Goal: Transaction & Acquisition: Purchase product/service

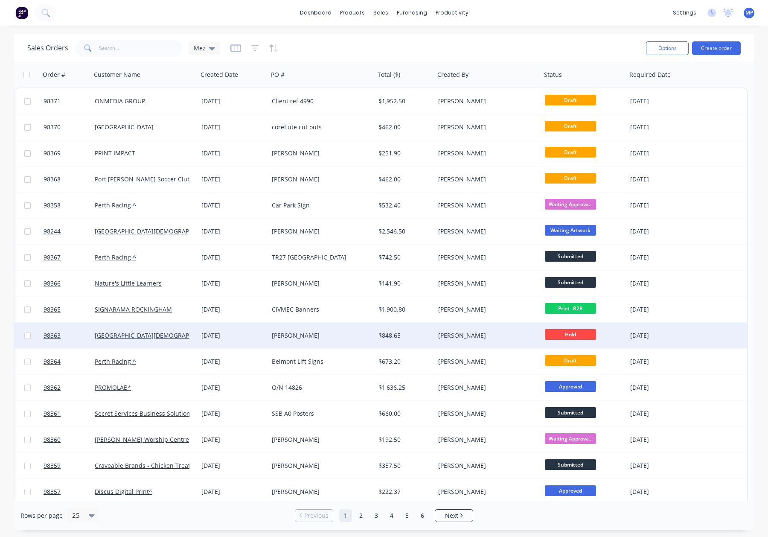
click at [569, 333] on span "Hold" at bounding box center [570, 334] width 51 height 11
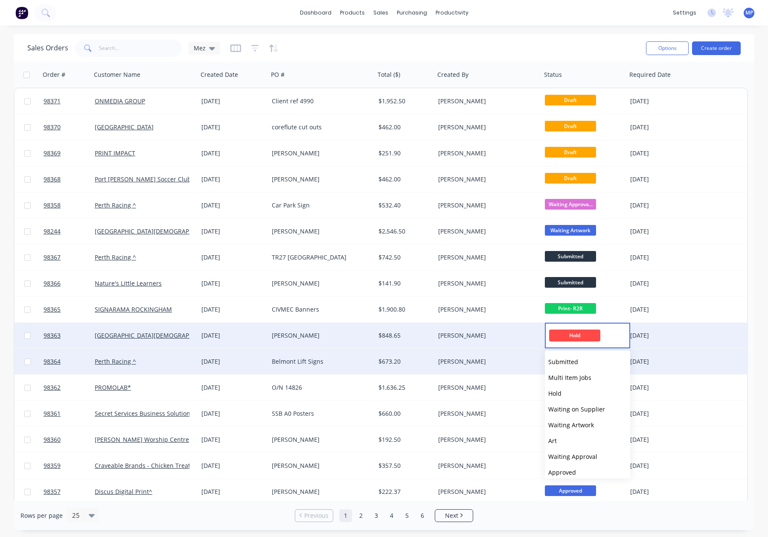
click at [576, 364] on span "Submitted" at bounding box center [564, 362] width 30 height 8
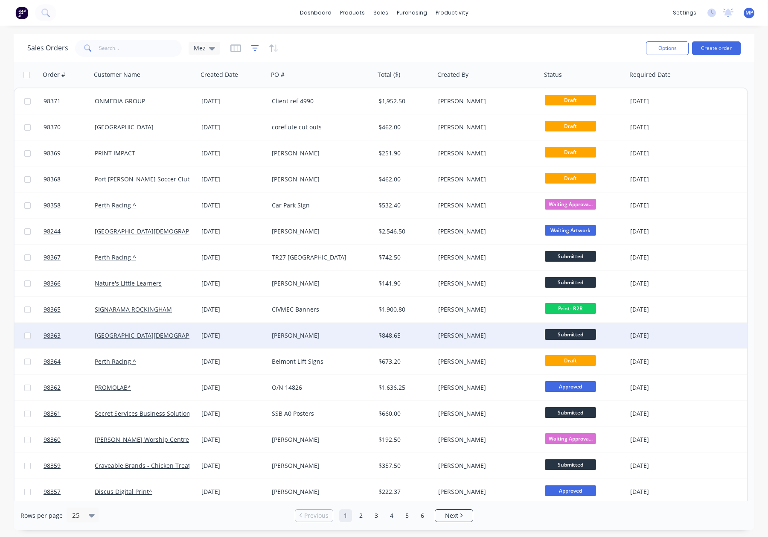
click at [254, 44] on icon "button" at bounding box center [255, 48] width 8 height 9
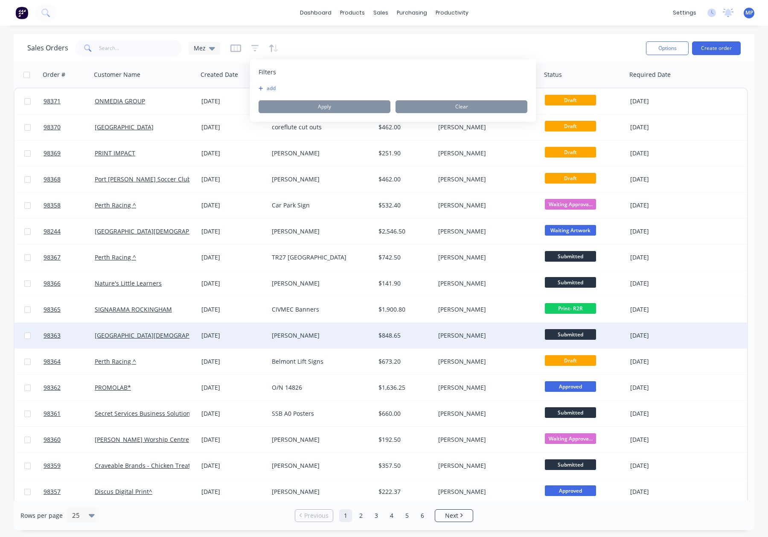
click at [274, 88] on button "add" at bounding box center [269, 88] width 21 height 7
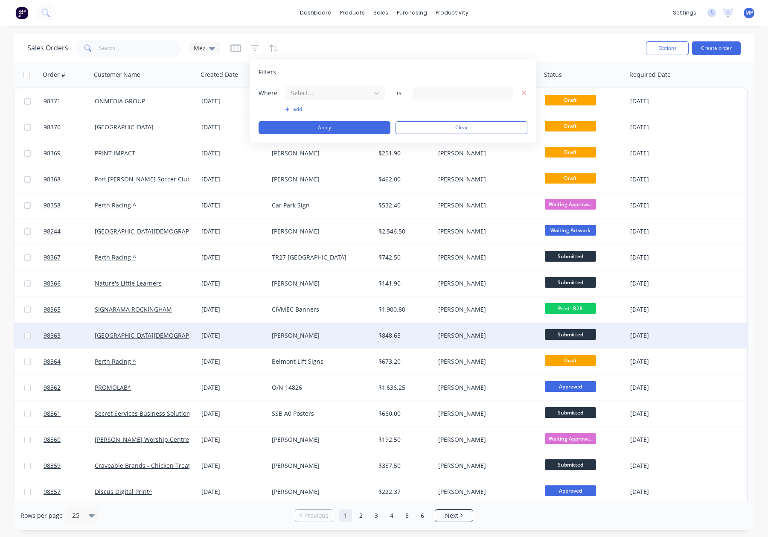
click at [313, 94] on div at bounding box center [328, 93] width 76 height 11
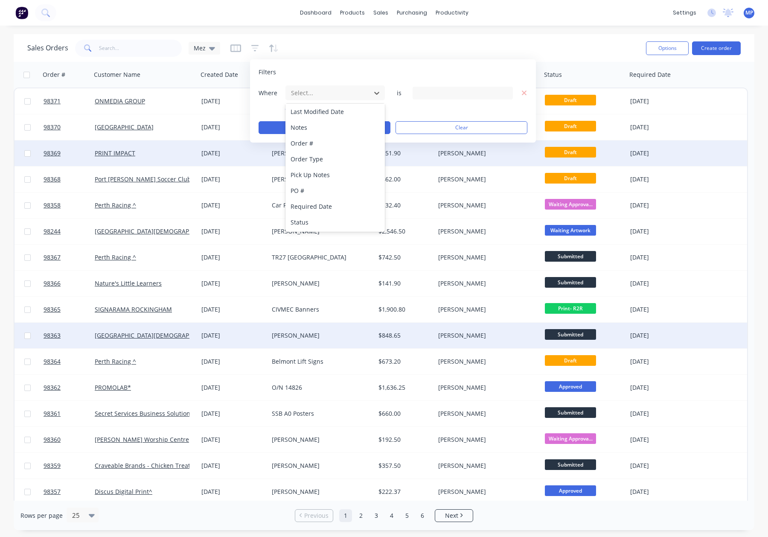
drag, startPoint x: 347, startPoint y: 217, endPoint x: 395, endPoint y: 163, distance: 71.6
click at [348, 217] on div "Status" at bounding box center [335, 222] width 99 height 16
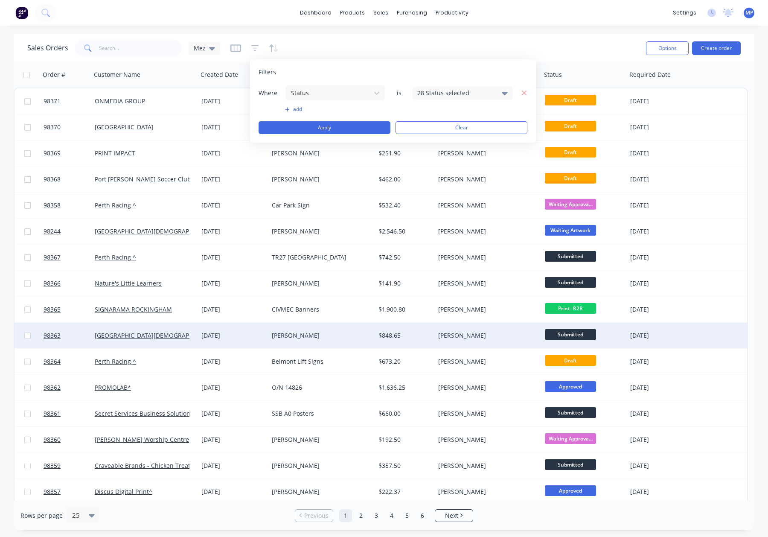
click at [438, 88] on div "28 Status selected" at bounding box center [455, 92] width 77 height 9
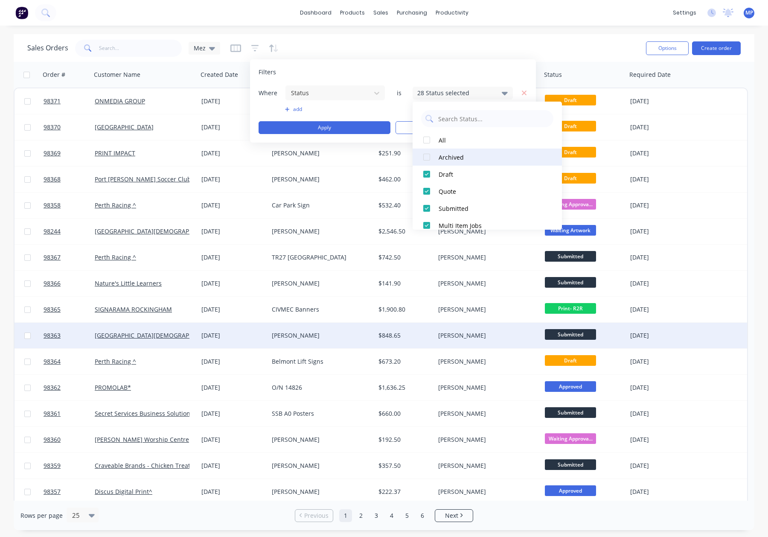
click at [464, 157] on div "Archived" at bounding box center [490, 157] width 102 height 9
click at [332, 128] on button "Apply" at bounding box center [325, 127] width 132 height 13
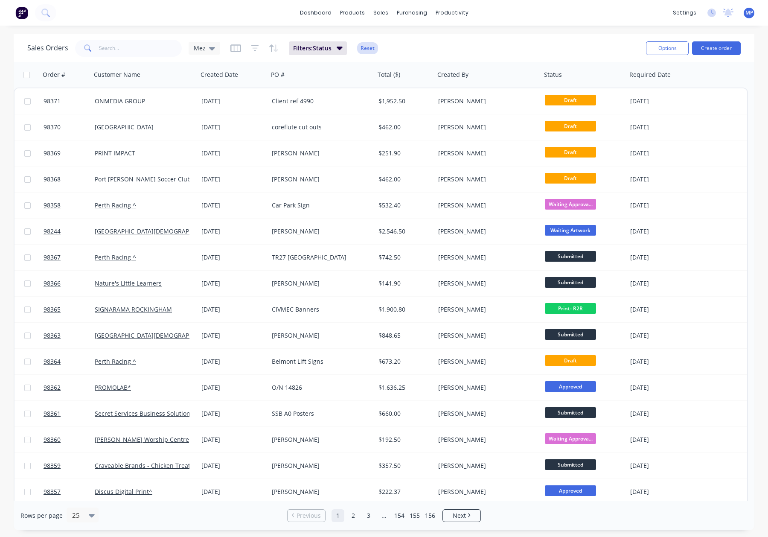
click at [374, 47] on button "Reset" at bounding box center [367, 48] width 21 height 12
click at [255, 48] on icon "button" at bounding box center [255, 47] width 6 height 1
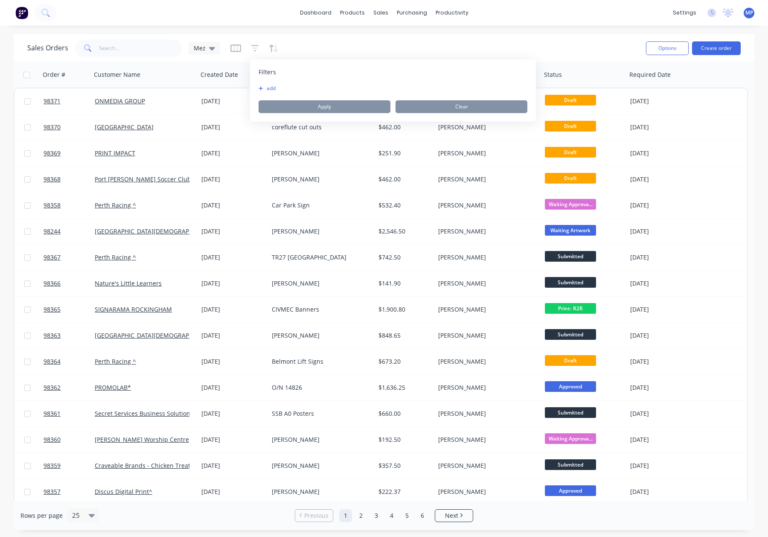
click at [273, 88] on button "add" at bounding box center [269, 88] width 21 height 7
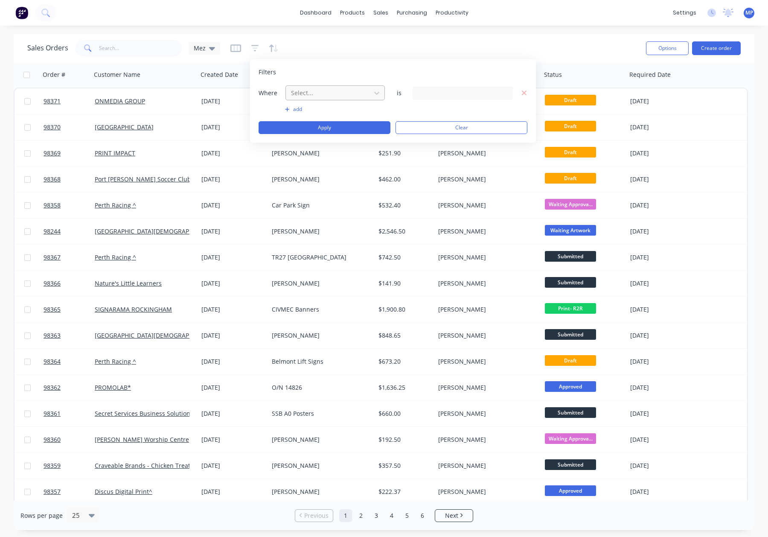
click at [323, 94] on div at bounding box center [328, 93] width 76 height 11
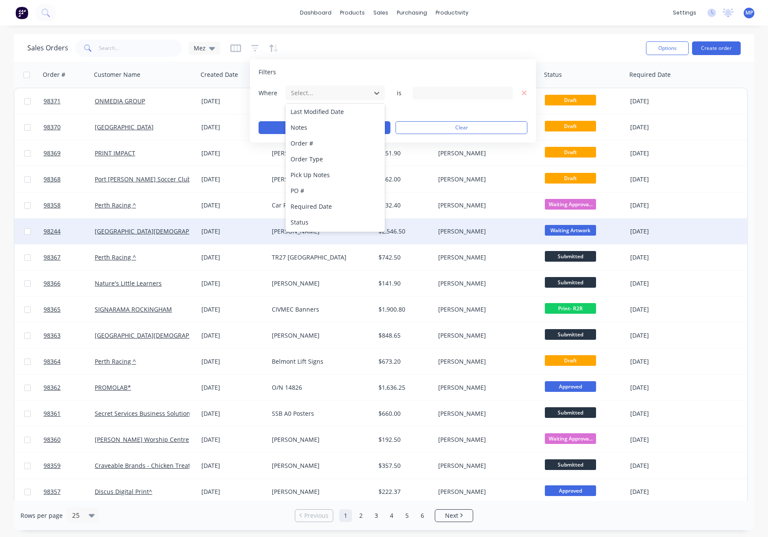
click at [334, 225] on div "Status" at bounding box center [335, 222] width 99 height 16
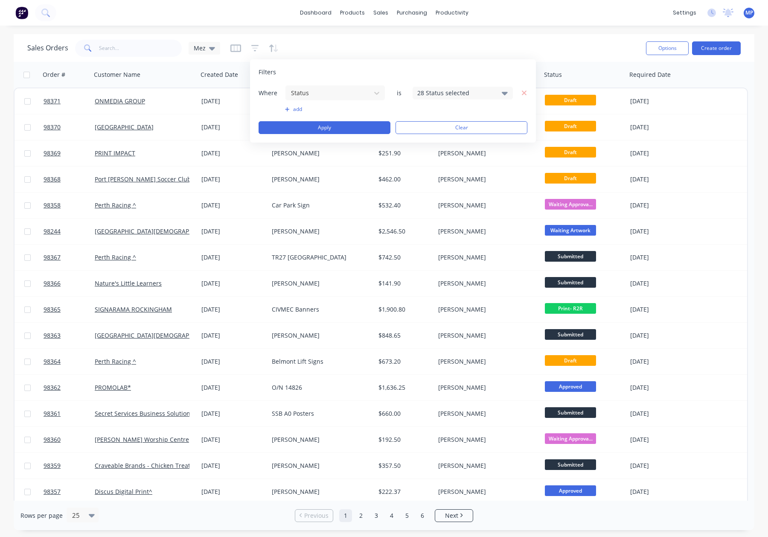
click at [439, 98] on div "28 Status selected" at bounding box center [463, 93] width 100 height 13
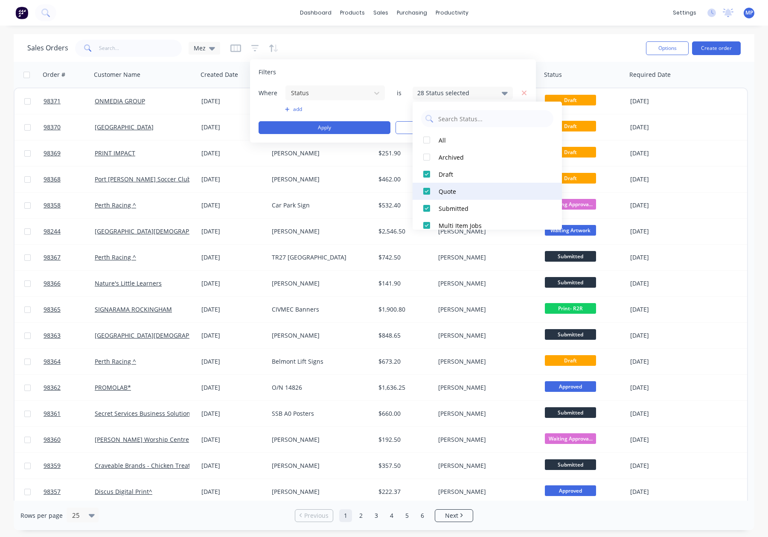
click at [468, 188] on div "Quote" at bounding box center [490, 191] width 102 height 9
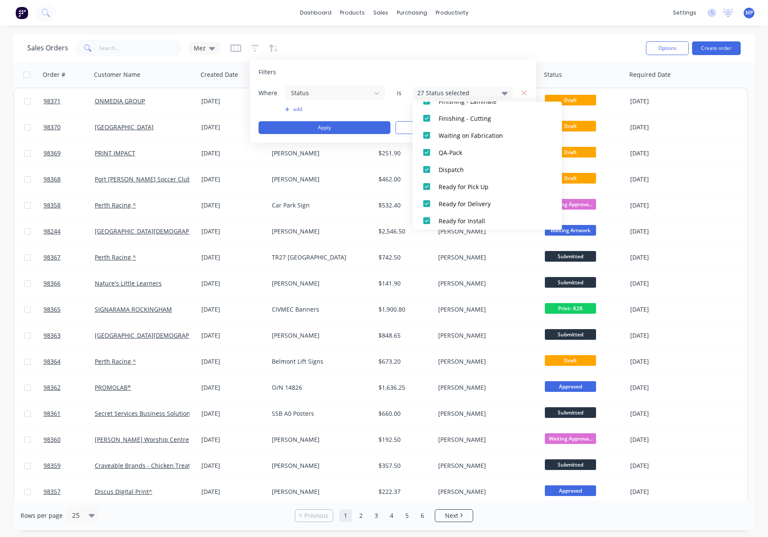
scroll to position [418, 0]
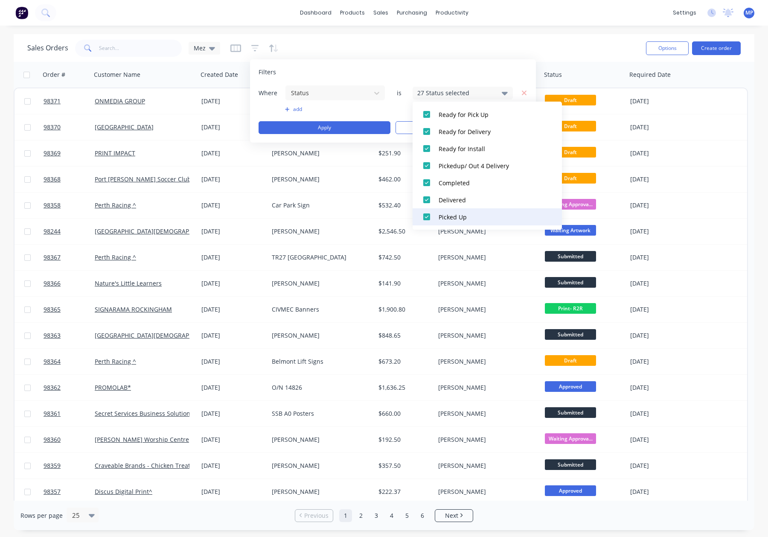
click at [470, 216] on div "Picked Up" at bounding box center [490, 217] width 102 height 9
drag, startPoint x: 471, startPoint y: 202, endPoint x: 473, endPoint y: 186, distance: 16.8
click at [471, 202] on div "Delivered" at bounding box center [490, 199] width 102 height 9
click at [473, 185] on div "Completed" at bounding box center [490, 182] width 102 height 9
click at [478, 167] on div "Pickedup/ Out 4 Delivery" at bounding box center [490, 165] width 102 height 9
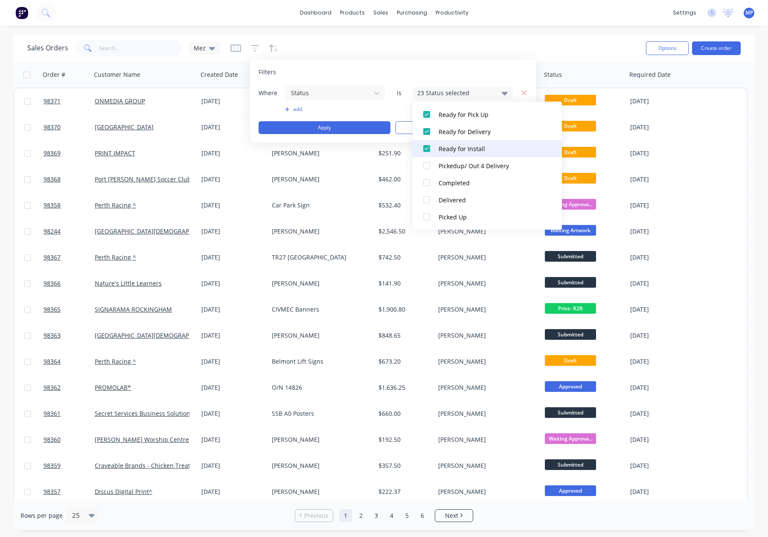
click at [478, 141] on button "Ready for Install" at bounding box center [487, 148] width 149 height 17
click at [480, 125] on button "Ready for Delivery" at bounding box center [487, 131] width 149 height 17
click at [482, 112] on div "Ready for Pick Up" at bounding box center [490, 114] width 102 height 9
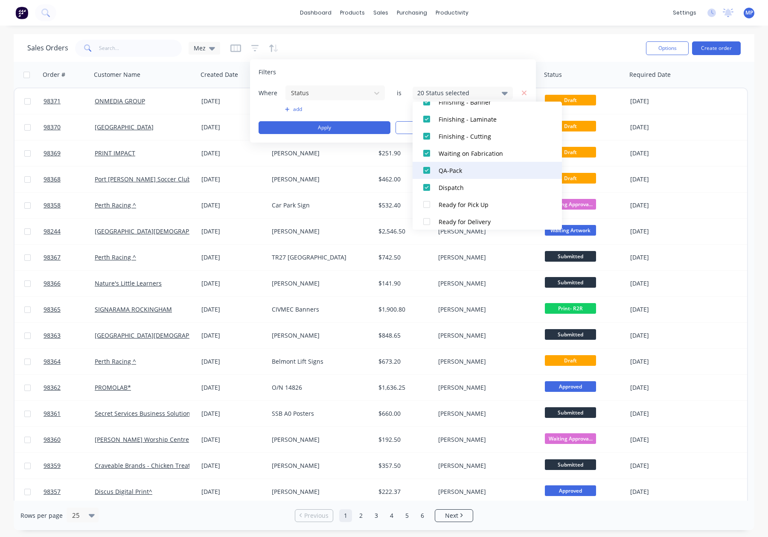
scroll to position [327, 0]
drag, startPoint x: 468, startPoint y: 195, endPoint x: 466, endPoint y: 188, distance: 6.9
click at [468, 195] on button "Dispatch" at bounding box center [487, 188] width 149 height 17
drag, startPoint x: 463, startPoint y: 178, endPoint x: 466, endPoint y: 168, distance: 10.0
click at [463, 177] on button "QA-Pack" at bounding box center [487, 171] width 149 height 17
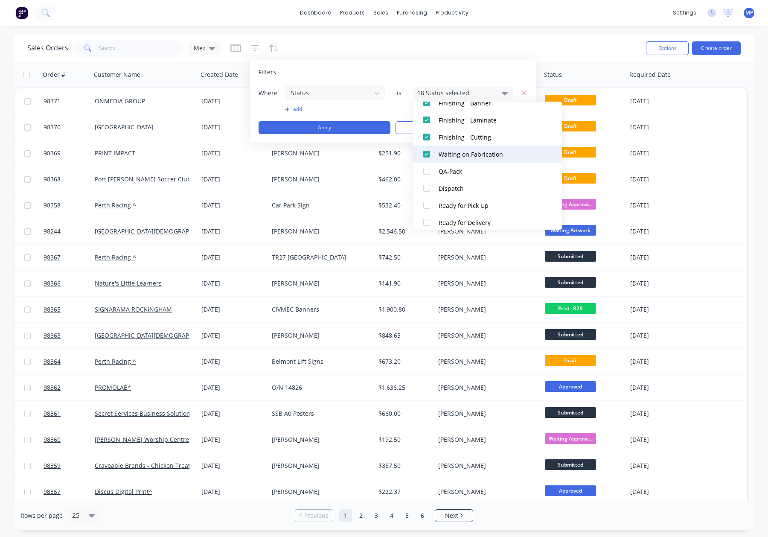
click at [467, 160] on button "Waiting on Fabrication" at bounding box center [487, 154] width 149 height 17
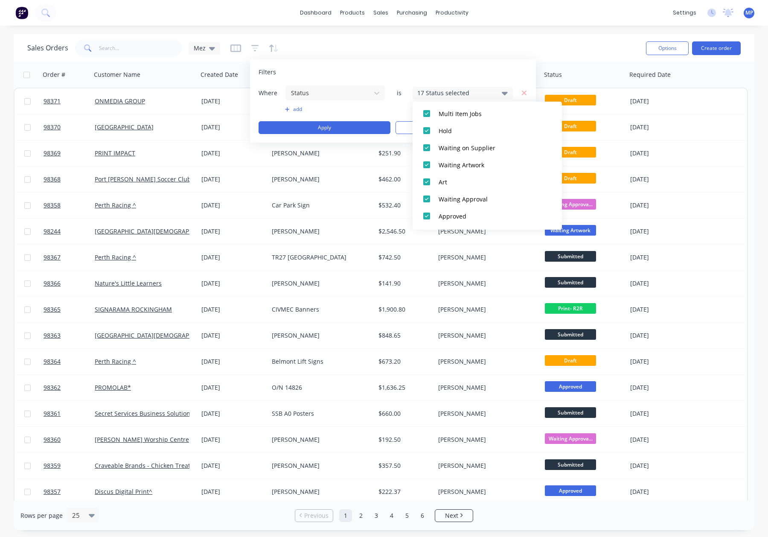
scroll to position [0, 0]
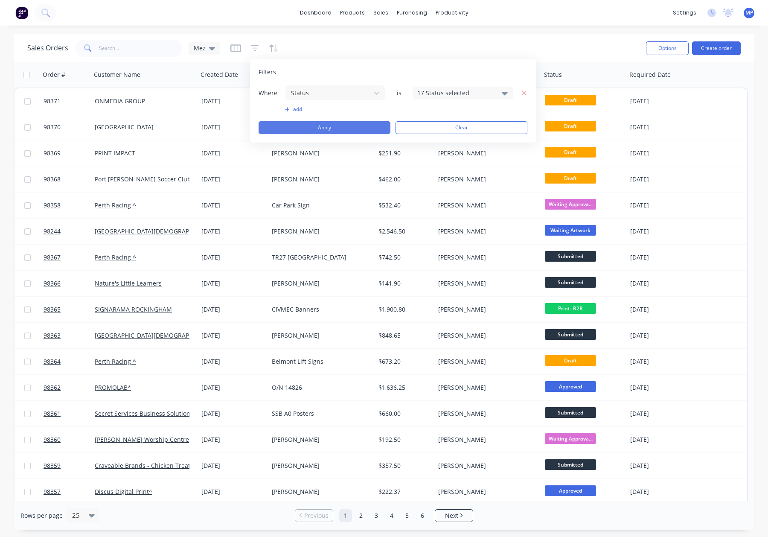
click at [338, 128] on button "Apply" at bounding box center [325, 127] width 132 height 13
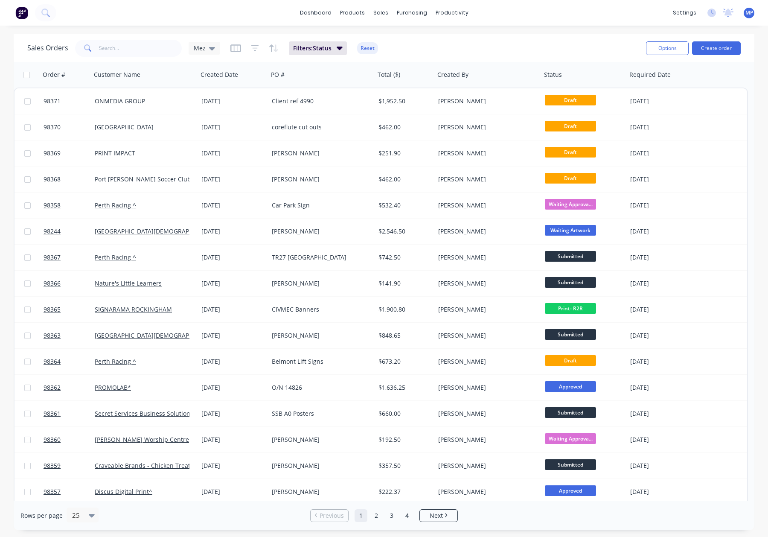
click at [640, 50] on div "Sales Orders Mez Filters: Status Reset Options Create order" at bounding box center [384, 48] width 741 height 28
click at [654, 49] on button "Options" at bounding box center [667, 48] width 43 height 14
click at [617, 102] on div "Export" at bounding box center [642, 104] width 79 height 12
click at [365, 49] on button "Reset" at bounding box center [367, 48] width 21 height 12
click at [111, 49] on input "text" at bounding box center [140, 48] width 83 height 17
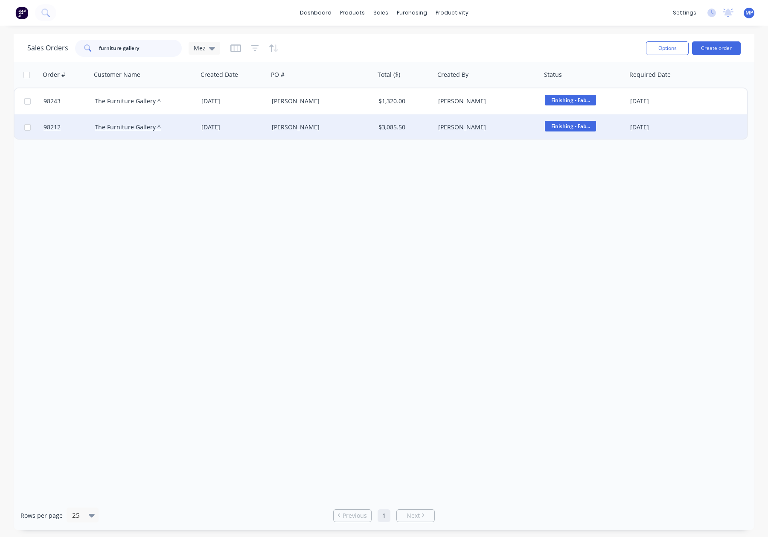
type input "furniture gallery"
click at [361, 124] on div "[PERSON_NAME]" at bounding box center [319, 127] width 95 height 9
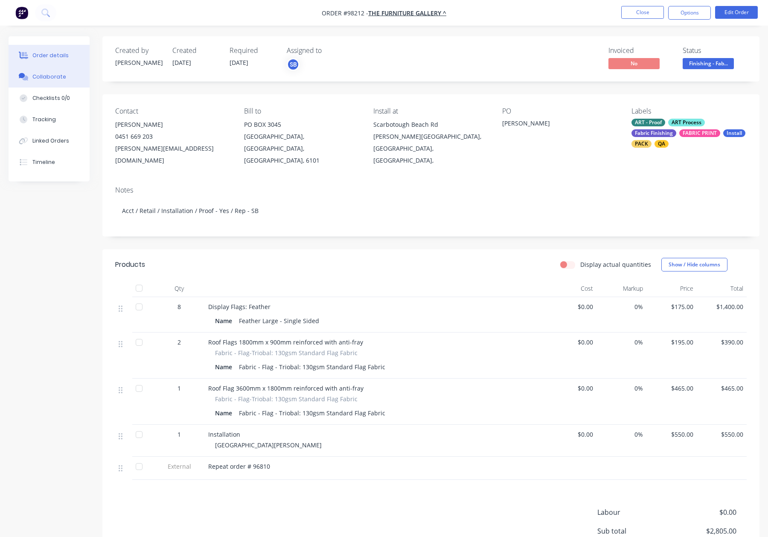
click at [63, 72] on button "Collaborate" at bounding box center [49, 76] width 81 height 21
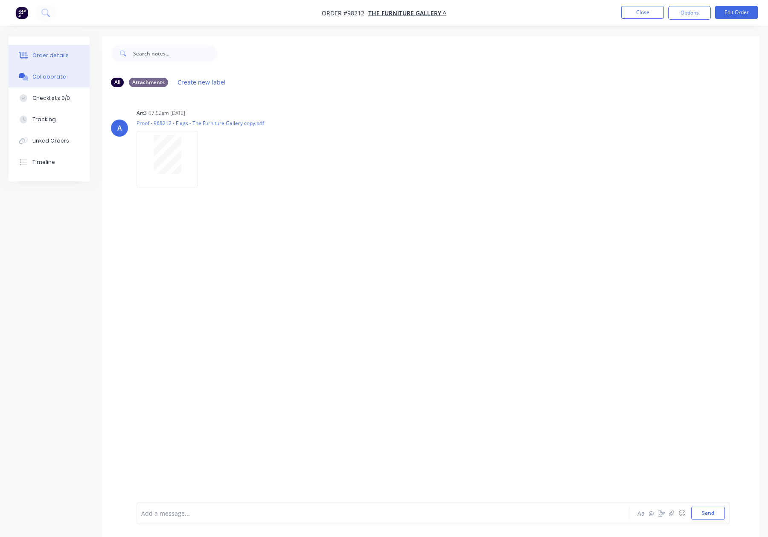
click at [70, 61] on button "Order details" at bounding box center [49, 55] width 81 height 21
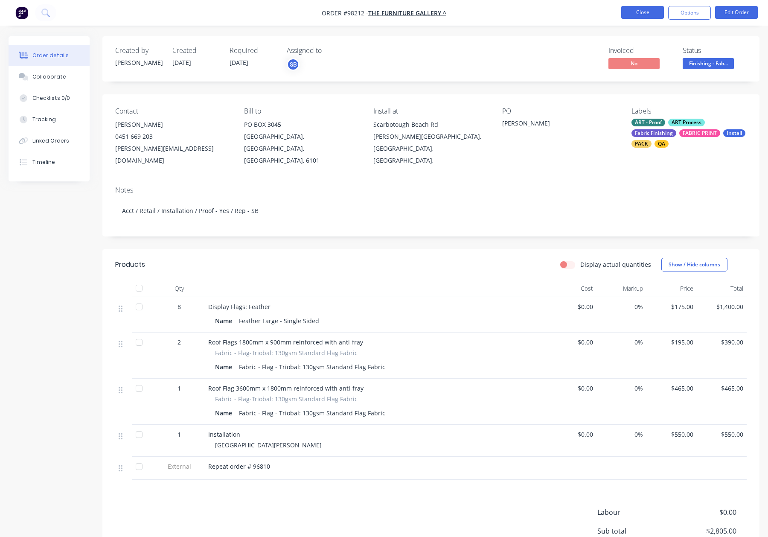
click at [641, 13] on button "Close" at bounding box center [642, 12] width 43 height 13
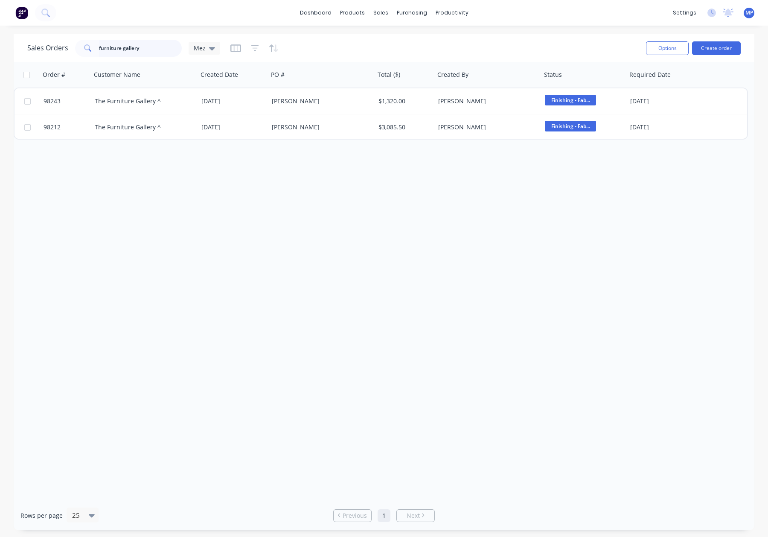
click at [92, 43] on div "furniture gallery" at bounding box center [128, 48] width 107 height 17
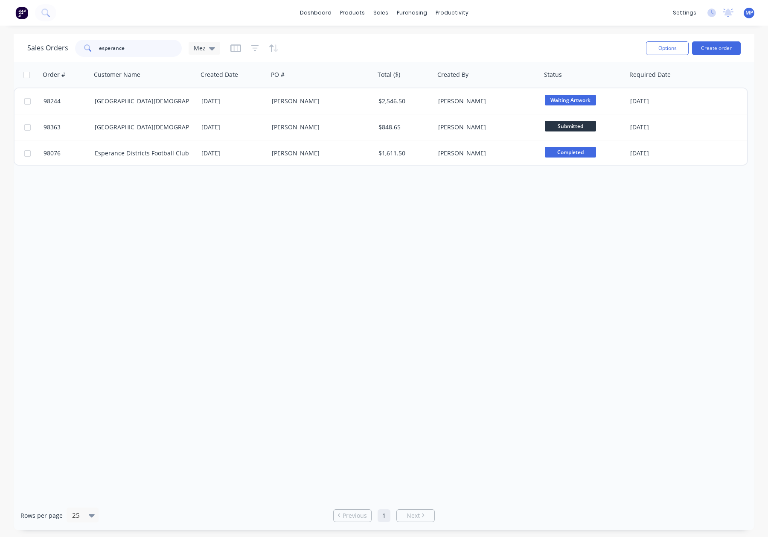
type input "esperance"
drag, startPoint x: 147, startPoint y: 48, endPoint x: 88, endPoint y: 48, distance: 59.3
click at [89, 48] on div "esperance" at bounding box center [128, 48] width 107 height 17
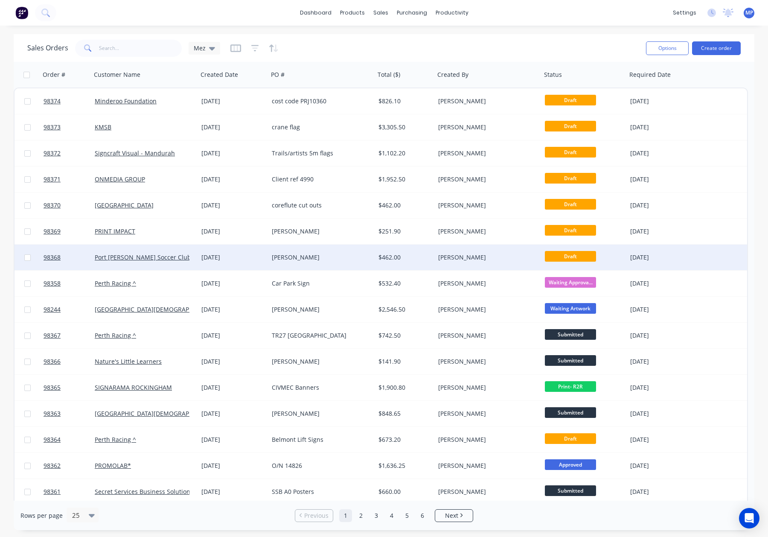
click at [262, 260] on div "[DATE]" at bounding box center [233, 257] width 64 height 9
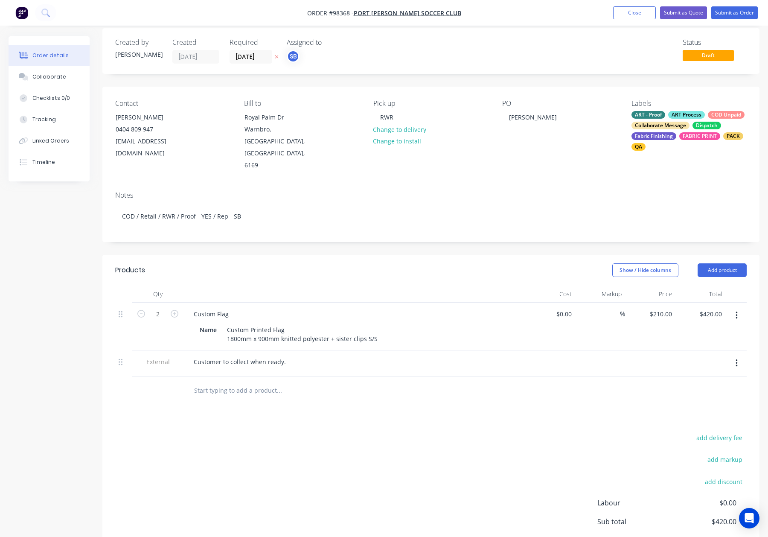
scroll to position [9, 0]
drag, startPoint x: 284, startPoint y: 309, endPoint x: 180, endPoint y: 307, distance: 104.2
click at [181, 307] on div "2 Custom Flag Name Custom Printed Flag 1800mm x 900mm knitted polyester + siste…" at bounding box center [431, 326] width 632 height 48
drag, startPoint x: 228, startPoint y: 292, endPoint x: 156, endPoint y: 291, distance: 72.1
click at [156, 302] on div "2 Custom Flag Name Custom Printed Flag 1800mm x 900mm knitted polyester + siste…" at bounding box center [431, 326] width 632 height 48
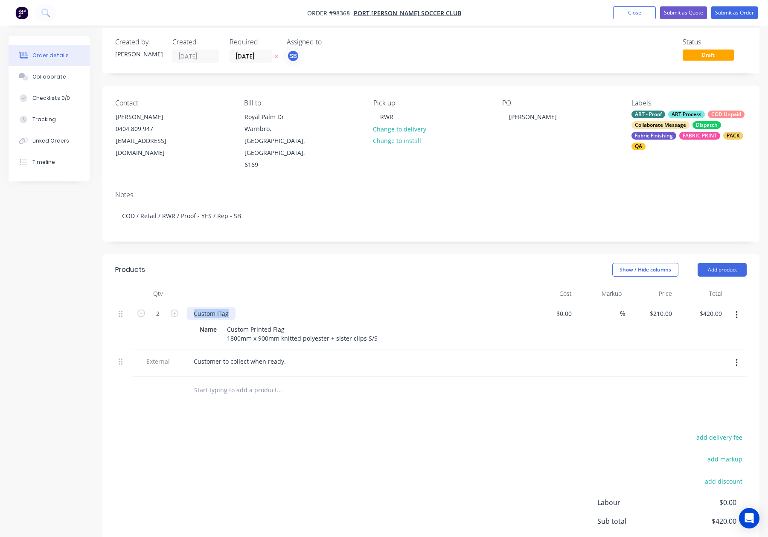
paste div
drag, startPoint x: 295, startPoint y: 309, endPoint x: 190, endPoint y: 308, distance: 105.4
click at [190, 321] on div "Name Custom Printed Flag 1800mm x 900mm knitted polyester + sister clips S/S" at bounding box center [354, 332] width 335 height 23
click at [227, 323] on div "Custom Printed Flag 1800mm x 900mm knitted polyester + sister clips S/S" at bounding box center [303, 333] width 158 height 21
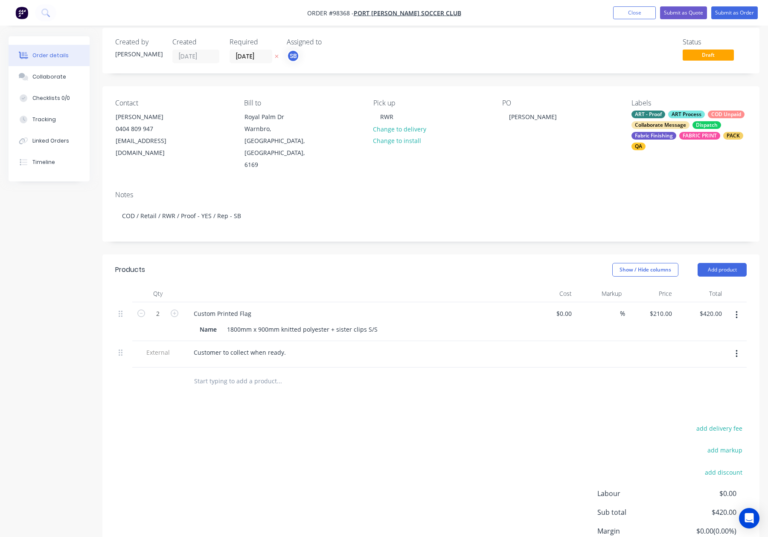
click at [289, 285] on div at bounding box center [354, 293] width 341 height 17
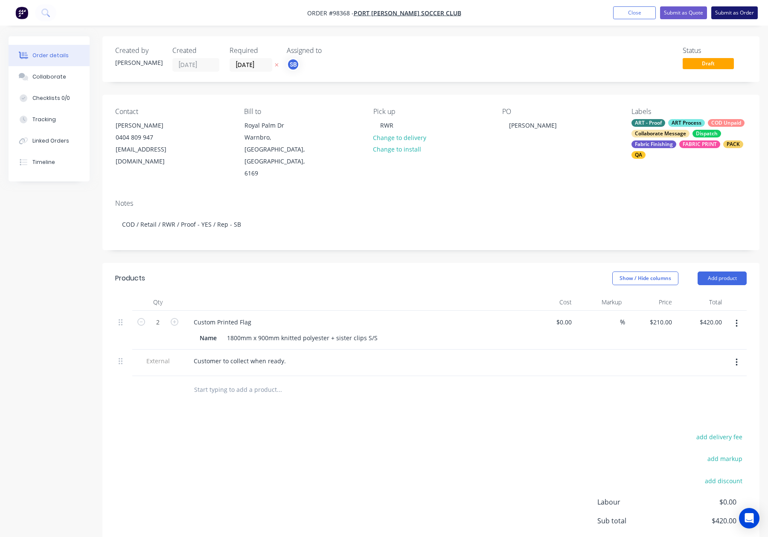
click at [736, 16] on button "Submit as Order" at bounding box center [735, 12] width 47 height 13
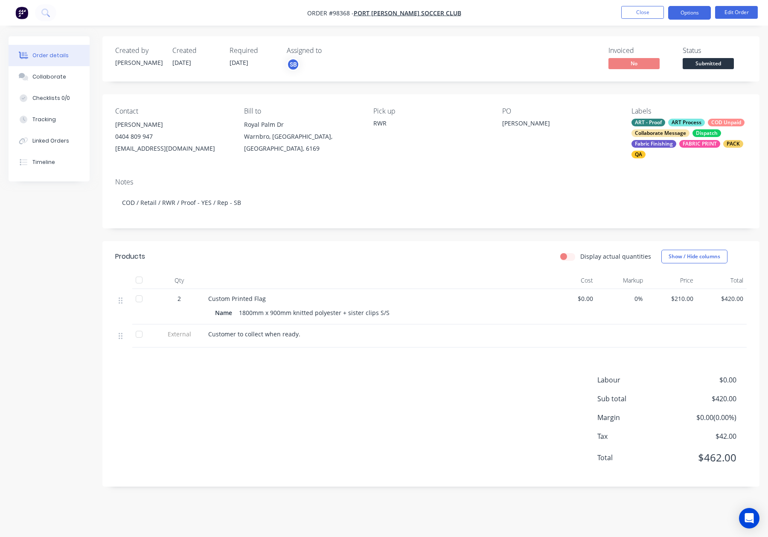
click at [696, 13] on button "Options" at bounding box center [689, 13] width 43 height 14
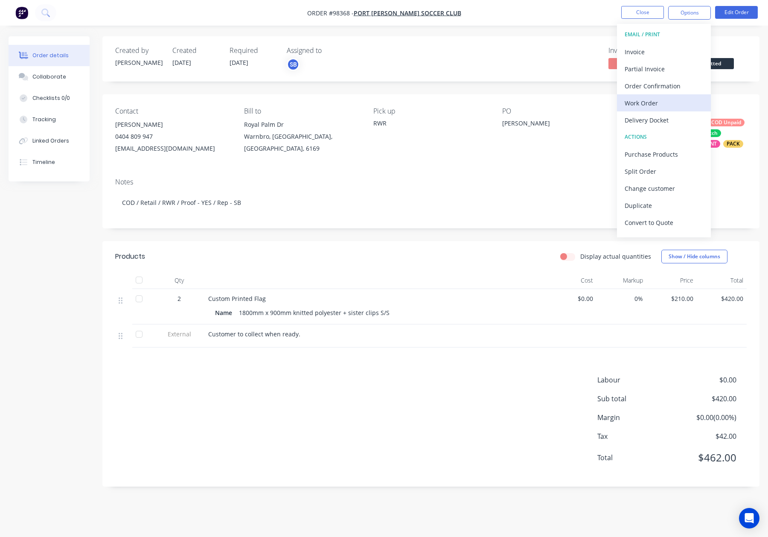
click at [664, 94] on button "Work Order" at bounding box center [664, 102] width 94 height 17
drag, startPoint x: 664, startPoint y: 94, endPoint x: 677, endPoint y: 95, distance: 13.3
click at [665, 90] on div "Without pricing" at bounding box center [664, 86] width 79 height 12
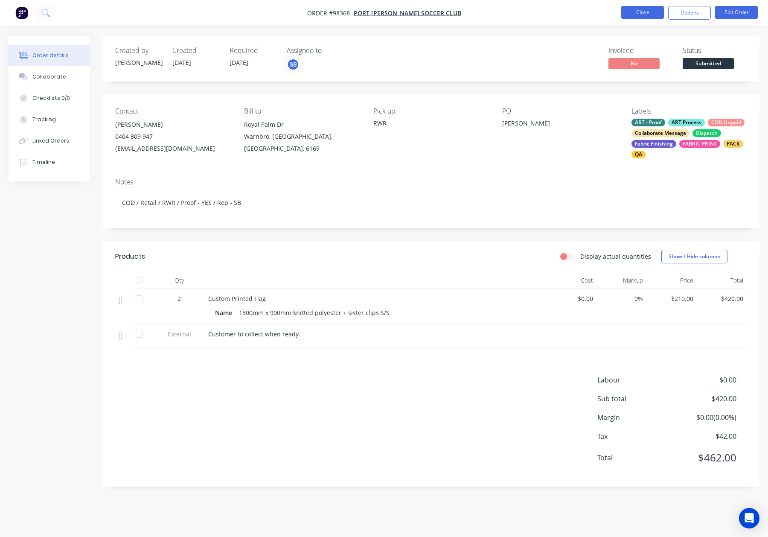
click at [639, 13] on button "Close" at bounding box center [642, 12] width 43 height 13
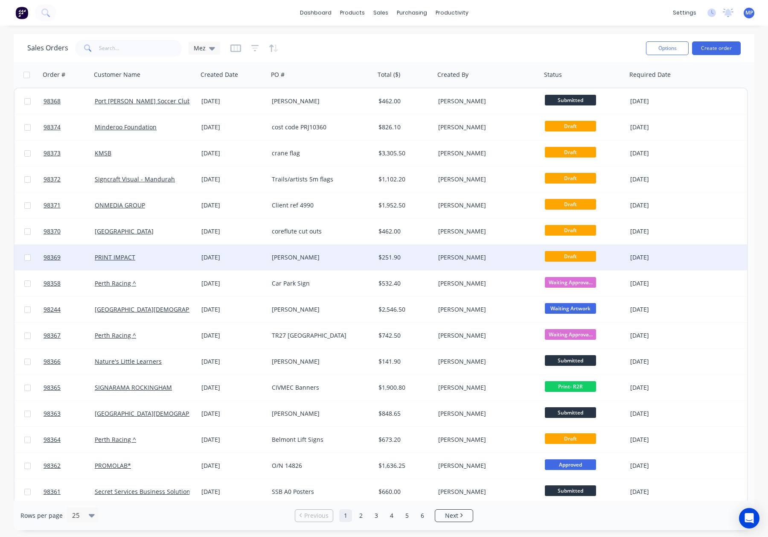
click at [502, 254] on div "[PERSON_NAME]" at bounding box center [485, 257] width 95 height 9
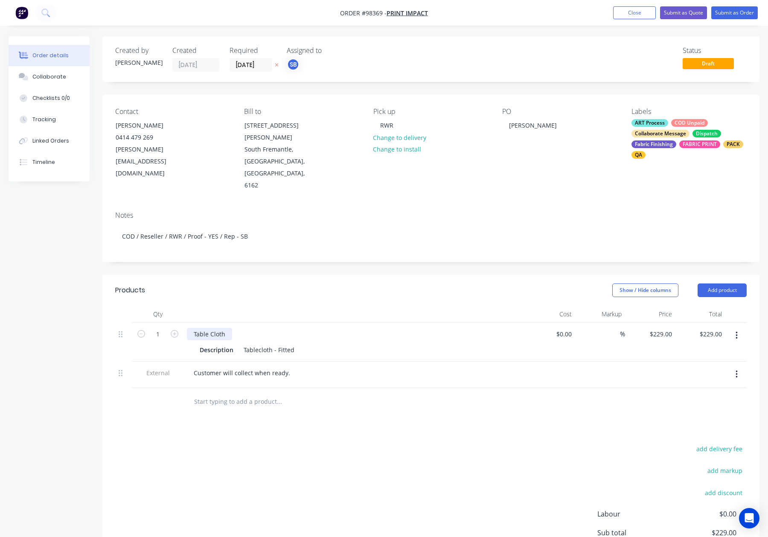
drag, startPoint x: 226, startPoint y: 324, endPoint x: 231, endPoint y: 325, distance: 5.2
click at [226, 328] on div "Table Cloth" at bounding box center [209, 334] width 45 height 12
click at [285, 275] on header "Products Show / Hide columns Add product" at bounding box center [430, 290] width 657 height 31
click at [728, 13] on button "Submit as Order" at bounding box center [735, 12] width 47 height 13
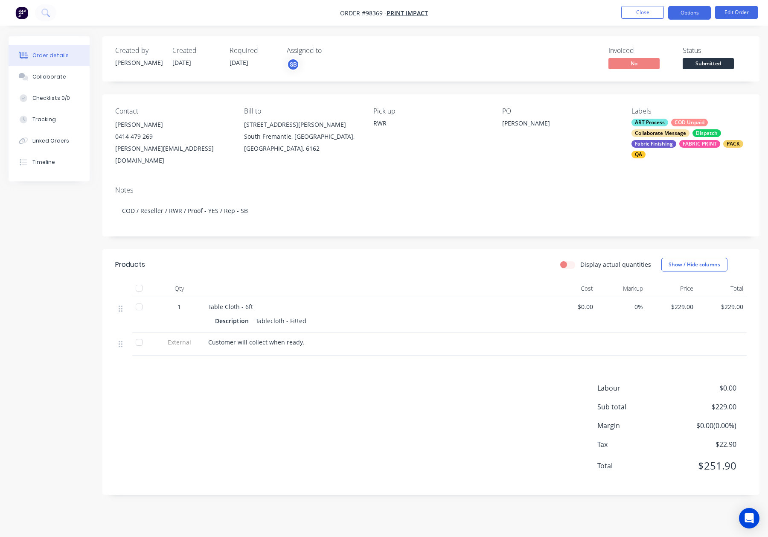
click at [675, 11] on button "Options" at bounding box center [689, 13] width 43 height 14
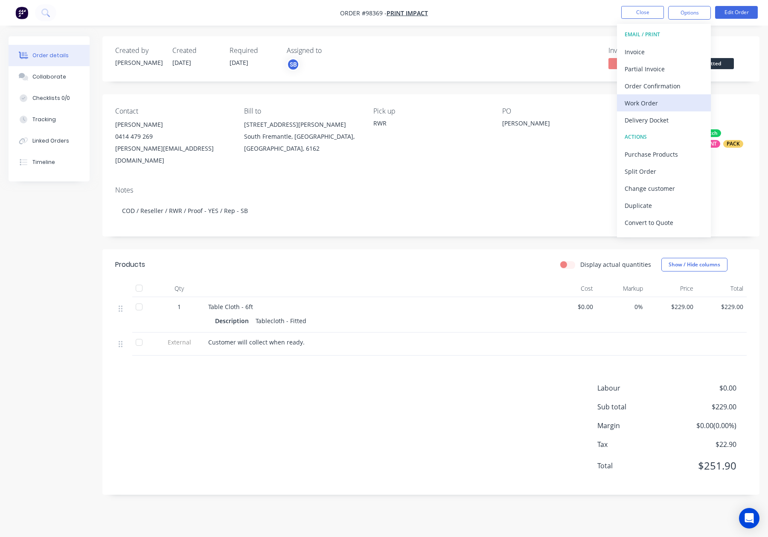
click at [654, 102] on div "Work Order" at bounding box center [664, 103] width 79 height 12
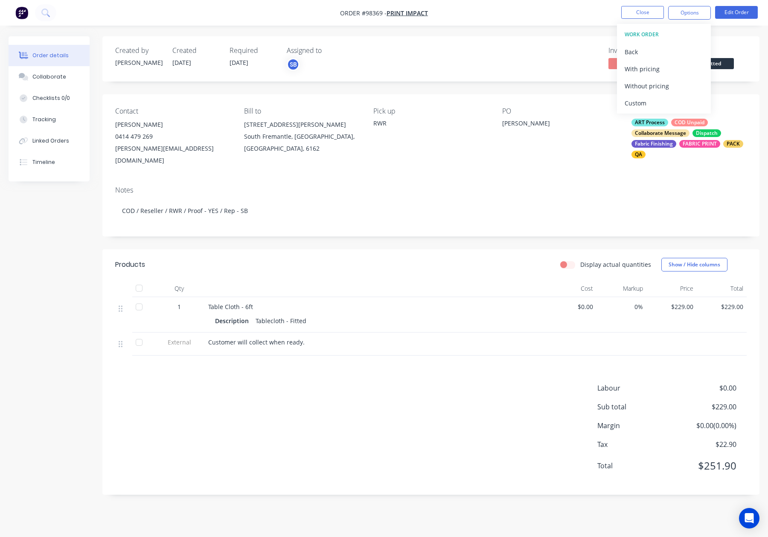
click at [660, 82] on div "Without pricing" at bounding box center [664, 86] width 79 height 12
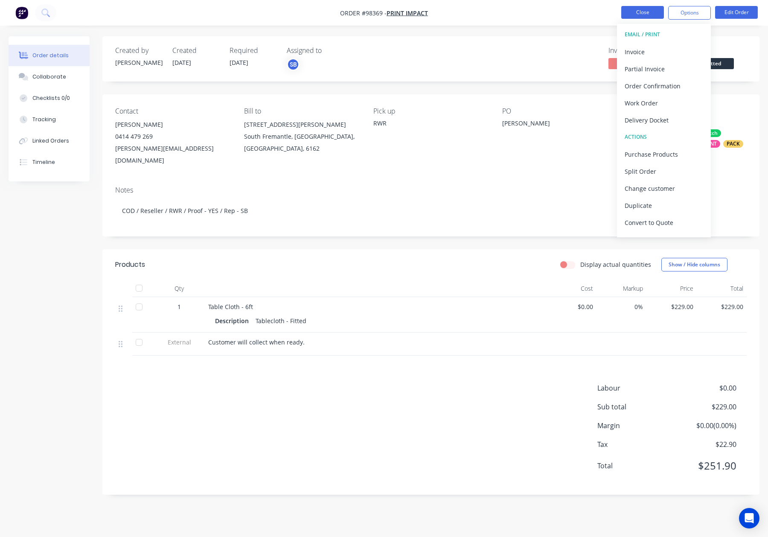
click at [649, 15] on button "Close" at bounding box center [642, 12] width 43 height 13
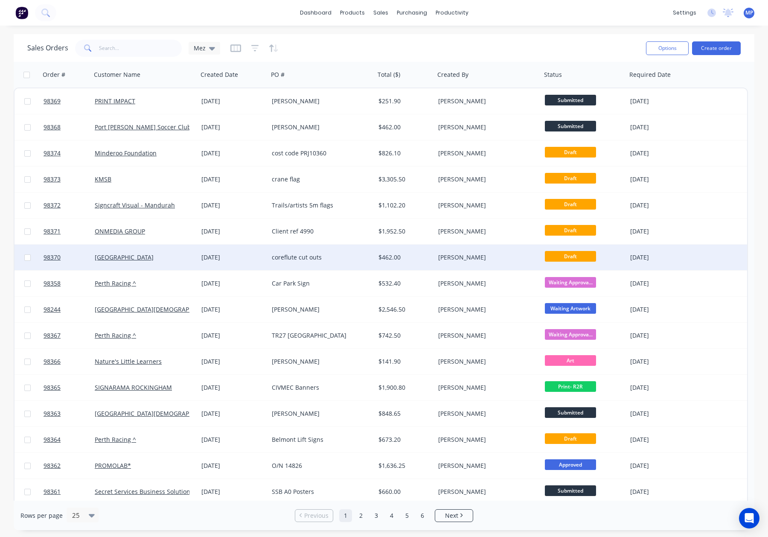
click at [353, 258] on div "coreflute cut outs" at bounding box center [319, 257] width 95 height 9
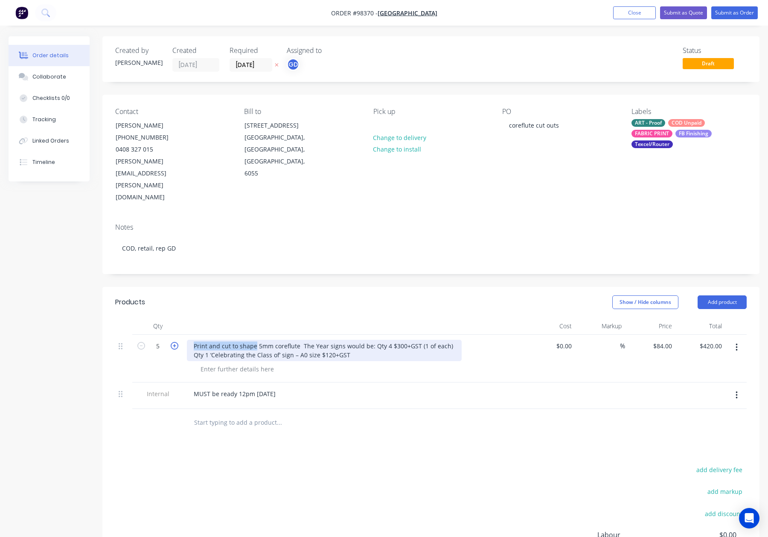
drag, startPoint x: 256, startPoint y: 309, endPoint x: 175, endPoint y: 306, distance: 80.7
click at [175, 335] on div "5 Print and cut to shape 5mm coreflute The Year signs would be: Qty 4 $300+GST …" at bounding box center [431, 359] width 632 height 48
click at [223, 340] on div "5mm coreflute The Year signs would be: Qty 4 $300+GST (1 of each) Qty 1 ‘Celebr…" at bounding box center [292, 350] width 210 height 21
drag, startPoint x: 236, startPoint y: 309, endPoint x: 251, endPoint y: 316, distance: 16.8
click at [236, 340] on div "5mm Corflute The Year signs would be: Qty 4 $300+GST (1 of each) Qty 1 ‘Celebra…" at bounding box center [290, 350] width 207 height 21
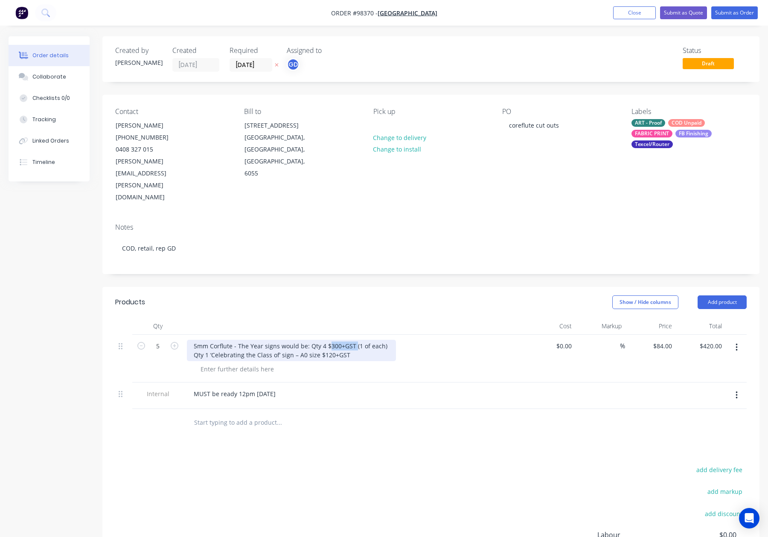
drag, startPoint x: 353, startPoint y: 310, endPoint x: 327, endPoint y: 309, distance: 26.5
click at [327, 340] on div "5mm Corflute - The Year signs would be: Qty 4 $300+GST (1 of each) Qty 1 ‘Celeb…" at bounding box center [291, 350] width 209 height 21
click at [239, 340] on div "5mm Corflute - The Year signs would be (1 of each) Qty 1 ‘Celebrating the Class…" at bounding box center [272, 350] width 170 height 21
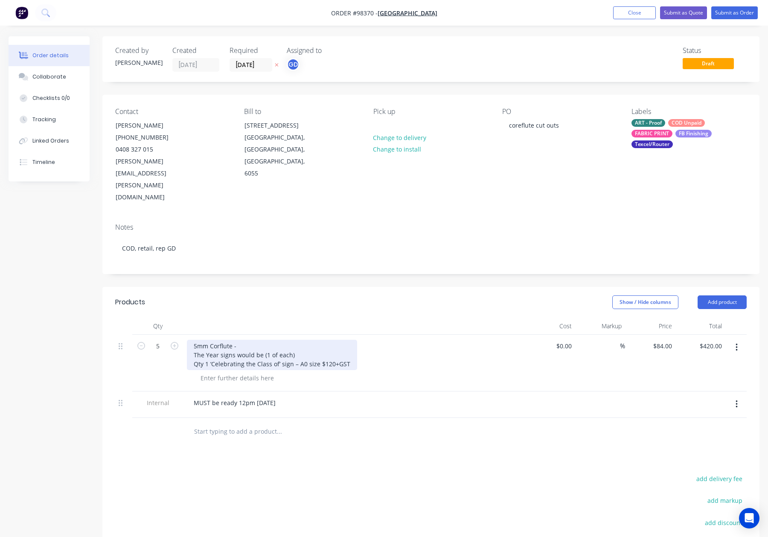
click at [290, 340] on div "5mm Corflute - The Year signs would be (1 of each) Qty 1 ‘Celebrating the Class…" at bounding box center [272, 355] width 170 height 30
click at [192, 340] on div "5mm Corflute - The Year signs would be (1 of each) Qty 1 ‘Celebrating the Class…" at bounding box center [272, 355] width 170 height 30
click at [273, 340] on div "5mm Corflute - 4 @ The Year signs would be (1 of each) Qty 1 ‘Celebrating the C…" at bounding box center [272, 355] width 170 height 30
drag, startPoint x: 209, startPoint y: 327, endPoint x: 188, endPoint y: 327, distance: 20.9
click at [188, 340] on div "5mm Corflute - 4 @ The Year signs Qty 1 ‘Celebrating the Class of’ sign – A0 si…" at bounding box center [272, 355] width 170 height 30
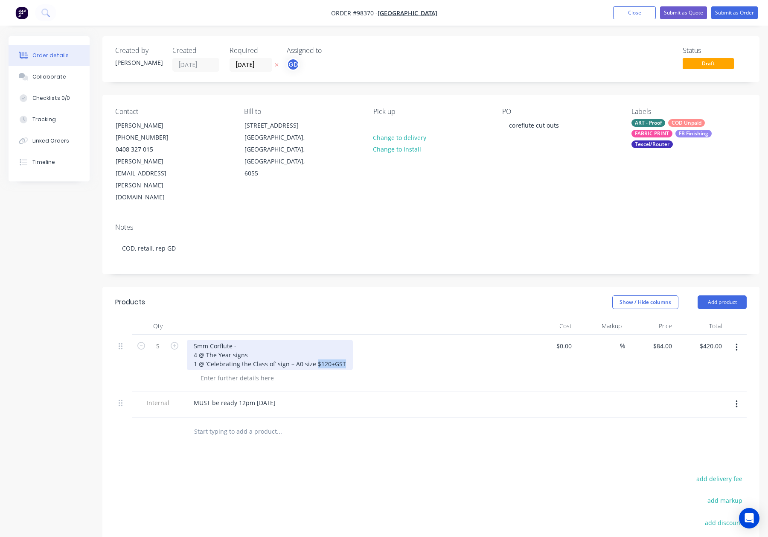
drag, startPoint x: 314, startPoint y: 328, endPoint x: 372, endPoint y: 331, distance: 57.7
click at [372, 340] on div "5mm Corflute - 4 @ The Year signs 1 @ ‘Celebrating the Class of’ sign – A0 size…" at bounding box center [354, 355] width 335 height 30
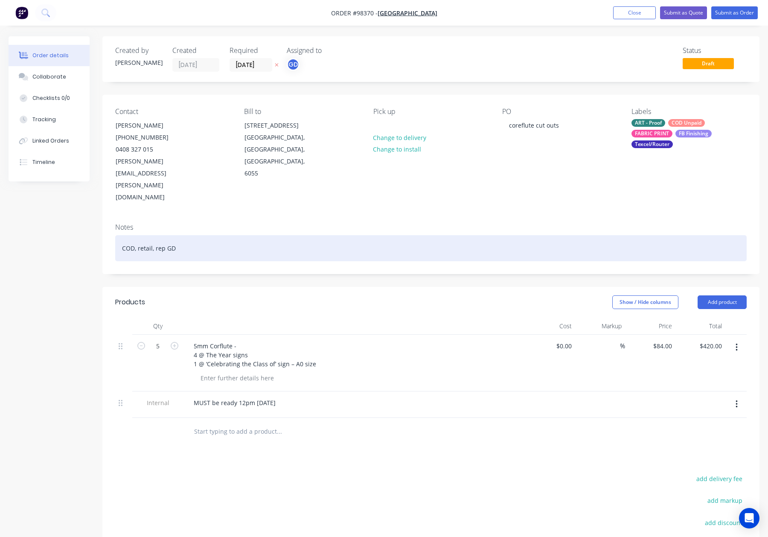
click at [255, 235] on div "COD, retail, rep GD" at bounding box center [431, 248] width 632 height 26
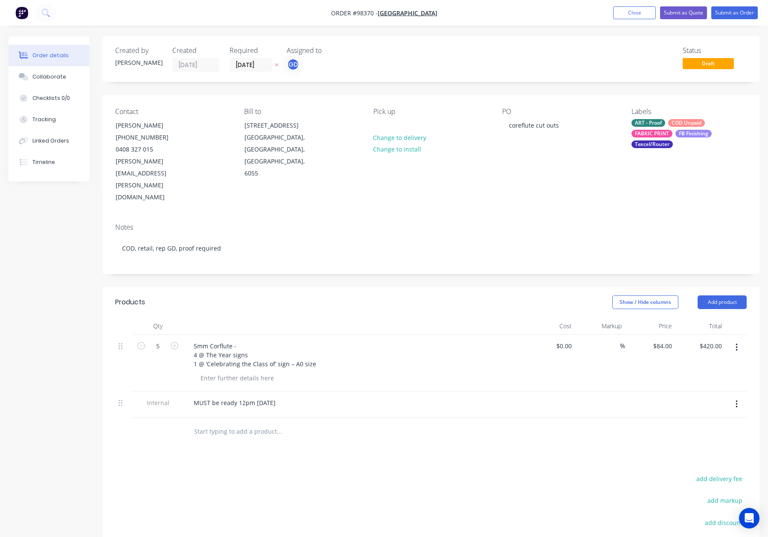
click at [696, 125] on div "COD Unpaid" at bounding box center [686, 123] width 37 height 8
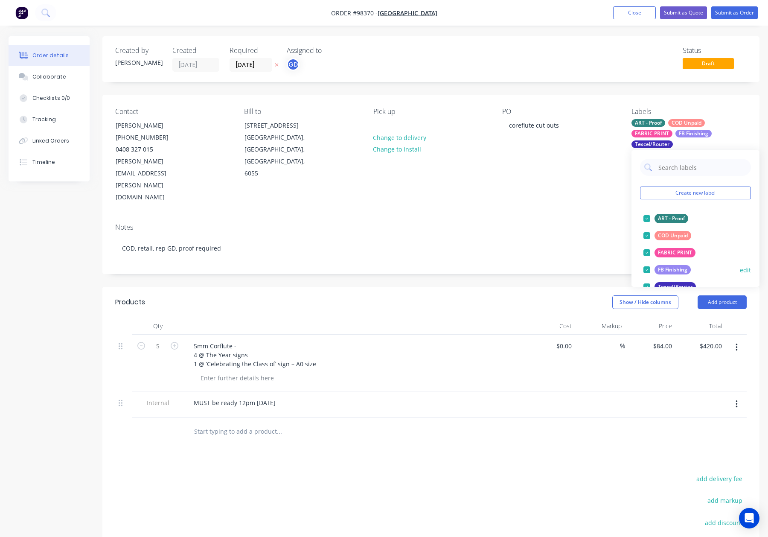
click at [677, 251] on div "FABRIC PRINT" at bounding box center [675, 252] width 41 height 9
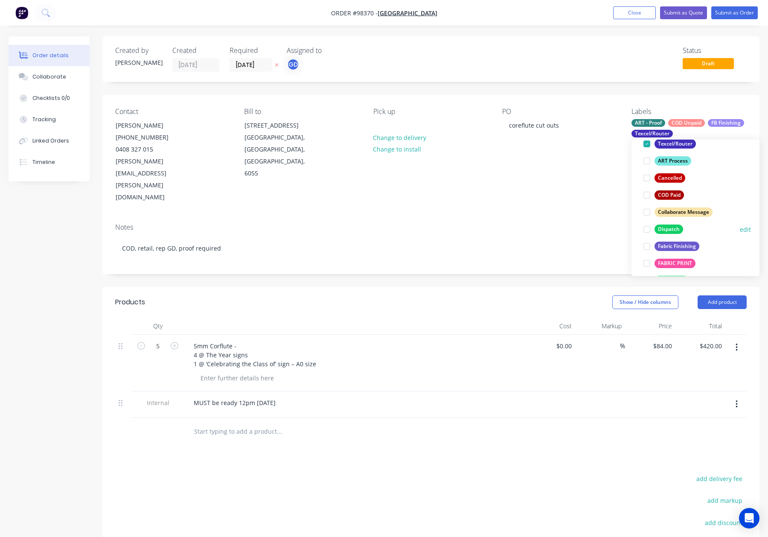
drag, startPoint x: 669, startPoint y: 229, endPoint x: 688, endPoint y: 225, distance: 19.3
click at [671, 229] on div "Dispatch" at bounding box center [669, 229] width 29 height 9
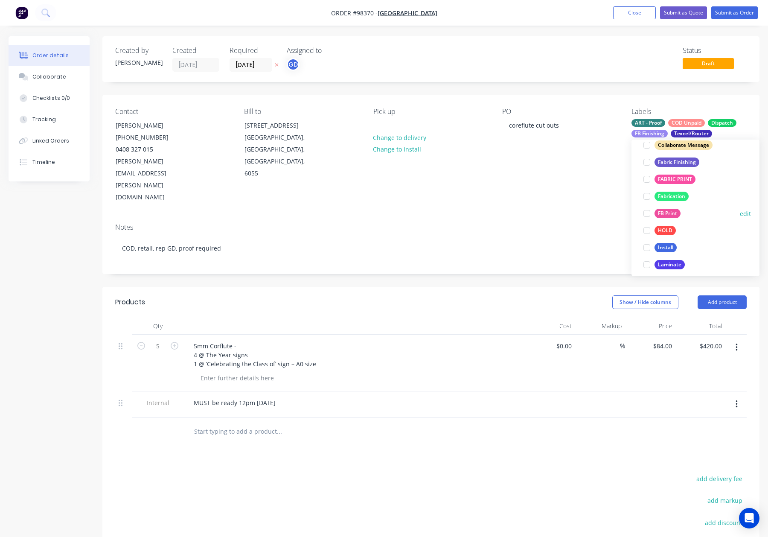
click at [665, 209] on div "FB Print" at bounding box center [668, 213] width 26 height 9
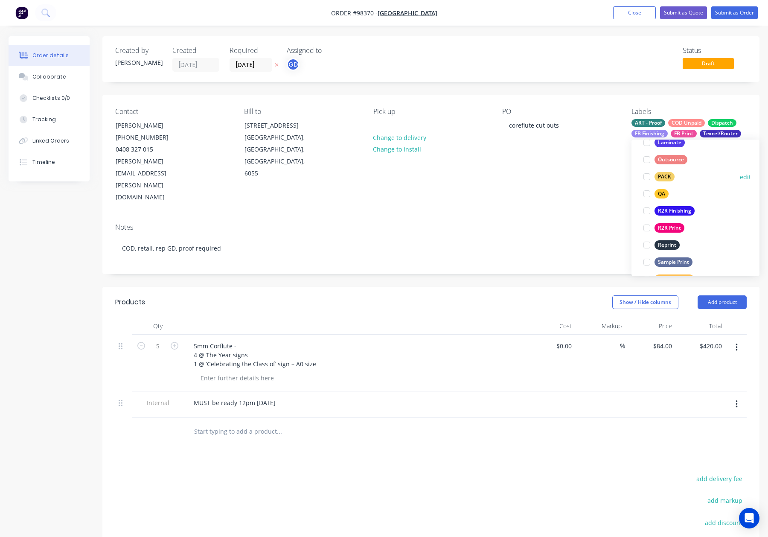
click at [659, 180] on div "PACK" at bounding box center [665, 176] width 20 height 9
click at [664, 191] on div "QA" at bounding box center [662, 192] width 14 height 9
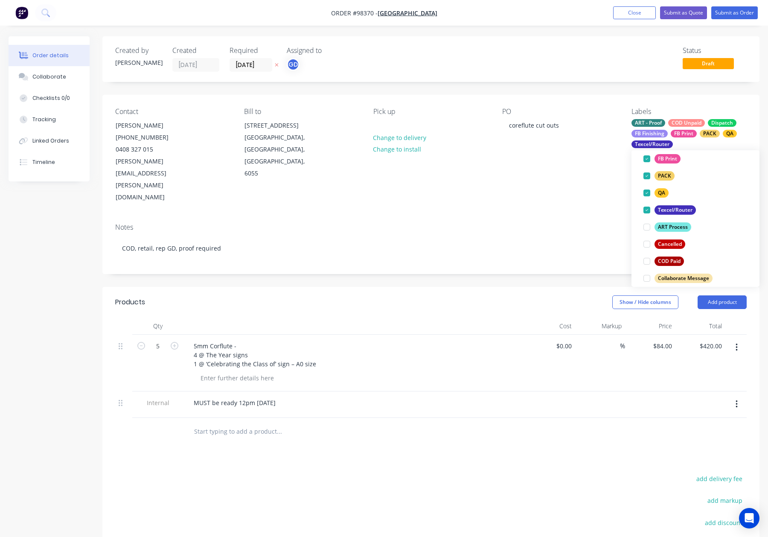
click at [592, 168] on div "Contact Michaela Curran (08) 9377 9216 0408 327 015 michaela.curran@ggs.wa.edu.…" at bounding box center [430, 156] width 657 height 122
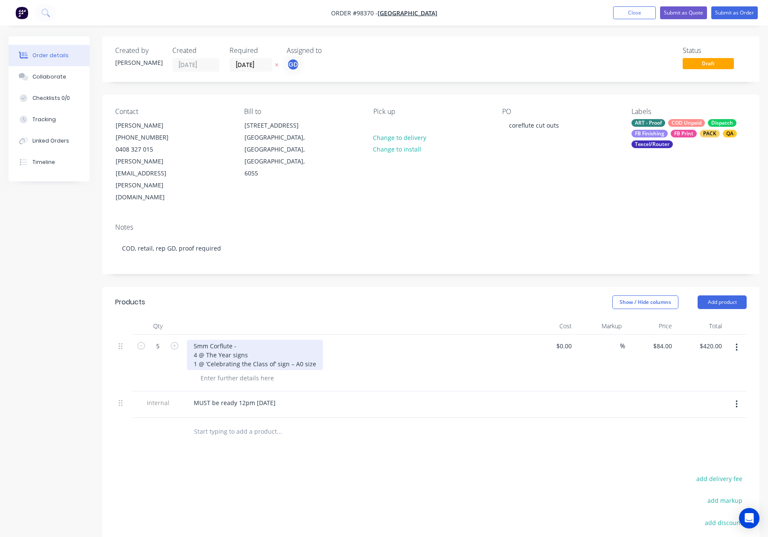
click at [233, 340] on div "5mm Corflute - 4 @ The Year signs 1 @ ‘Celebrating the Class of’ sign – A0 size" at bounding box center [255, 355] width 136 height 30
click at [243, 340] on div "5mm Corflute - 4 @ The Year signs 1 @ ‘Celebrating the Class of’ sign – A0 size" at bounding box center [255, 355] width 136 height 30
click at [260, 287] on header "Products Show / Hide columns Add product" at bounding box center [430, 302] width 657 height 31
drag, startPoint x: 193, startPoint y: 319, endPoint x: 321, endPoint y: 332, distance: 127.9
click at [321, 340] on div "5mm Corflute 4 @ The Year signs 1 @ ‘Celebrating the Class of’ sign – A0 size" at bounding box center [354, 355] width 335 height 30
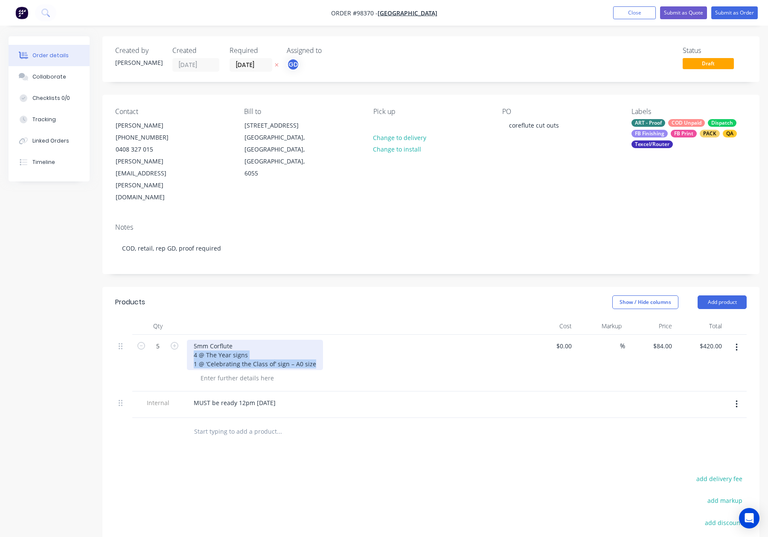
copy div "4 @ The Year signs 1 @ ‘Celebrating the Class of’ sign – A0 size"
click at [222, 372] on div at bounding box center [237, 378] width 87 height 12
drag, startPoint x: 313, startPoint y: 328, endPoint x: 187, endPoint y: 323, distance: 125.6
click at [187, 340] on div "5mm Corflute 4 @ The Year signs 1 @ ‘Celebrating the Class of’ sign – A0 size" at bounding box center [255, 355] width 136 height 30
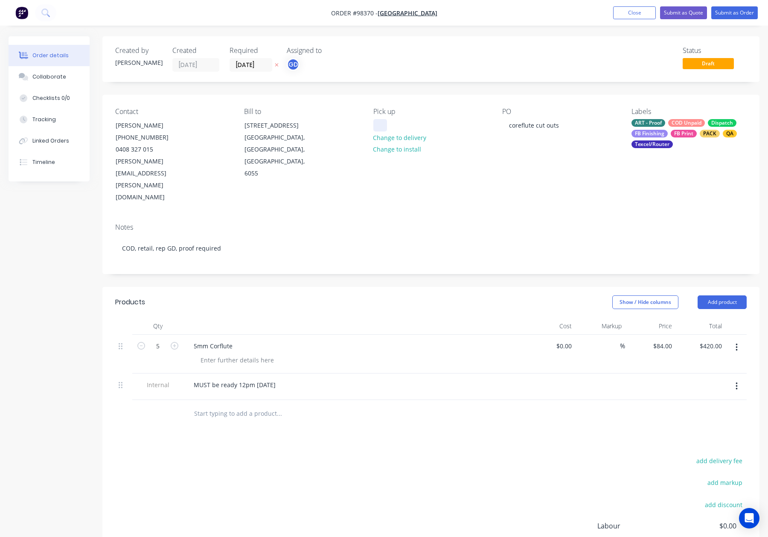
click at [384, 123] on div at bounding box center [380, 125] width 14 height 12
click at [292, 287] on header "Products Show / Hide columns Add product" at bounding box center [430, 302] width 657 height 31
click at [724, 15] on button "Submit as Order" at bounding box center [735, 12] width 47 height 13
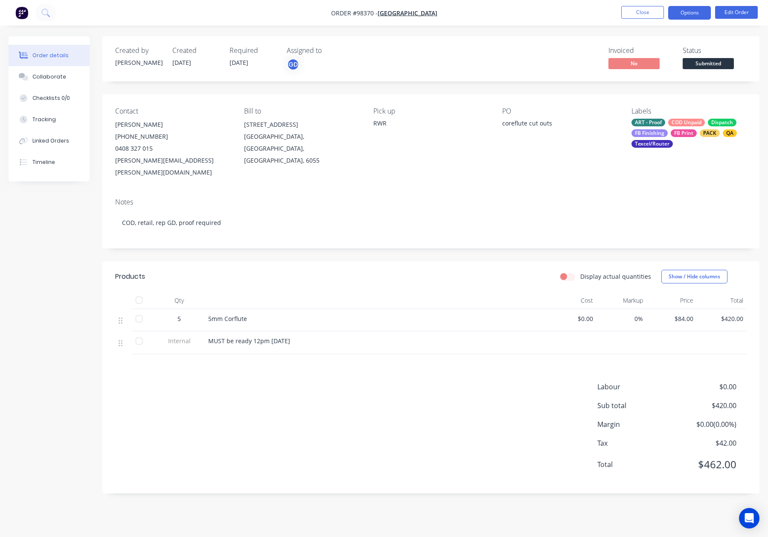
drag, startPoint x: 684, startPoint y: 12, endPoint x: 683, endPoint y: 17, distance: 5.2
click at [684, 12] on button "Options" at bounding box center [689, 13] width 43 height 14
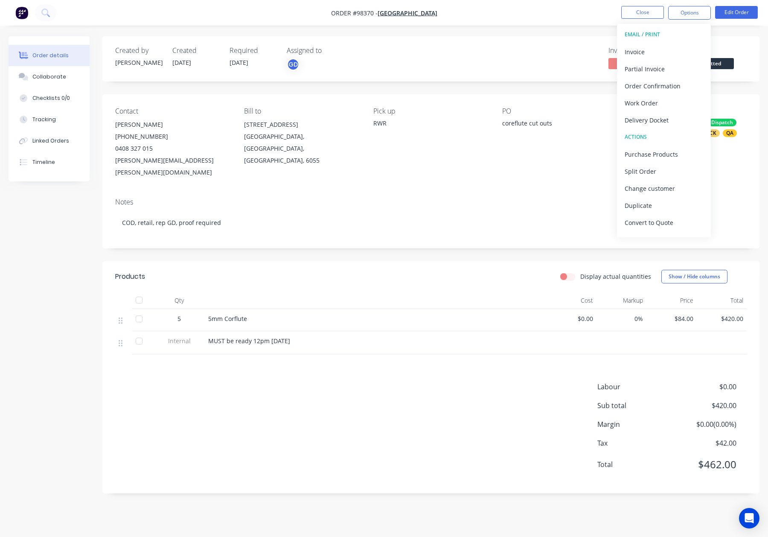
drag, startPoint x: 461, startPoint y: 257, endPoint x: 488, endPoint y: 239, distance: 32.7
click at [461, 270] on div "Display actual quantities Show / Hide columns" at bounding box center [498, 277] width 497 height 14
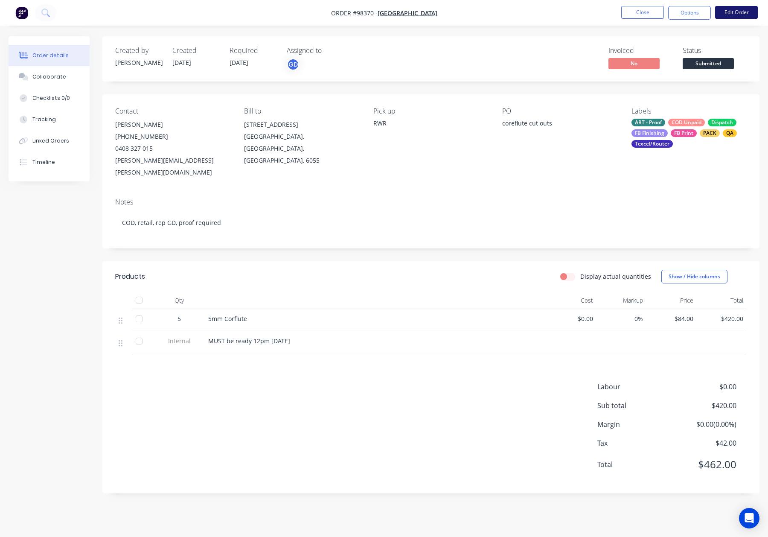
click at [727, 12] on button "Edit Order" at bounding box center [736, 12] width 43 height 13
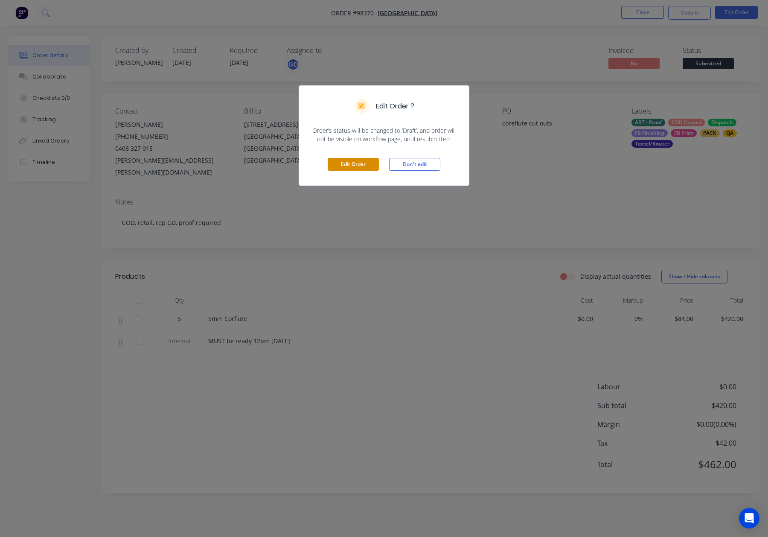
click at [359, 161] on button "Edit Order" at bounding box center [353, 164] width 51 height 13
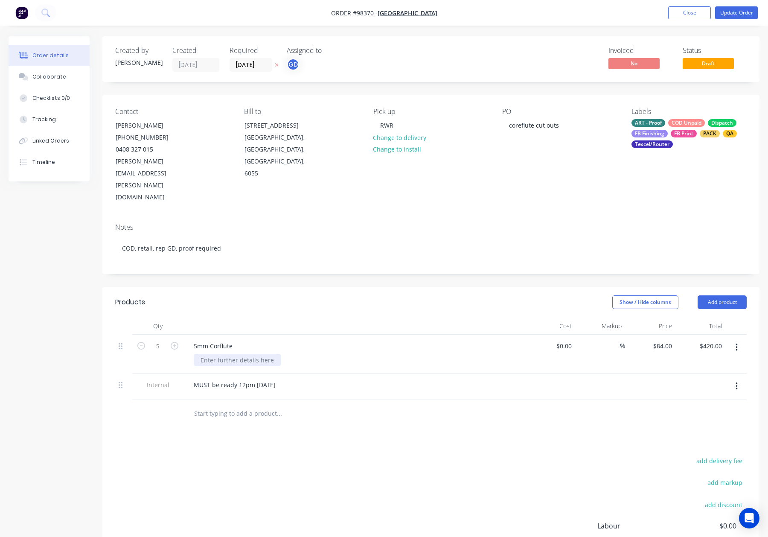
click at [232, 354] on div at bounding box center [237, 360] width 87 height 12
paste div
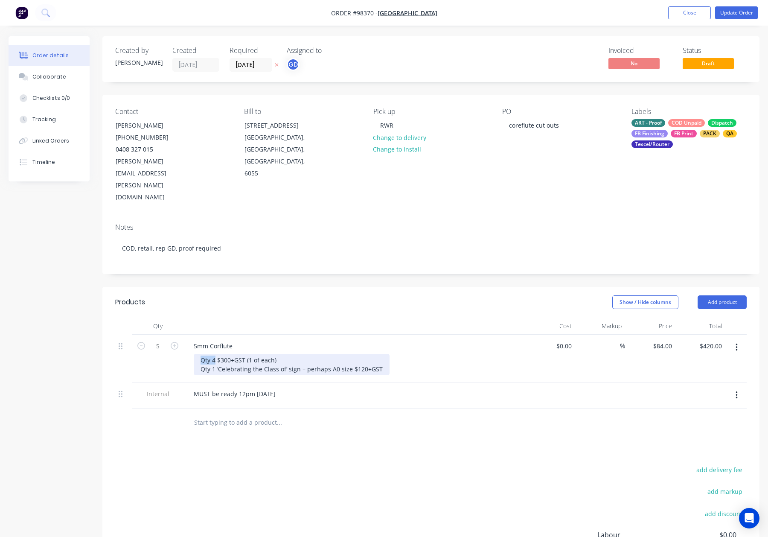
drag, startPoint x: 216, startPoint y: 323, endPoint x: 190, endPoint y: 324, distance: 25.6
click at [190, 335] on div "5mm Corflute Qty 4 $300+GST (1 of each) Qty 1 ‘Celebrating the Class of’ sign –…" at bounding box center [354, 359] width 341 height 48
drag, startPoint x: 216, startPoint y: 334, endPoint x: 188, endPoint y: 333, distance: 28.2
click at [188, 335] on div "5mm Corflute 4 @ $300+GST (1 of each) Qty 1 ‘Celebrating the Class of’ sign – p…" at bounding box center [354, 359] width 341 height 48
drag, startPoint x: 215, startPoint y: 325, endPoint x: 273, endPoint y: 327, distance: 58.1
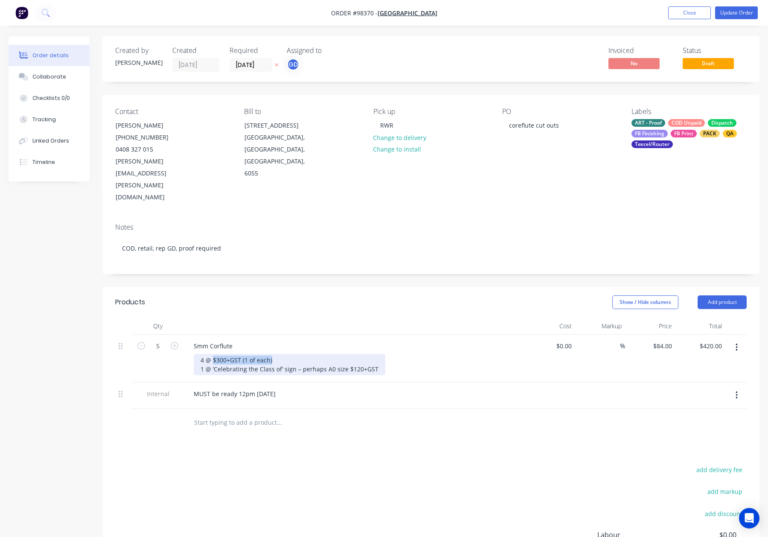
click at [273, 354] on div "4 @ $300+GST (1 of each) 1 @ ‘Celebrating the Class of’ sign – perhaps A0 size …" at bounding box center [290, 364] width 192 height 21
drag, startPoint x: 351, startPoint y: 333, endPoint x: 376, endPoint y: 333, distance: 24.8
click at [376, 354] on div "4 @ 1 @ ‘Celebrating the Class of’ sign – perhaps A0 size $120+GST" at bounding box center [290, 364] width 192 height 21
click at [277, 287] on header "Products Show / Hide columns Add product" at bounding box center [430, 302] width 657 height 31
click at [211, 354] on div "4 @ 1 @ ‘Celebrating the Class of’ sign – perhaps A0 size" at bounding box center [275, 364] width 162 height 21
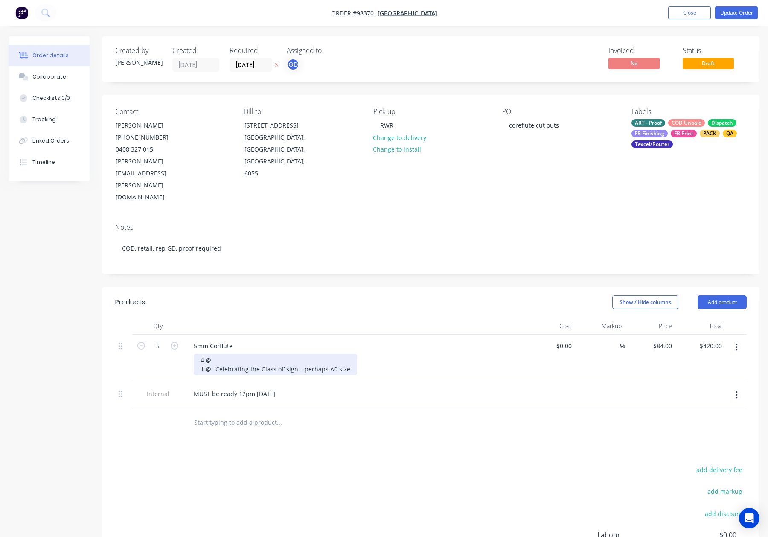
click at [219, 354] on div "4 @ 1 @ ‘Celebrating the Class of’ sign – perhaps A0 size" at bounding box center [275, 364] width 163 height 21
click at [280, 287] on header "Products Show / Hide columns Add product" at bounding box center [430, 302] width 657 height 31
click at [741, 7] on button "Update Order" at bounding box center [736, 12] width 43 height 13
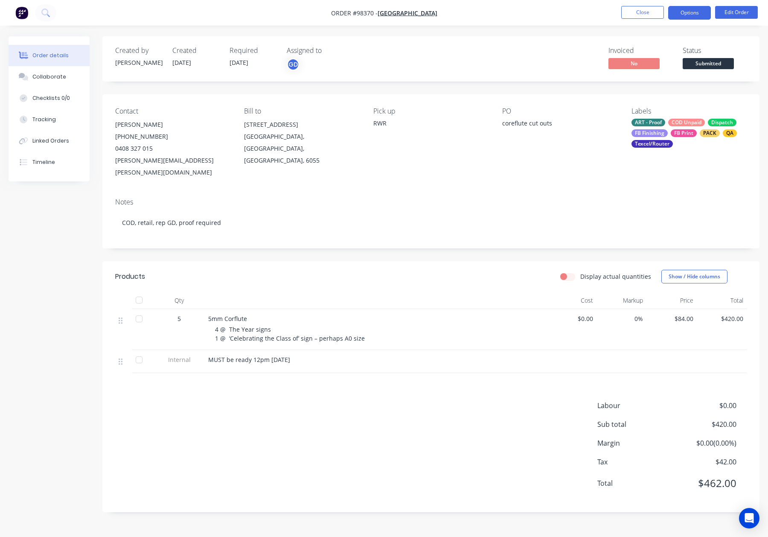
click at [686, 13] on button "Options" at bounding box center [689, 13] width 43 height 14
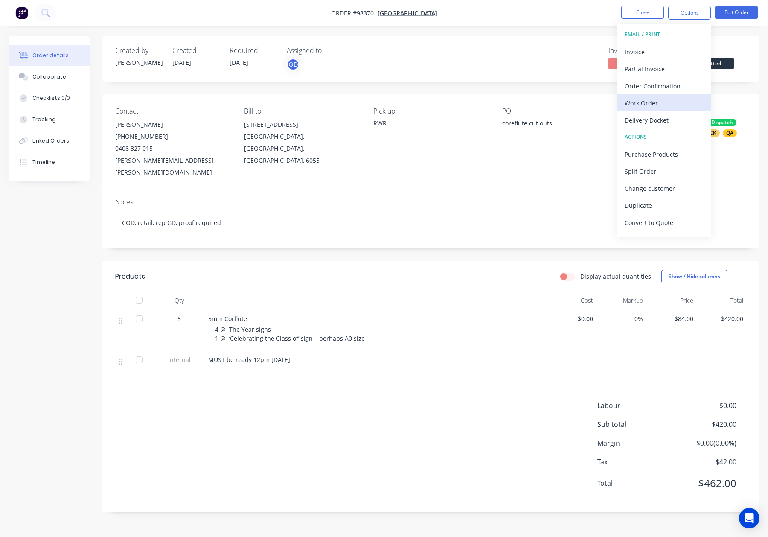
click at [666, 99] on div "Work Order" at bounding box center [664, 103] width 79 height 12
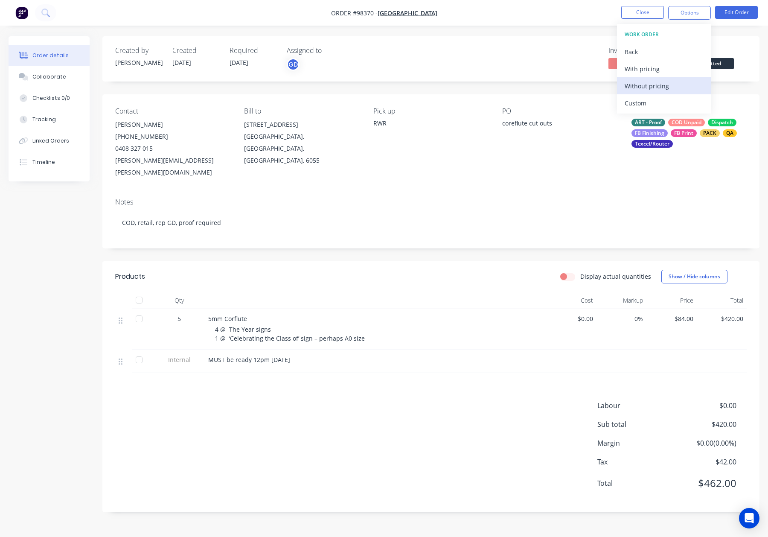
click at [668, 88] on div "Without pricing" at bounding box center [664, 86] width 79 height 12
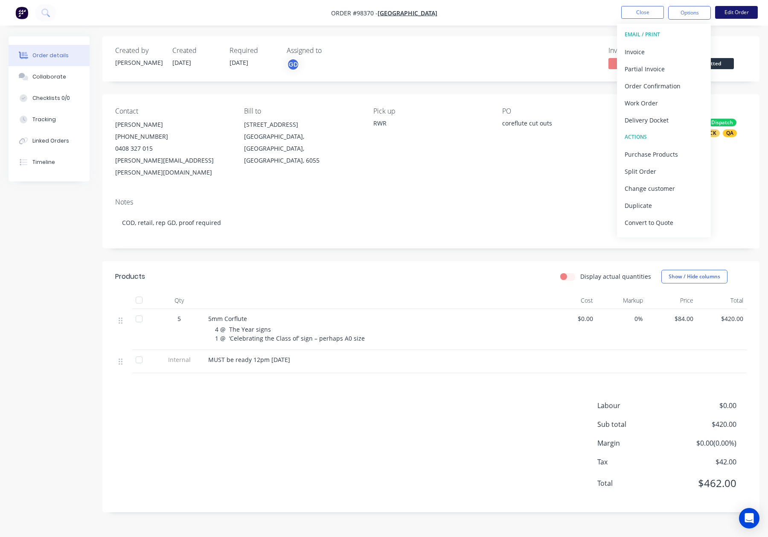
click at [750, 15] on button "Edit Order" at bounding box center [736, 12] width 43 height 13
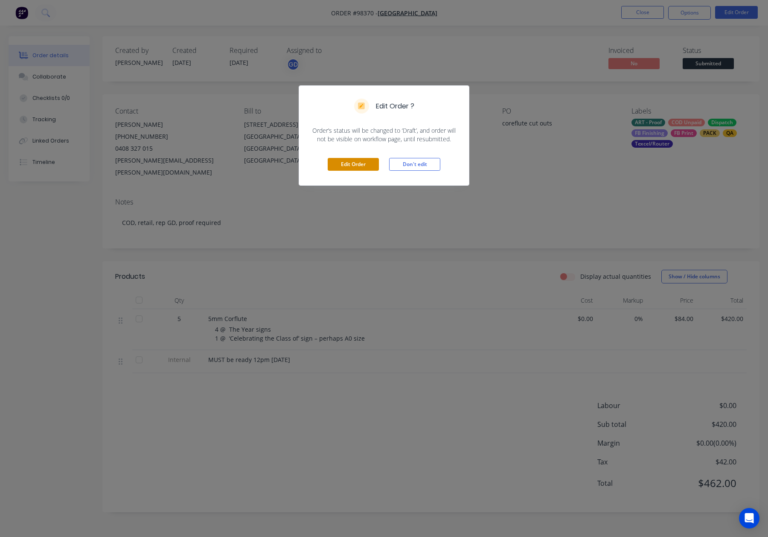
click at [339, 161] on button "Edit Order" at bounding box center [353, 164] width 51 height 13
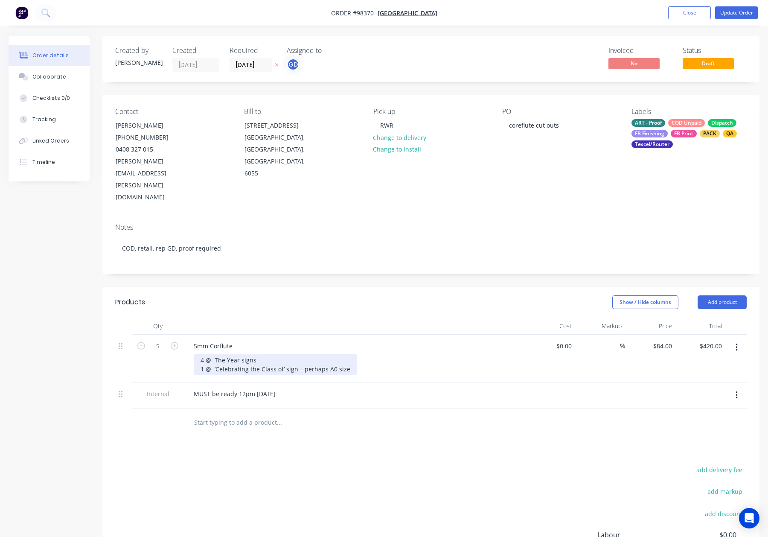
drag, startPoint x: 256, startPoint y: 326, endPoint x: 279, endPoint y: 330, distance: 23.4
click at [257, 354] on div "4 @ The Year signs 1 @ ‘Celebrating the Class of’ sign – perhaps A0 size" at bounding box center [275, 364] width 163 height 21
click at [737, 16] on button "Update Order" at bounding box center [736, 12] width 43 height 13
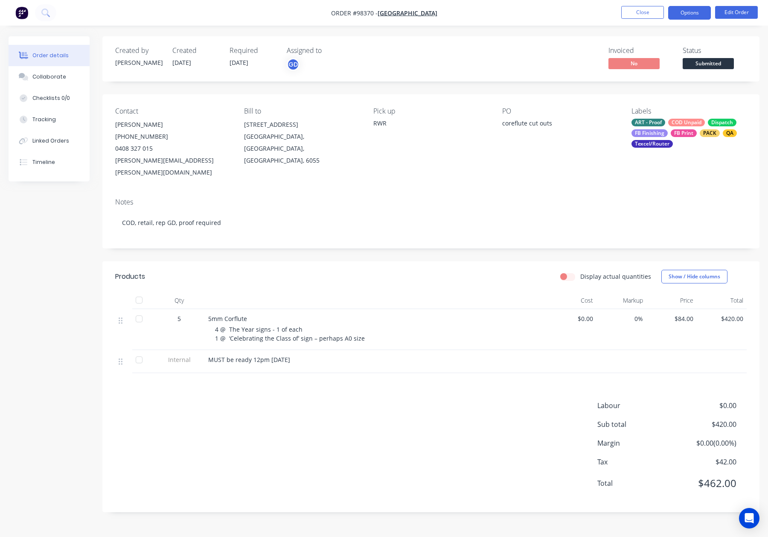
click at [692, 14] on button "Options" at bounding box center [689, 13] width 43 height 14
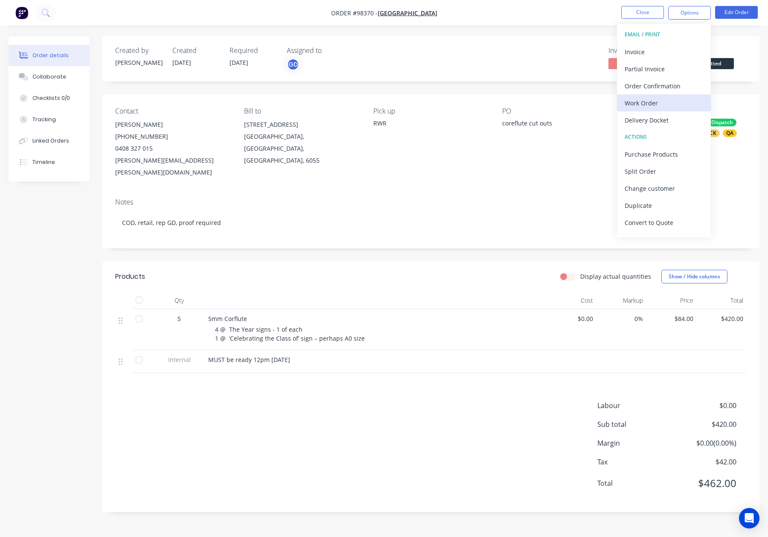
click at [667, 102] on div "Work Order" at bounding box center [664, 103] width 79 height 12
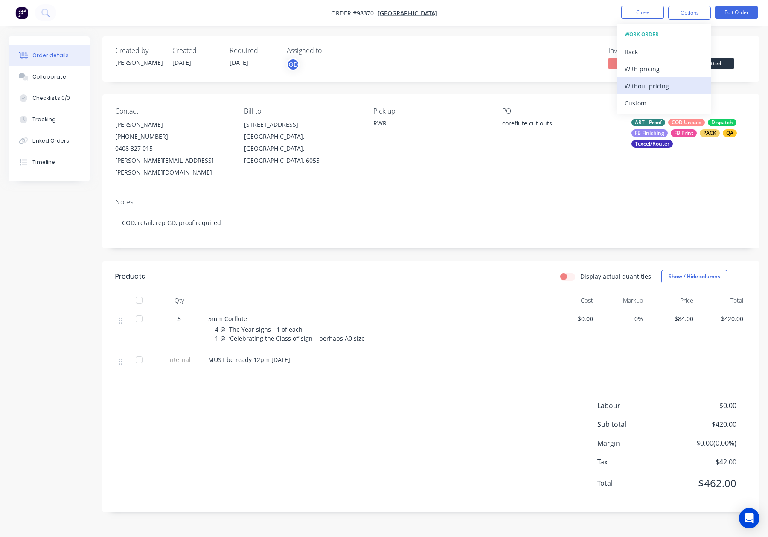
click at [658, 85] on div "Without pricing" at bounding box center [664, 86] width 79 height 12
click at [731, 14] on button "Edit Order" at bounding box center [736, 12] width 43 height 13
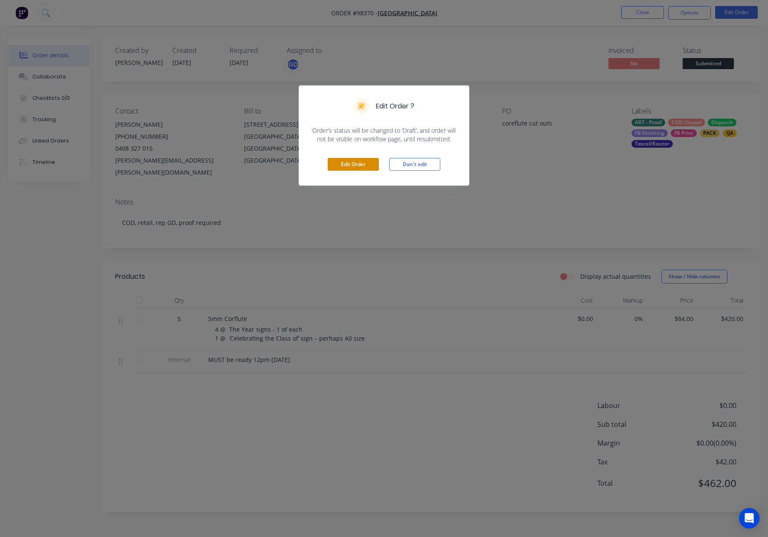
click at [342, 163] on button "Edit Order" at bounding box center [353, 164] width 51 height 13
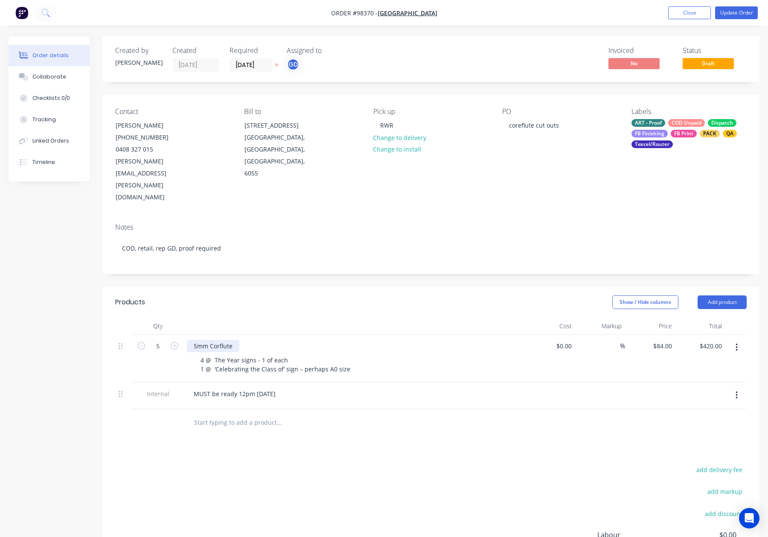
drag, startPoint x: 234, startPoint y: 309, endPoint x: 239, endPoint y: 310, distance: 4.6
click at [236, 340] on div "5mm Corflute" at bounding box center [213, 346] width 53 height 12
click at [690, 14] on button "Close" at bounding box center [689, 12] width 43 height 13
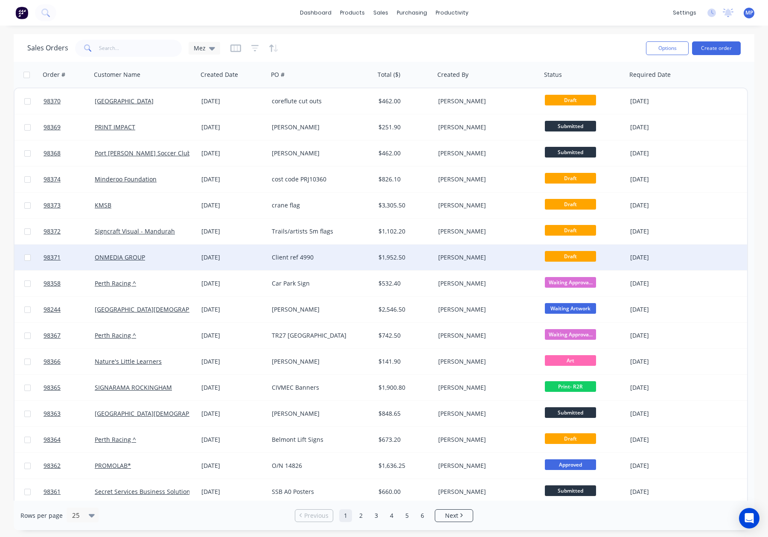
click at [338, 260] on div "Client ref 4990" at bounding box center [319, 257] width 95 height 9
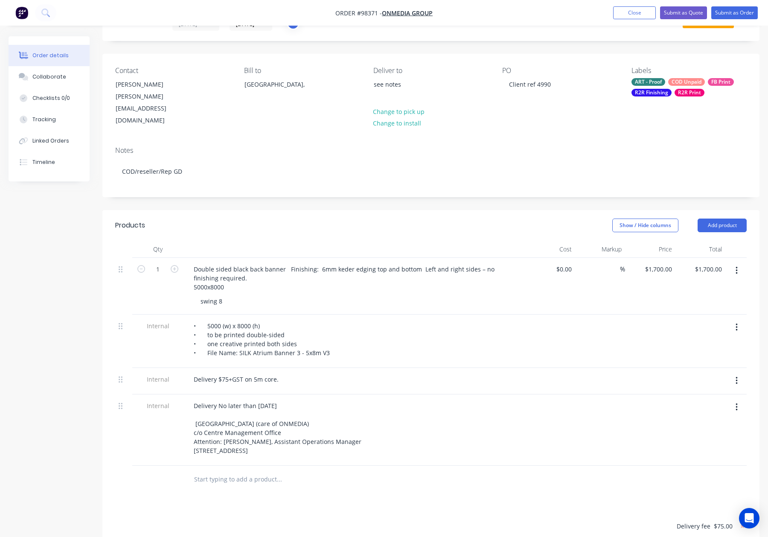
scroll to position [42, 0]
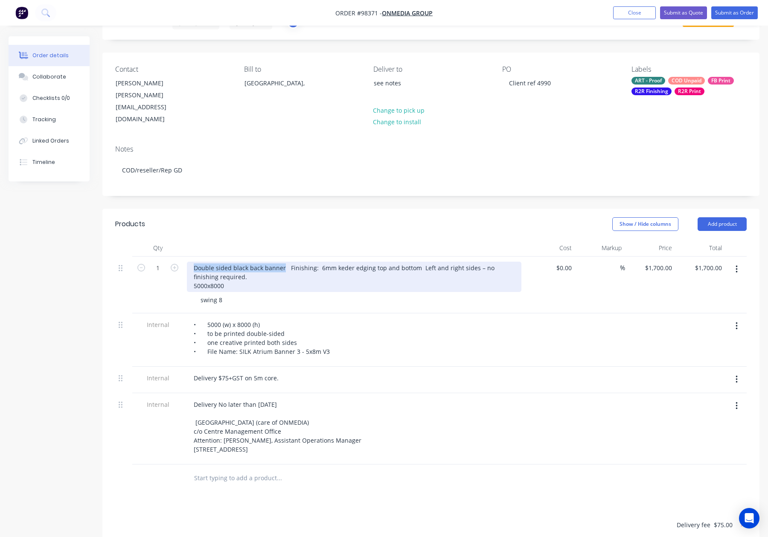
drag, startPoint x: 274, startPoint y: 247, endPoint x: 192, endPoint y: 247, distance: 81.5
click at [193, 262] on div "Double sided black back banner Finishing: 6mm keder edging top and bottom Left …" at bounding box center [354, 277] width 335 height 30
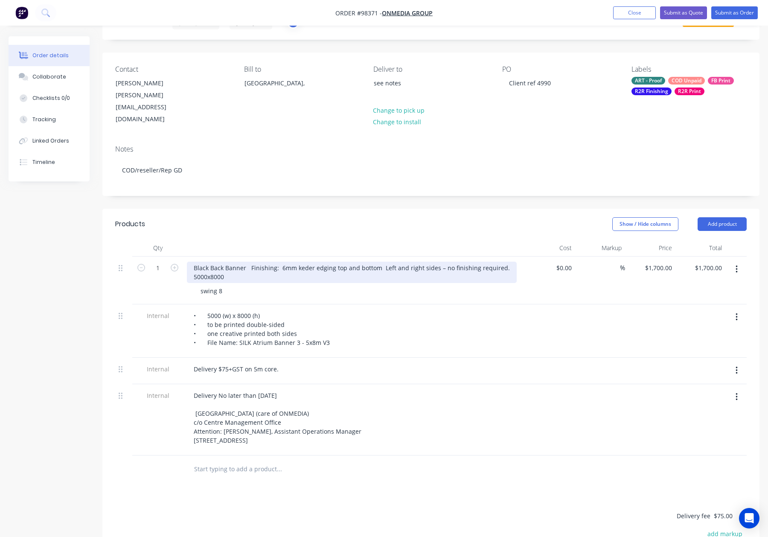
click at [251, 262] on div "Black Back Banner Finishing: 6mm keder edging top and bottom Left and right sid…" at bounding box center [352, 272] width 330 height 21
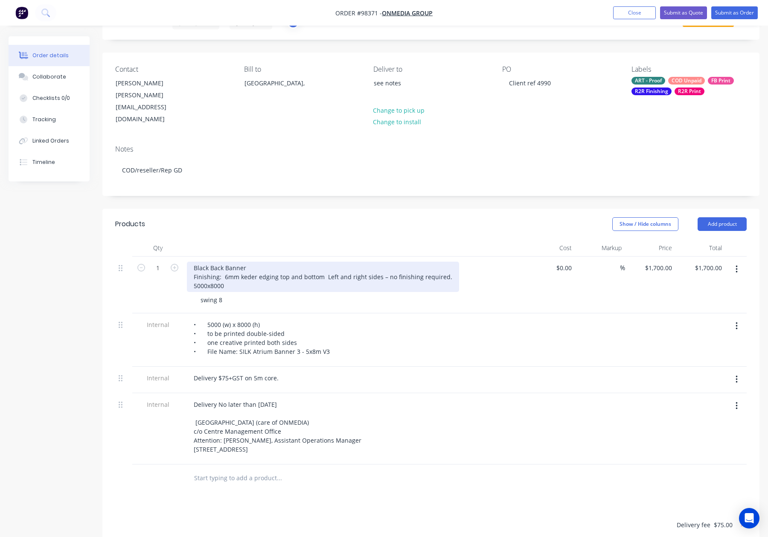
click at [263, 262] on div "Black Back Banner Finishing: 6mm keder edging top and bottom Left and right sid…" at bounding box center [323, 277] width 272 height 30
click at [324, 262] on div "Black Back Banner - D/S Finishing: 6mm keder edging top and bottom Left and rig…" at bounding box center [323, 277] width 272 height 30
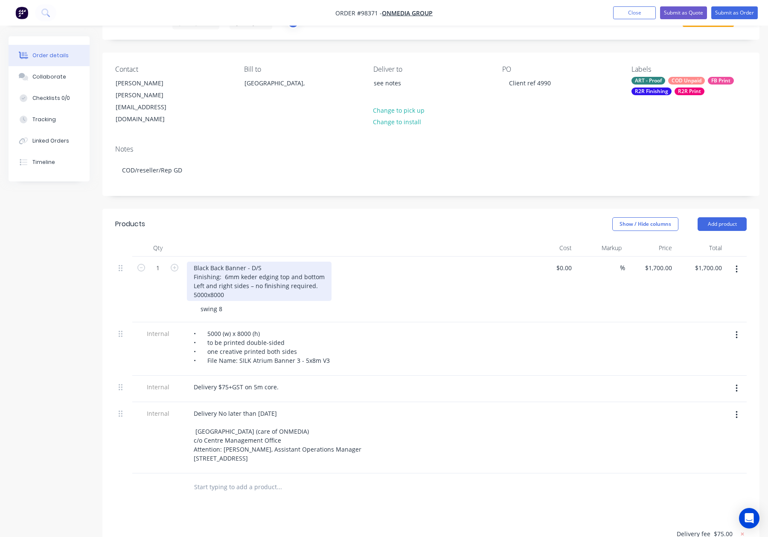
drag, startPoint x: 277, startPoint y: 255, endPoint x: 285, endPoint y: 259, distance: 8.8
click at [277, 262] on div "Black Back Banner - D/S Finishing: 6mm keder edging top and bottom Left and rig…" at bounding box center [259, 281] width 145 height 39
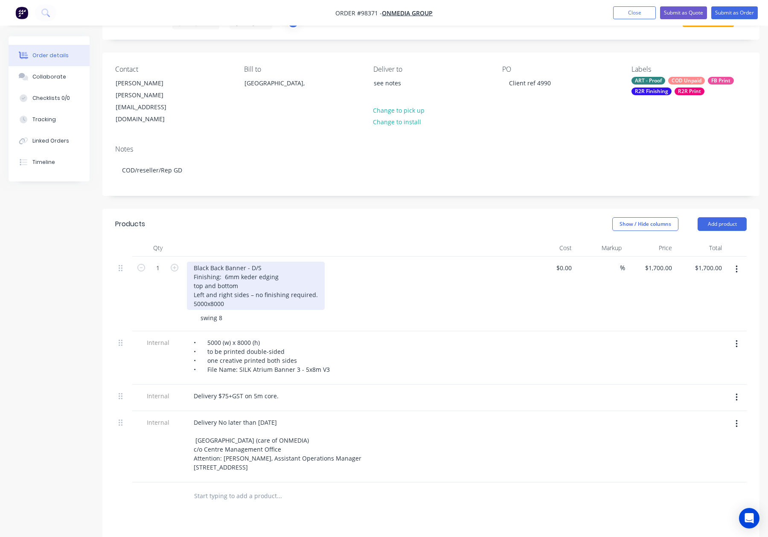
drag, startPoint x: 224, startPoint y: 256, endPoint x: 285, endPoint y: 256, distance: 61.0
click at [286, 262] on div "Black Back Banner - D/S Finishing: 6mm keder edging top and bottom Left and rig…" at bounding box center [256, 286] width 138 height 48
copy div "6mm keder edging"
click at [255, 264] on div "Black Back Banner - D/S Finishing: 6mm keder edging top and bottom Left and rig…" at bounding box center [256, 286] width 138 height 48
click at [223, 262] on div "Black Back Banner - D/S Finishing: 6mm keder edging top and bottom - 6mm keder …" at bounding box center [256, 286] width 138 height 48
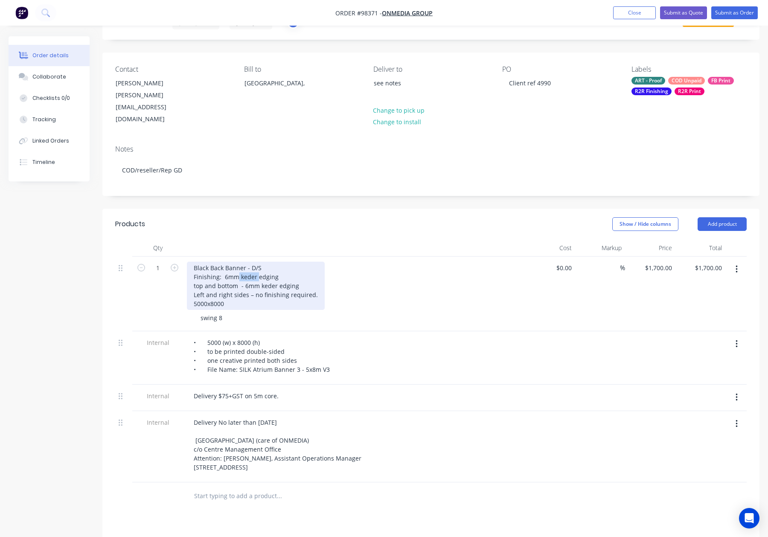
drag, startPoint x: 258, startPoint y: 257, endPoint x: 234, endPoint y: 256, distance: 24.4
click at [238, 262] on div "Black Back Banner - D/S Finishing: 6mm keder edging top and bottom - 6mm keder …" at bounding box center [256, 286] width 138 height 48
drag, startPoint x: 224, startPoint y: 256, endPoint x: 301, endPoint y: 257, distance: 76.8
click at [300, 262] on div "Black Back Banner - D/S Finishing: 6mm keder edging top and bottom - 6mm keder …" at bounding box center [256, 286] width 138 height 48
drag, startPoint x: 195, startPoint y: 264, endPoint x: 207, endPoint y: 268, distance: 13.0
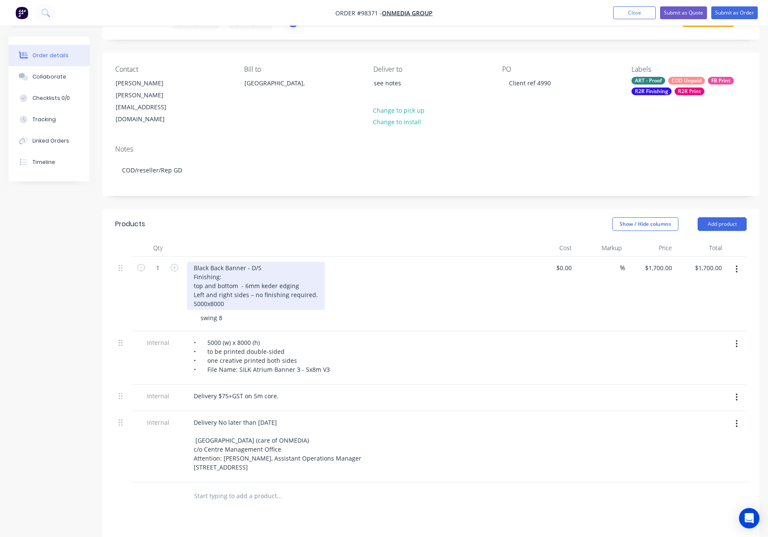
click at [195, 264] on div "Black Back Banner - D/S Finishing: top and bottom - 6mm keder edging Left and r…" at bounding box center [256, 286] width 138 height 48
click at [220, 263] on div "Black Back Banner - D/S Finishing: Top and bottom - 6mm keder edging Left and r…" at bounding box center [256, 286] width 138 height 48
click at [219, 272] on div "Black Back Banner - D/S Finishing: Top and Bottom - 6mm keder edging Left and r…" at bounding box center [256, 286] width 138 height 48
click at [245, 262] on div "Black Back Banner - D/S Finishing: Top and Bottom - 6mm keder edging Left and R…" at bounding box center [256, 286] width 139 height 48
drag, startPoint x: 229, startPoint y: 282, endPoint x: 177, endPoint y: 281, distance: 52.1
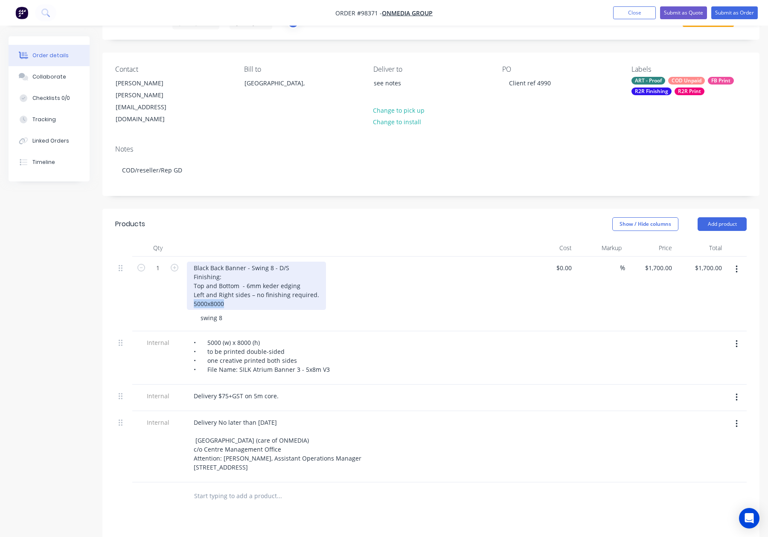
click at [178, 280] on div "1 Black Back Banner - Swing 8 - D/S Finishing: Top and Bottom - 6mm keder edgin…" at bounding box center [431, 294] width 632 height 75
copy div "5000x8000"
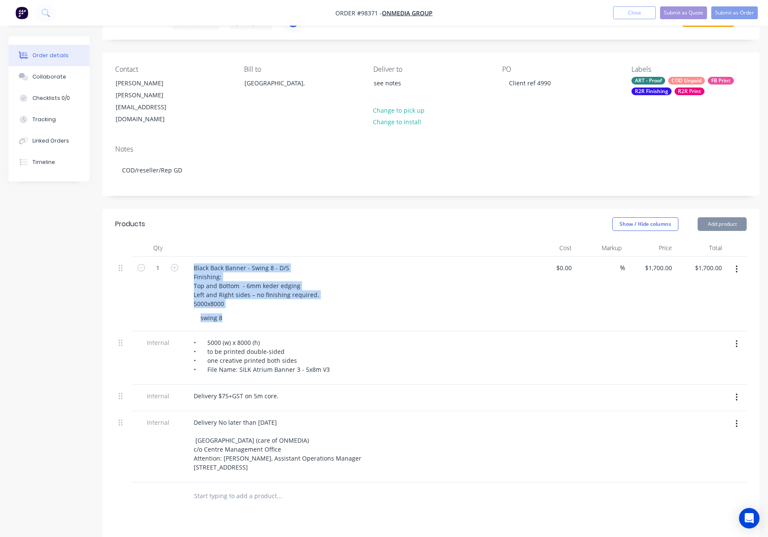
drag, startPoint x: 219, startPoint y: 295, endPoint x: 182, endPoint y: 294, distance: 37.6
click at [182, 294] on div "1 Black Back Banner - Swing 8 - D/S Finishing: Top and Bottom - 6mm keder edgin…" at bounding box center [431, 294] width 632 height 75
click at [209, 312] on div "swing 8" at bounding box center [211, 318] width 35 height 12
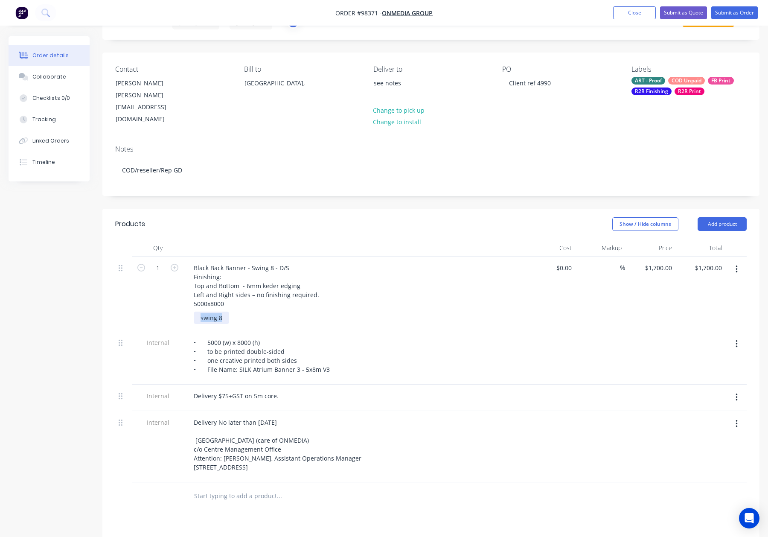
drag, startPoint x: 225, startPoint y: 296, endPoint x: 197, endPoint y: 295, distance: 27.3
click at [198, 312] on div "swing 8" at bounding box center [211, 318] width 35 height 12
paste div
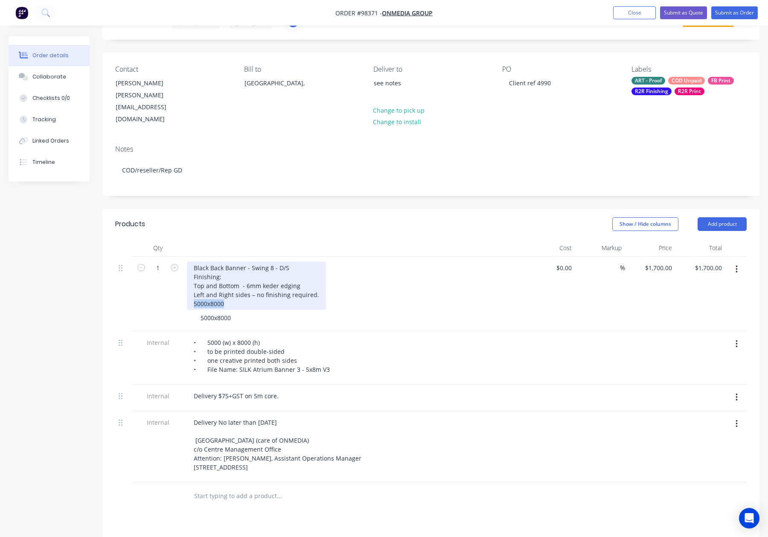
drag, startPoint x: 227, startPoint y: 284, endPoint x: 165, endPoint y: 283, distance: 61.9
click at [165, 283] on div "1 Black Back Banner - Swing 8 - D/S Finishing: Top and Bottom - 6mm keder edgin…" at bounding box center [431, 294] width 632 height 75
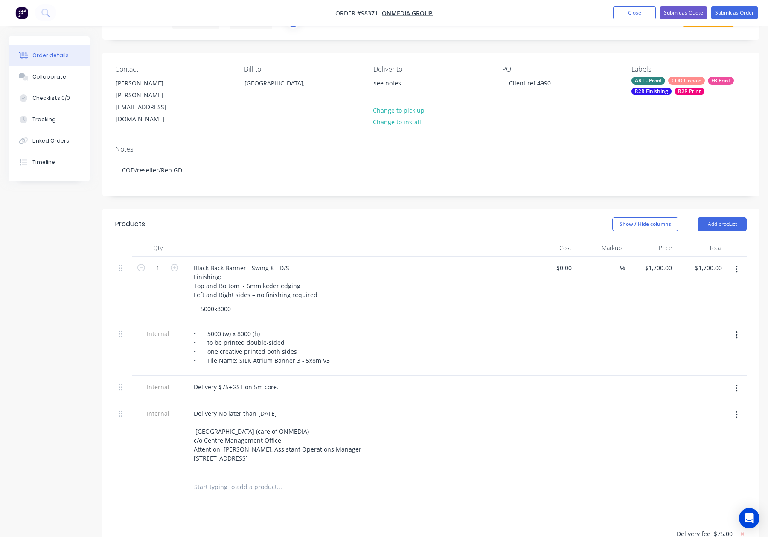
click at [309, 216] on header "Products Show / Hide columns Add product" at bounding box center [430, 224] width 657 height 31
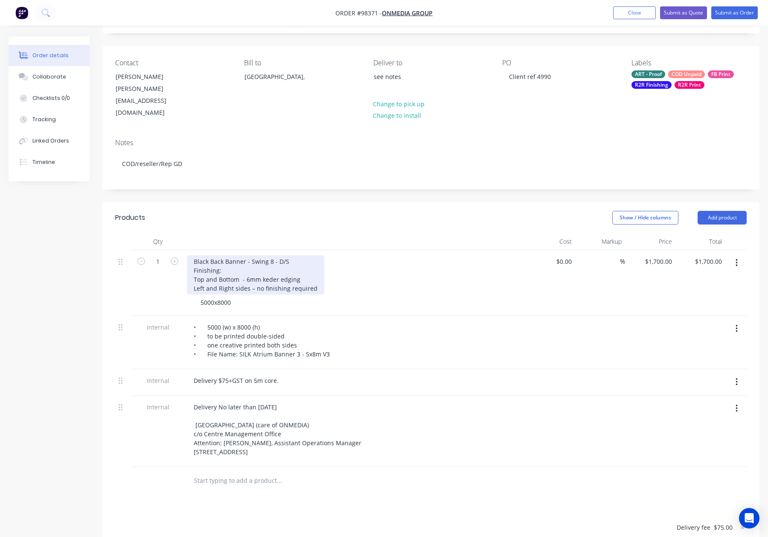
click at [274, 257] on div "Black Back Banner - Swing 8 - D/S Finishing: Top and Bottom - 6mm keder edging …" at bounding box center [255, 274] width 137 height 39
click at [329, 209] on header "Products Show / Hide columns Add product" at bounding box center [430, 217] width 657 height 31
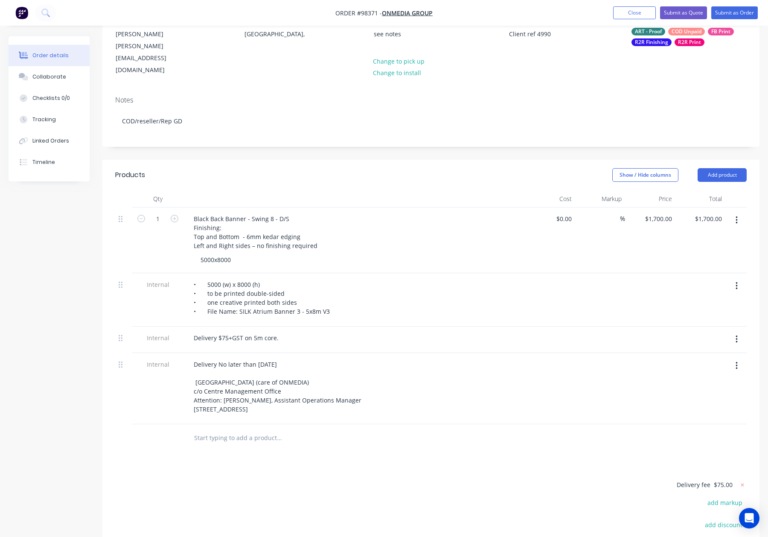
scroll to position [93, 0]
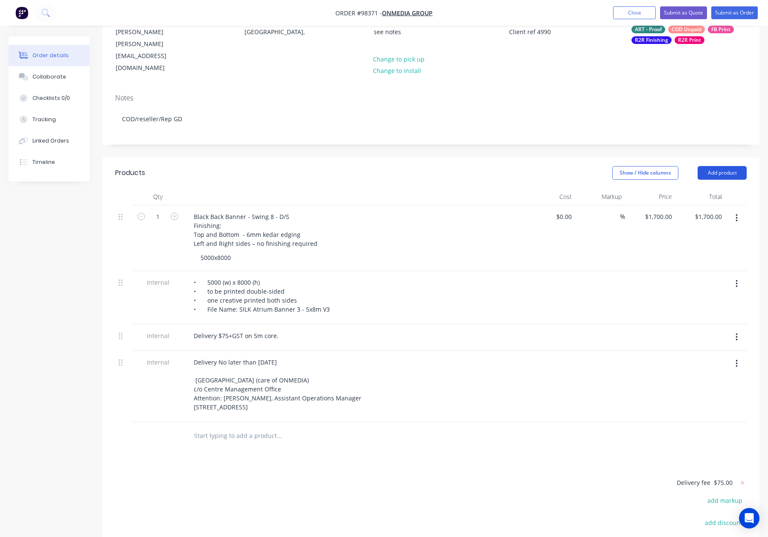
click at [731, 166] on button "Add product" at bounding box center [722, 173] width 49 height 14
click at [721, 291] on div "Notes (Internal)" at bounding box center [707, 297] width 66 height 12
click at [228, 427] on div at bounding box center [217, 433] width 61 height 12
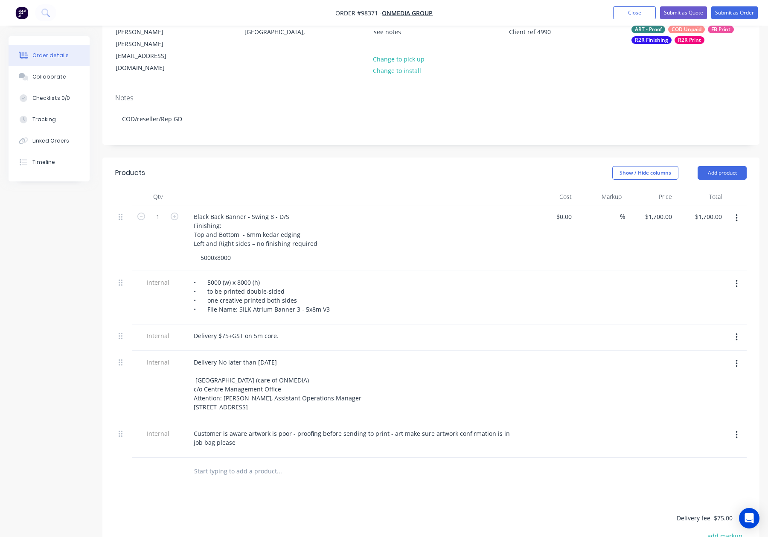
click at [536, 426] on div at bounding box center [550, 439] width 50 height 35
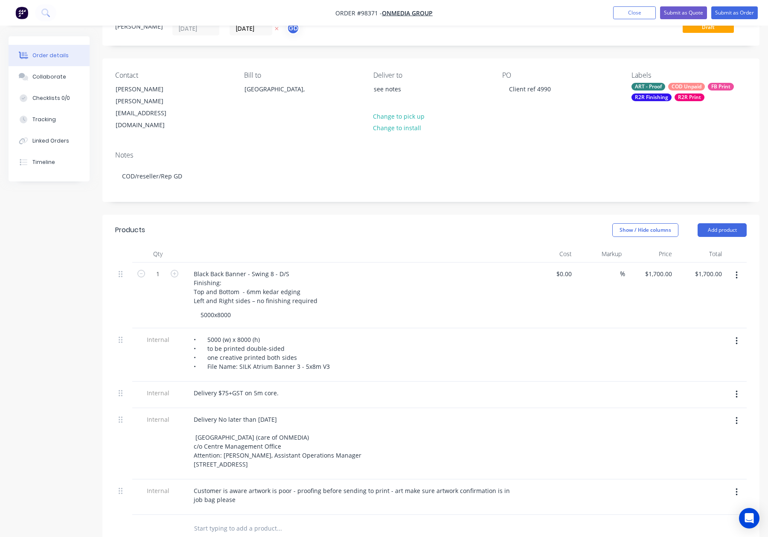
scroll to position [0, 0]
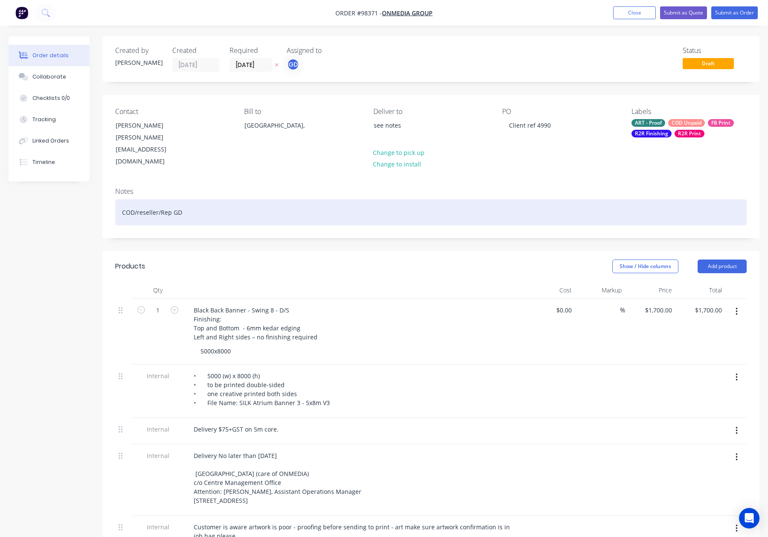
click at [282, 199] on div "COD/reseller/Rep GD" at bounding box center [431, 212] width 632 height 26
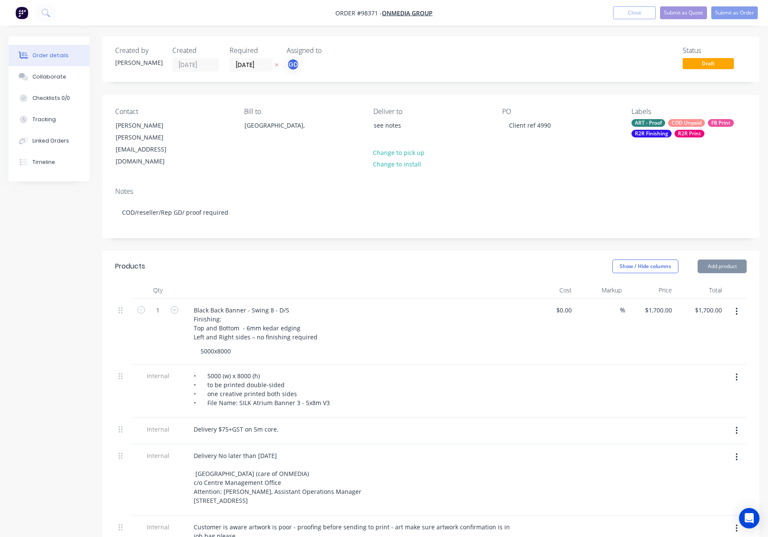
click at [713, 125] on div "FB Print" at bounding box center [721, 123] width 26 height 8
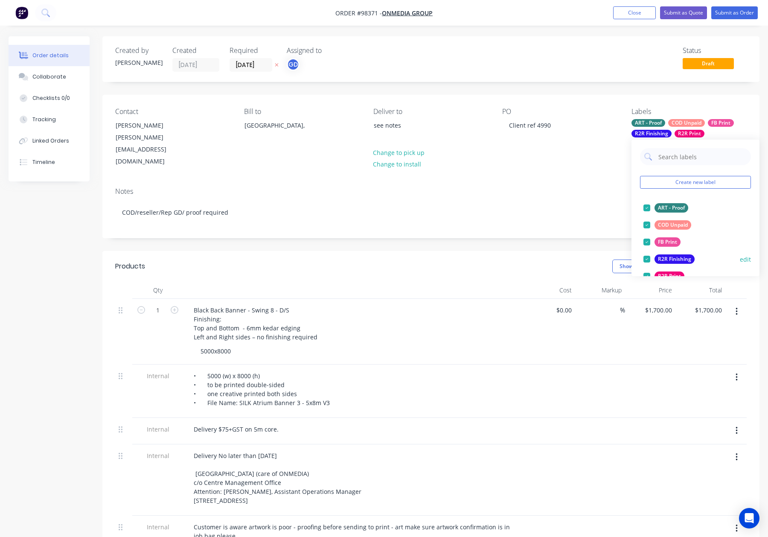
drag, startPoint x: 675, startPoint y: 242, endPoint x: 684, endPoint y: 234, distance: 12.4
click at [675, 242] on div "FB Print" at bounding box center [668, 241] width 26 height 9
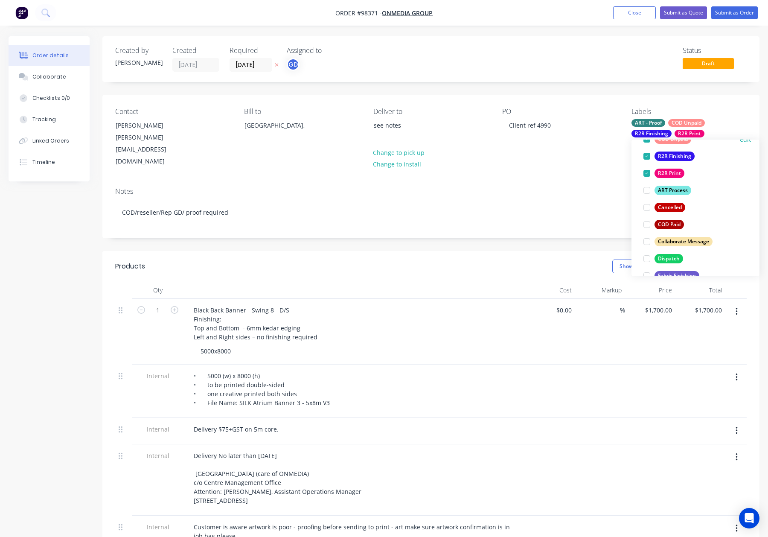
scroll to position [90, 0]
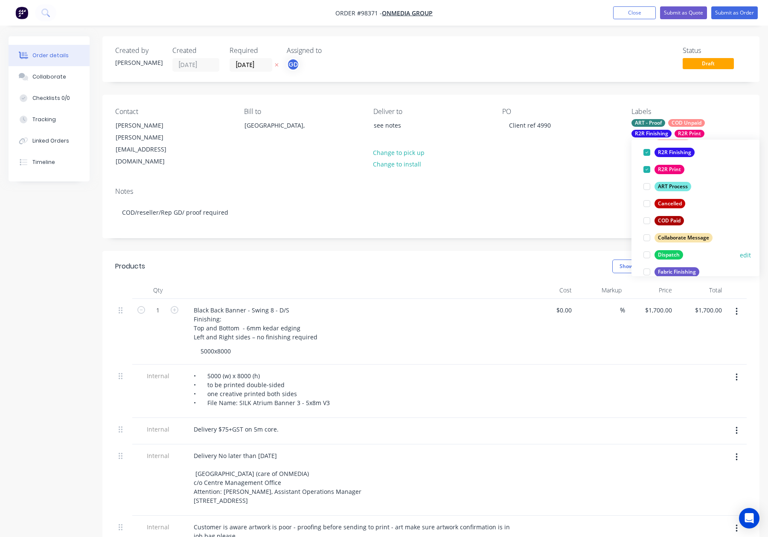
click at [669, 257] on div "Dispatch" at bounding box center [669, 254] width 29 height 9
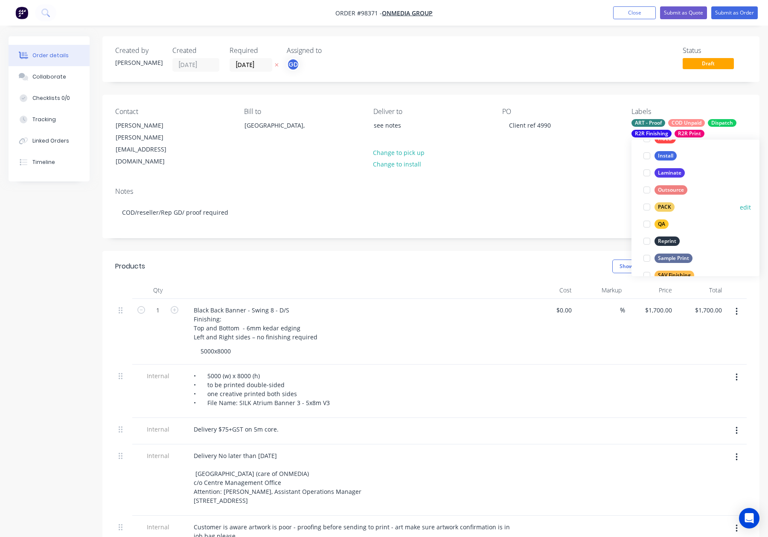
drag, startPoint x: 661, startPoint y: 207, endPoint x: 670, endPoint y: 207, distance: 8.5
click at [661, 207] on div "PACK" at bounding box center [665, 206] width 20 height 9
drag, startPoint x: 665, startPoint y: 207, endPoint x: 678, endPoint y: 203, distance: 13.9
click at [665, 207] on div "QA" at bounding box center [662, 205] width 14 height 9
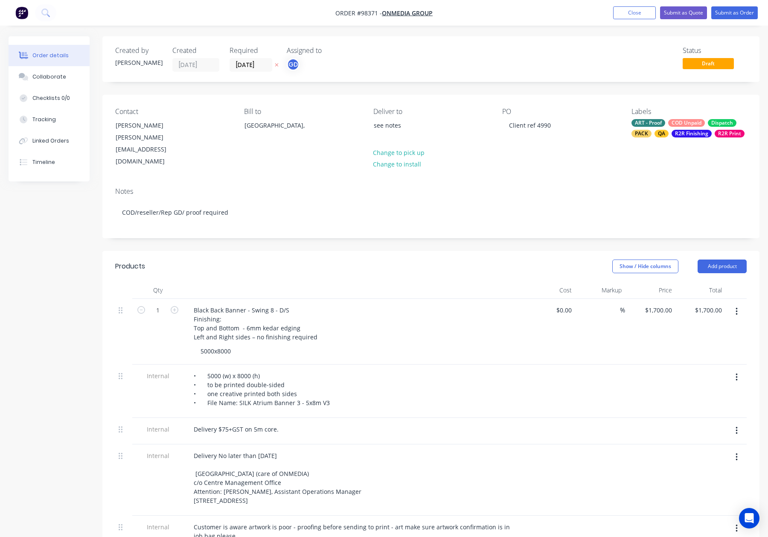
click at [586, 181] on div "Notes COD/reseller/Rep GD/ proof required" at bounding box center [430, 209] width 657 height 57
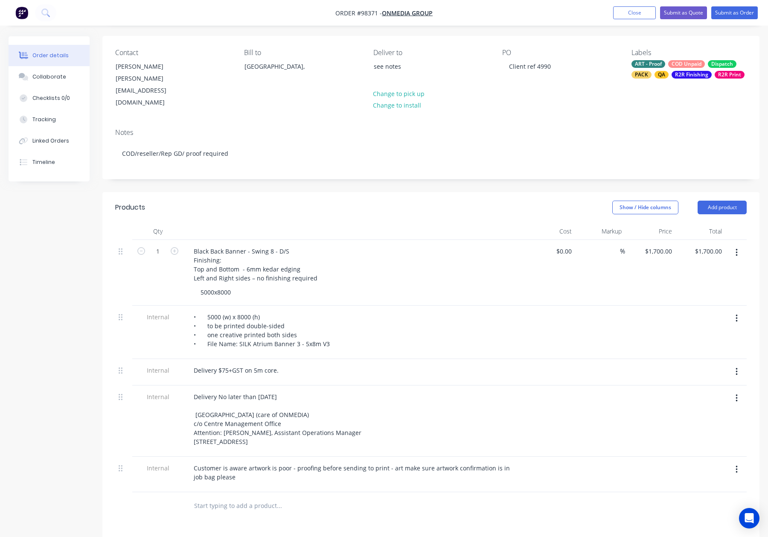
scroll to position [61, 0]
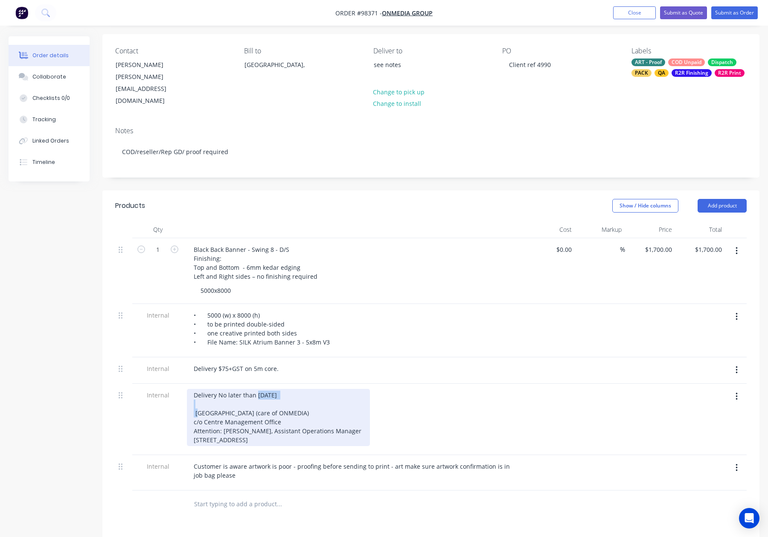
drag, startPoint x: 293, startPoint y: 373, endPoint x: 258, endPoint y: 373, distance: 35.0
click at [258, 389] on div "Delivery No later than Wednesday 3 September Lakeside Joondalup Shopping Centre…" at bounding box center [278, 417] width 183 height 57
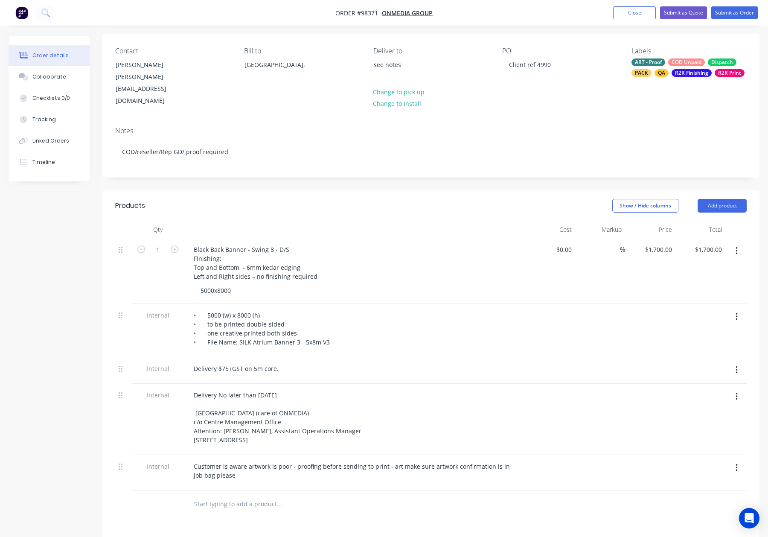
click at [450, 389] on div "Delivery No later than Tuesday 2nd September Lakeside Joondalup Shopping Centre…" at bounding box center [354, 417] width 335 height 57
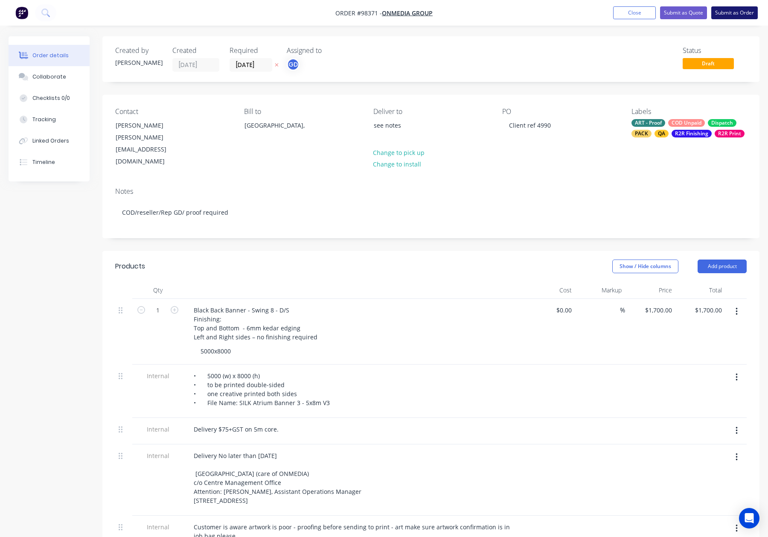
click at [733, 13] on button "Submit as Order" at bounding box center [735, 12] width 47 height 13
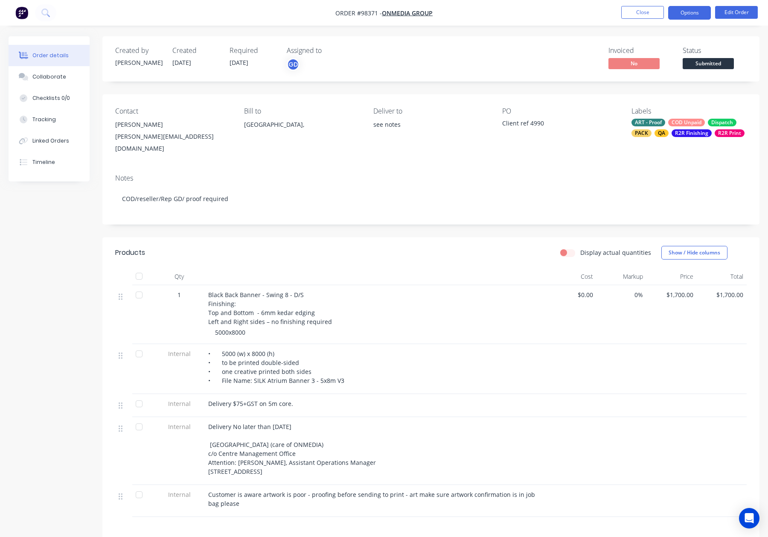
click at [687, 16] on button "Options" at bounding box center [689, 13] width 43 height 14
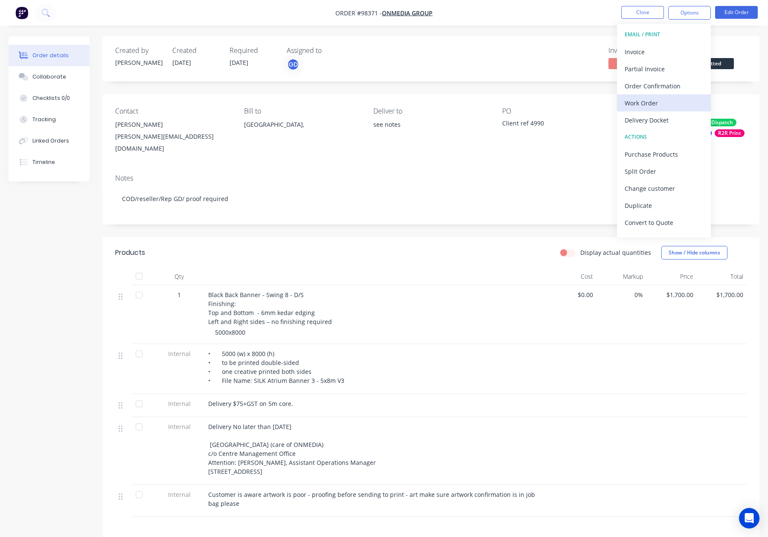
click at [670, 105] on div "Work Order" at bounding box center [664, 103] width 79 height 12
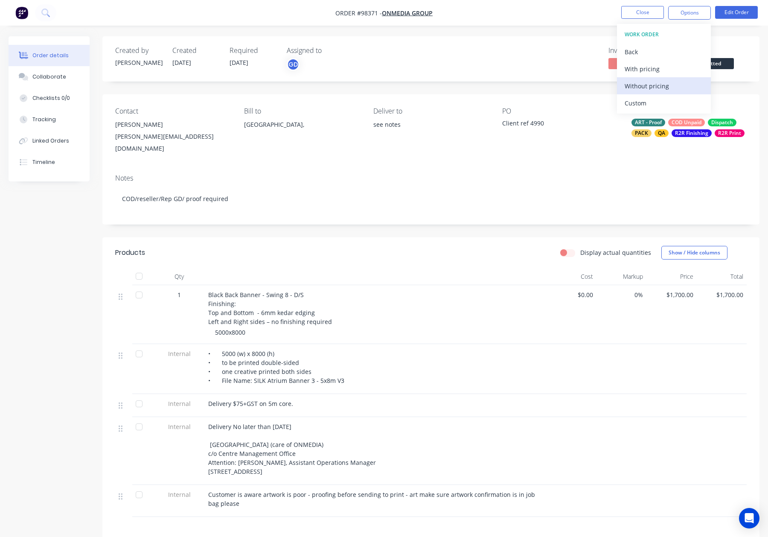
click at [668, 89] on div "Without pricing" at bounding box center [664, 86] width 79 height 12
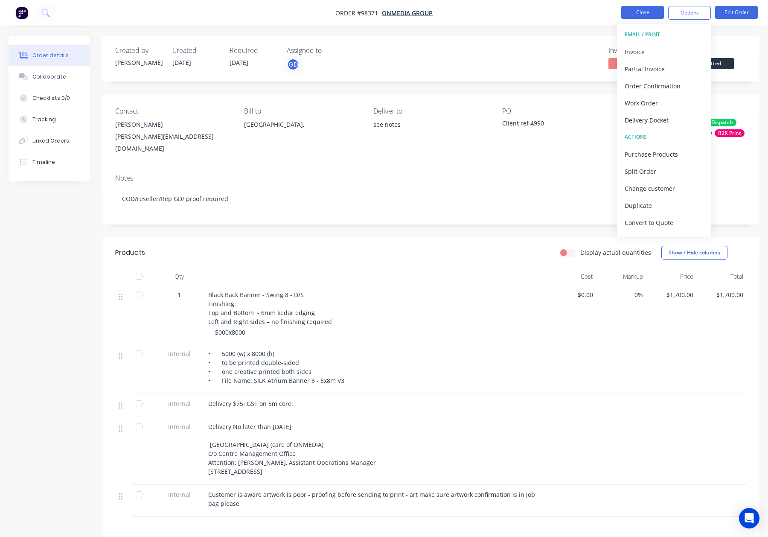
click at [654, 7] on button "Close" at bounding box center [642, 12] width 43 height 13
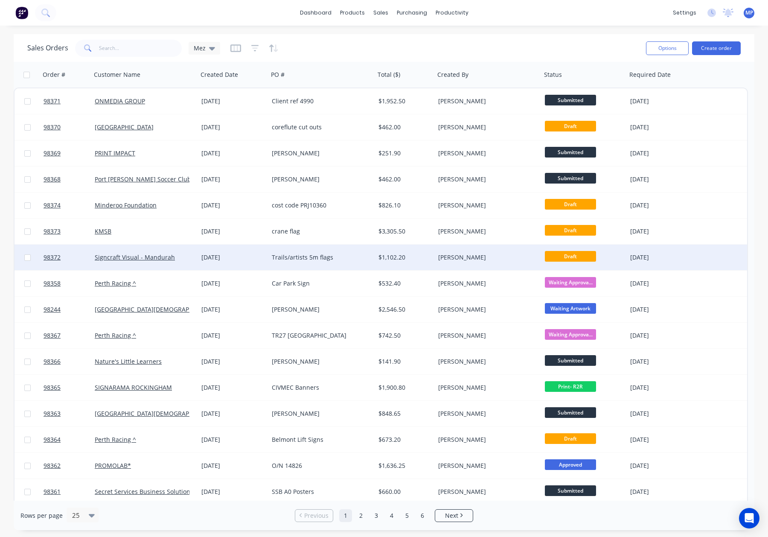
click at [470, 253] on div "[PERSON_NAME]" at bounding box center [485, 257] width 95 height 9
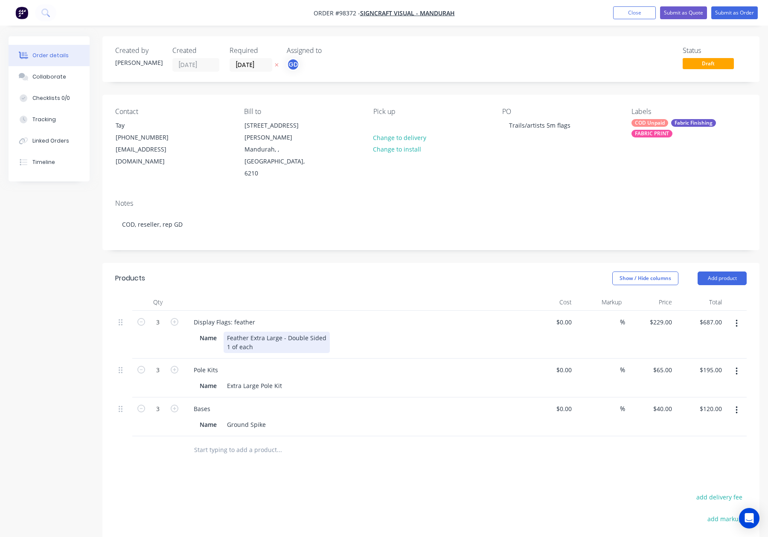
click at [270, 332] on div "Feather Extra Large - Double Sided 1 of each" at bounding box center [277, 342] width 106 height 21
click at [305, 294] on div at bounding box center [354, 302] width 341 height 17
click at [235, 316] on div "Display Flags: feather" at bounding box center [224, 322] width 75 height 12
click at [280, 267] on header "Products Show / Hide columns Add product" at bounding box center [430, 278] width 657 height 31
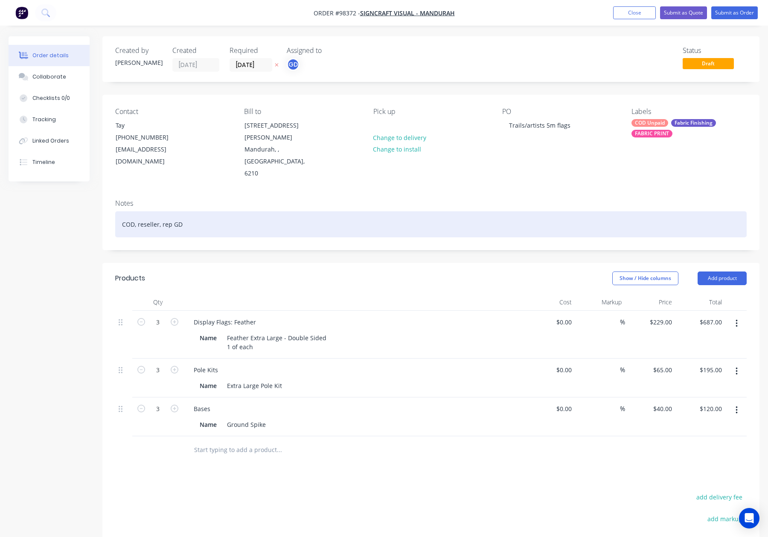
click at [234, 211] on div "COD, reseller, rep GD" at bounding box center [431, 224] width 632 height 26
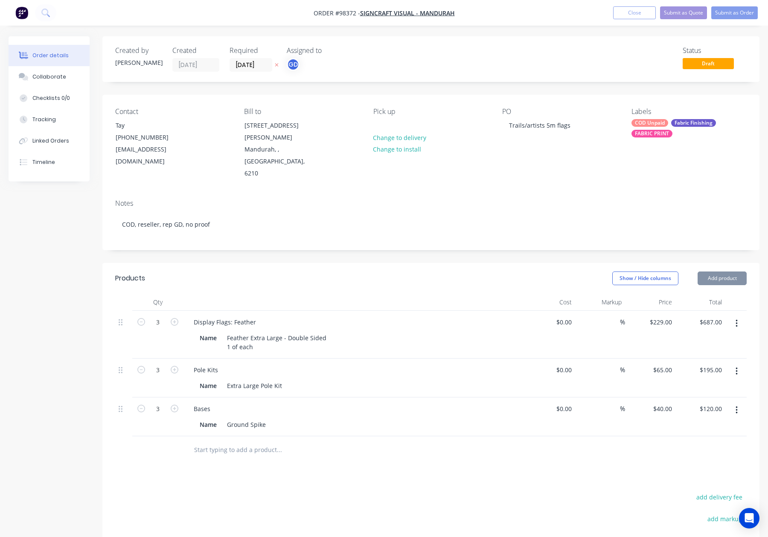
click at [390, 124] on div "Pick up Change to delivery Change to install" at bounding box center [430, 144] width 115 height 72
drag, startPoint x: 376, startPoint y: 123, endPoint x: 381, endPoint y: 122, distance: 5.1
click at [376, 122] on div at bounding box center [380, 125] width 14 height 12
click at [672, 119] on div "COD Unpaid Fabric Finishing FABRIC PRINT" at bounding box center [689, 128] width 115 height 18
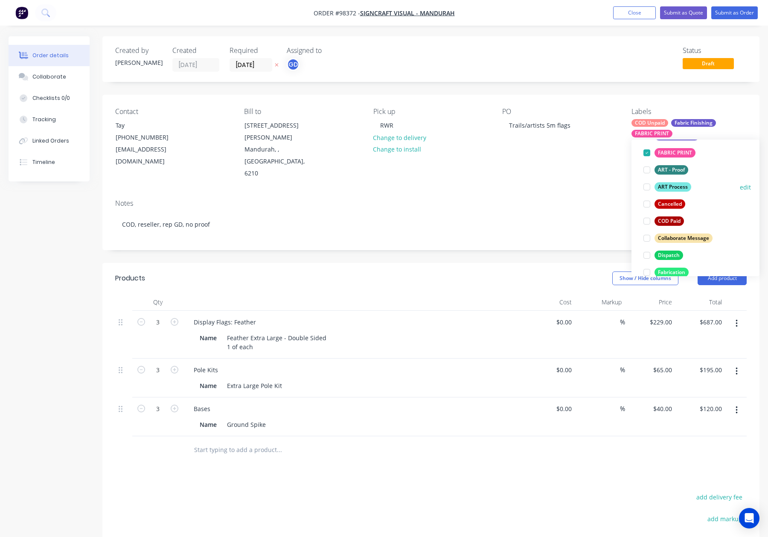
click at [678, 188] on div "ART Process" at bounding box center [673, 186] width 37 height 9
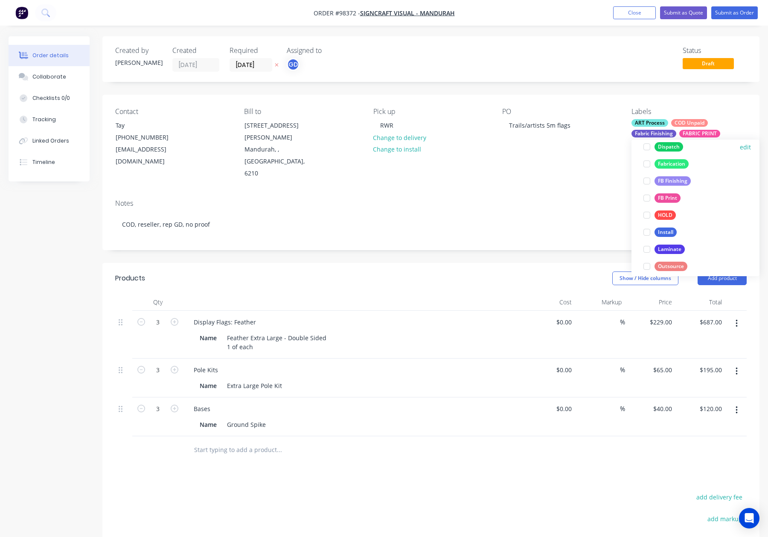
click at [665, 149] on div "Dispatch" at bounding box center [669, 146] width 29 height 9
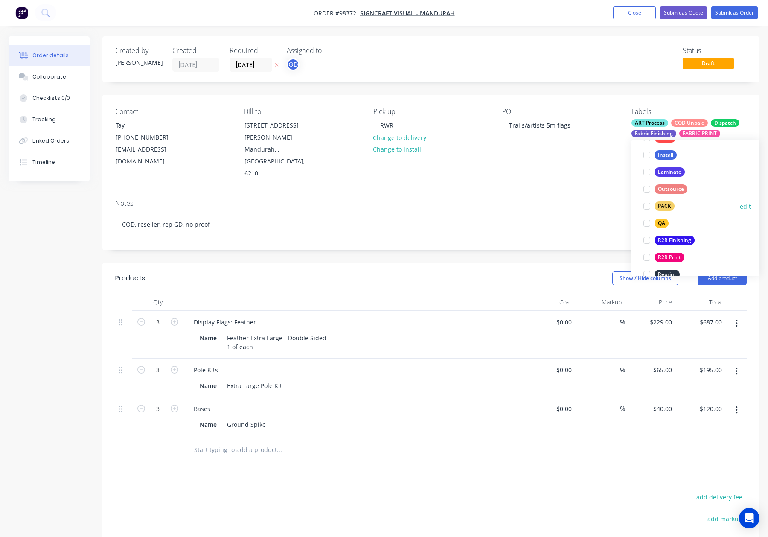
click at [663, 206] on div "PACK" at bounding box center [665, 205] width 20 height 9
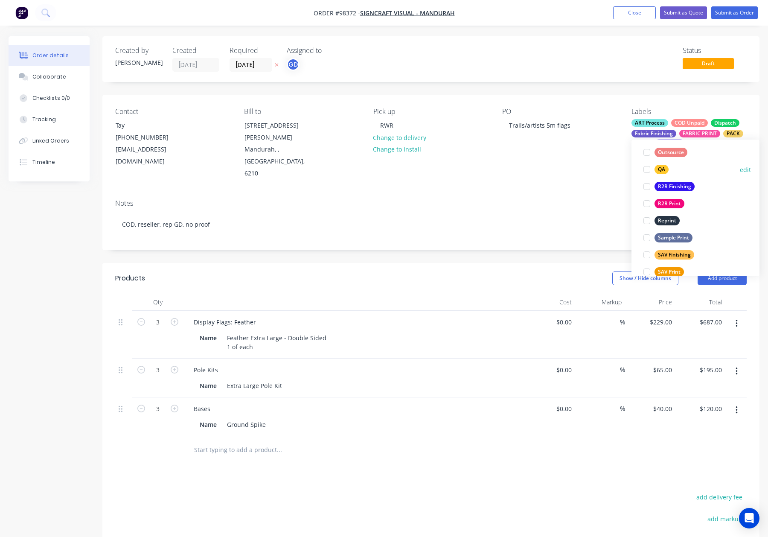
click at [661, 169] on div "QA" at bounding box center [662, 169] width 14 height 9
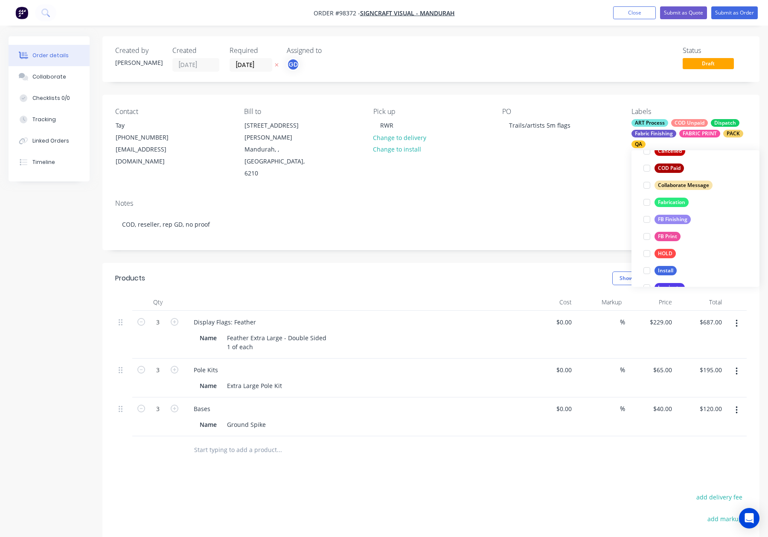
scroll to position [200, 0]
click at [593, 151] on div "PO Trails/artists 5m flags" at bounding box center [559, 144] width 115 height 72
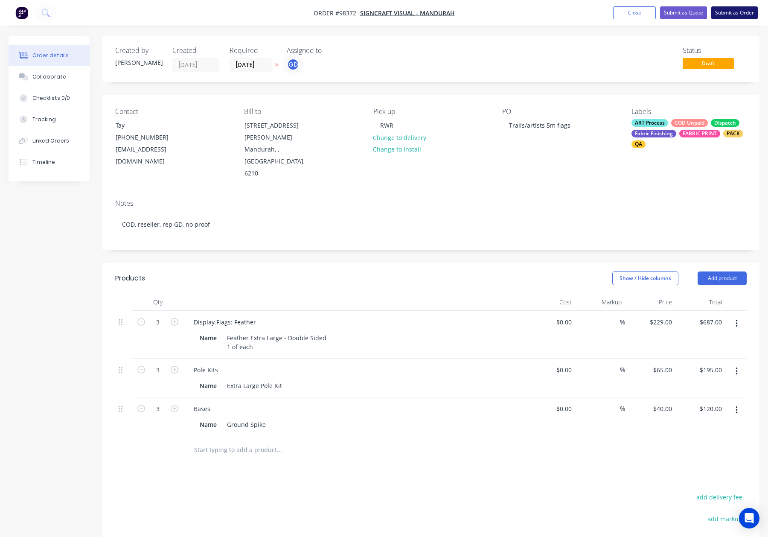
click at [717, 17] on button "Submit as Order" at bounding box center [735, 12] width 47 height 13
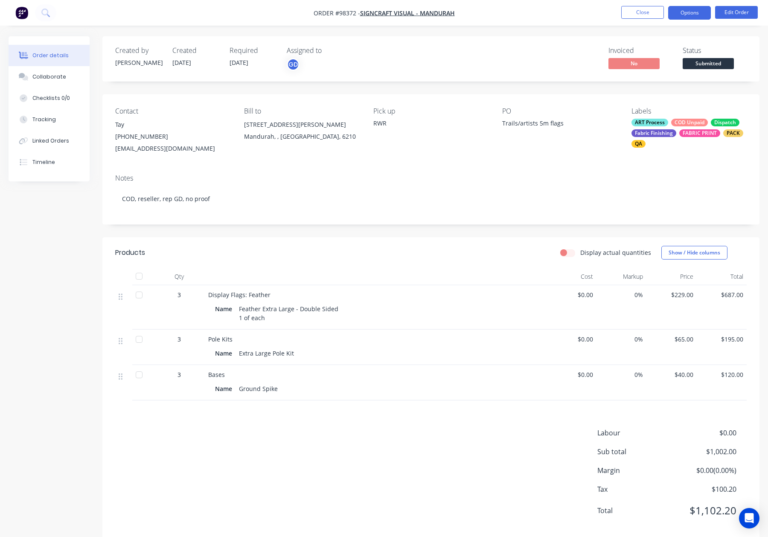
click at [686, 15] on button "Options" at bounding box center [689, 13] width 43 height 14
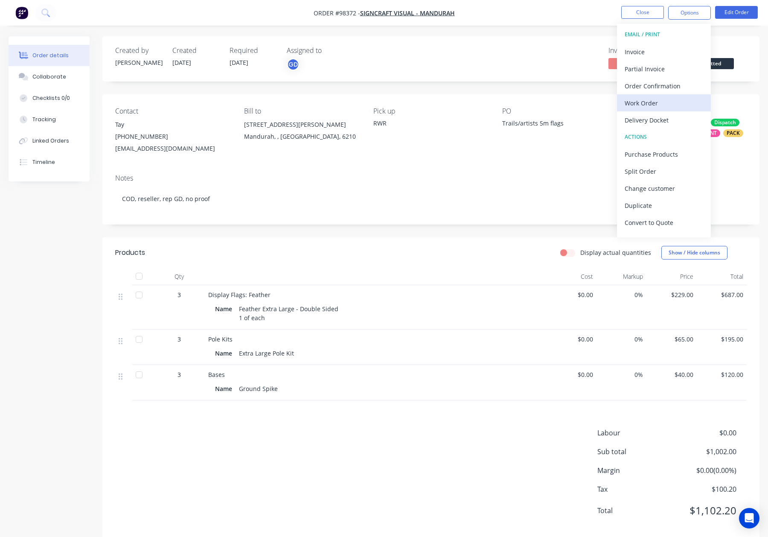
click at [667, 104] on div "Work Order" at bounding box center [664, 103] width 79 height 12
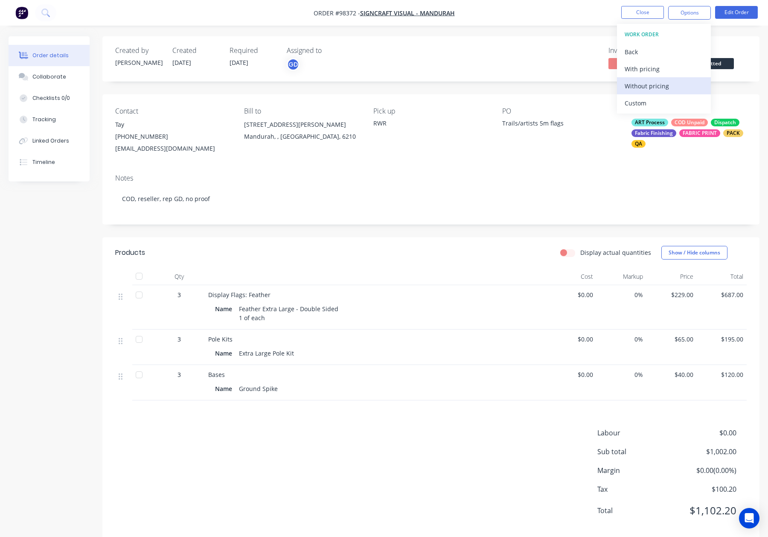
click at [662, 84] on div "Without pricing" at bounding box center [664, 86] width 79 height 12
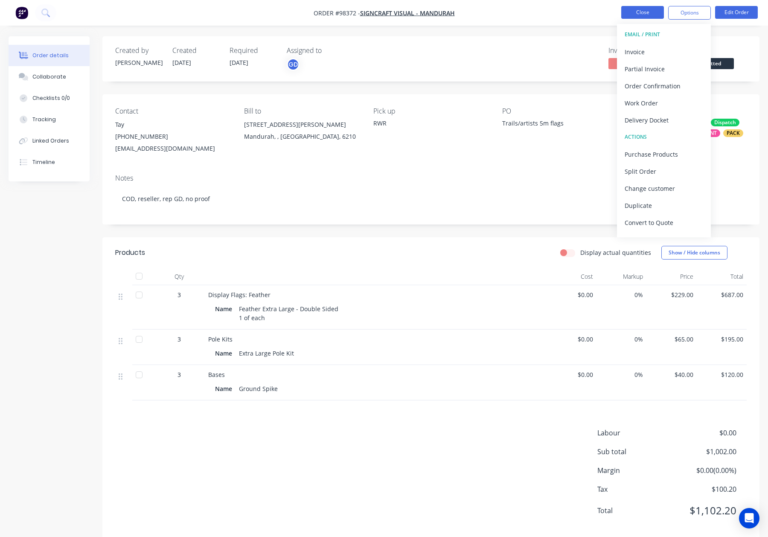
click at [646, 11] on button "Close" at bounding box center [642, 12] width 43 height 13
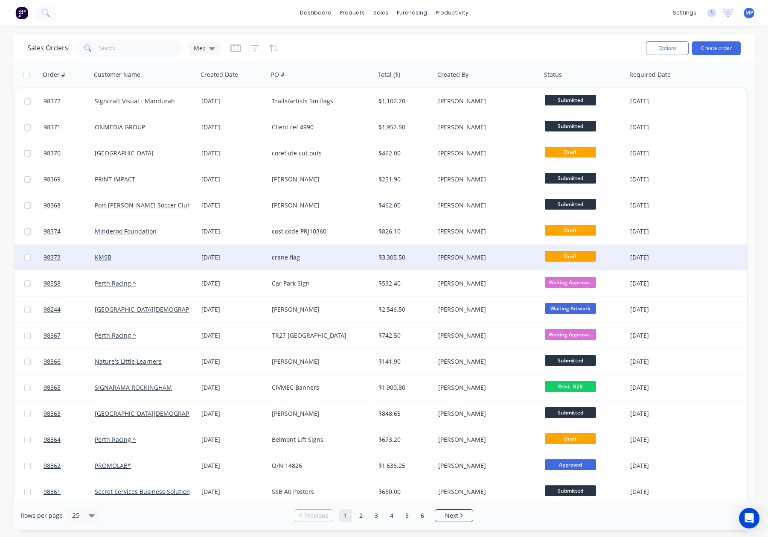
click at [322, 259] on div "crane flag" at bounding box center [319, 257] width 95 height 9
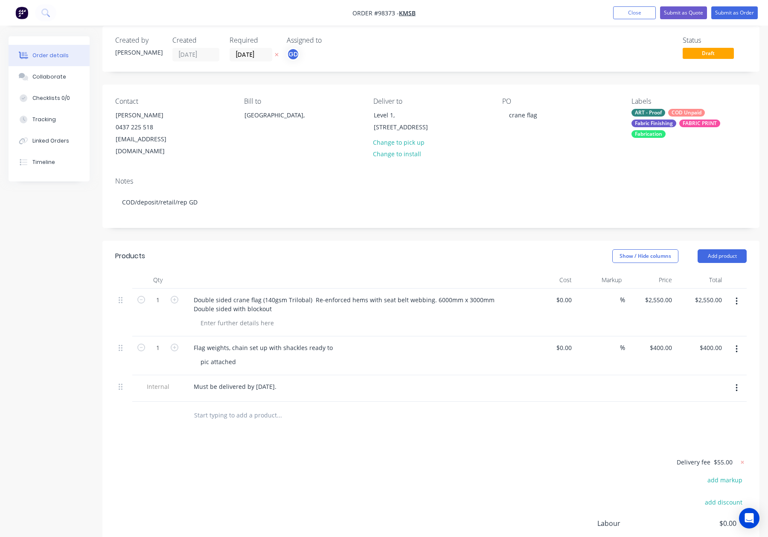
scroll to position [15, 0]
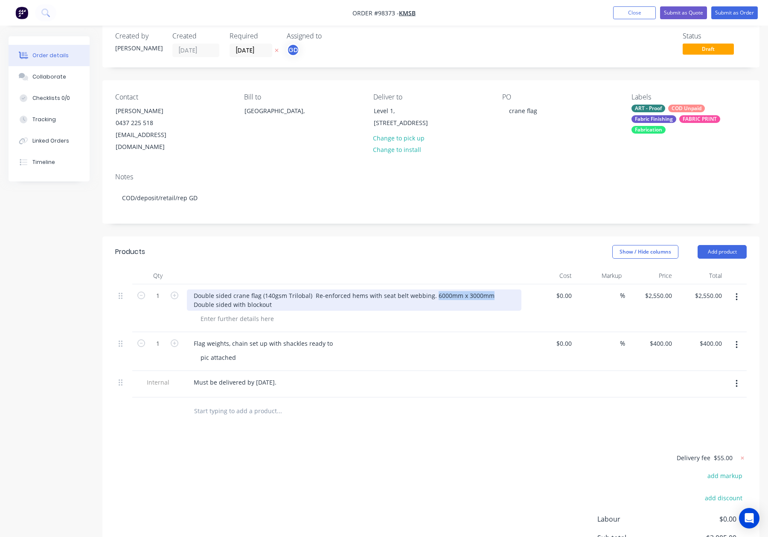
drag, startPoint x: 431, startPoint y: 283, endPoint x: 483, endPoint y: 285, distance: 52.1
click at [483, 289] on div "Double sided crane flag (140gsm Trilobal) Re-enforced hems with seat belt webbi…" at bounding box center [354, 299] width 335 height 21
copy div "6000mm x 3000mm"
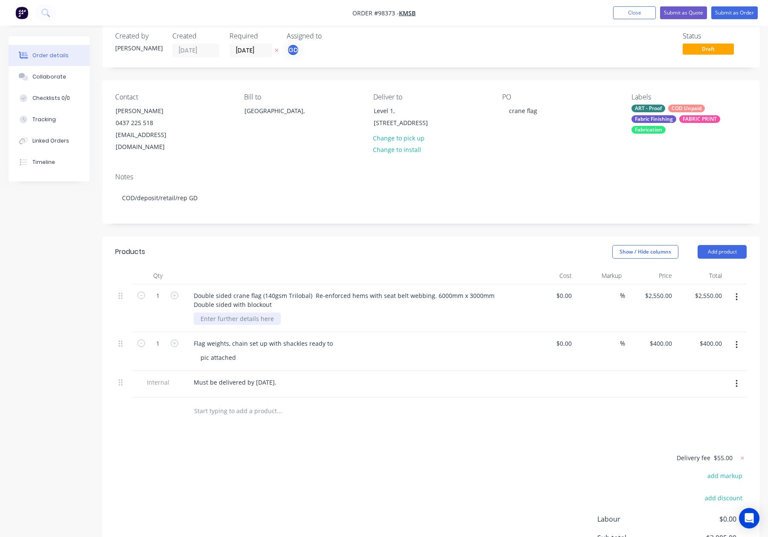
click at [242, 312] on div at bounding box center [237, 318] width 87 height 12
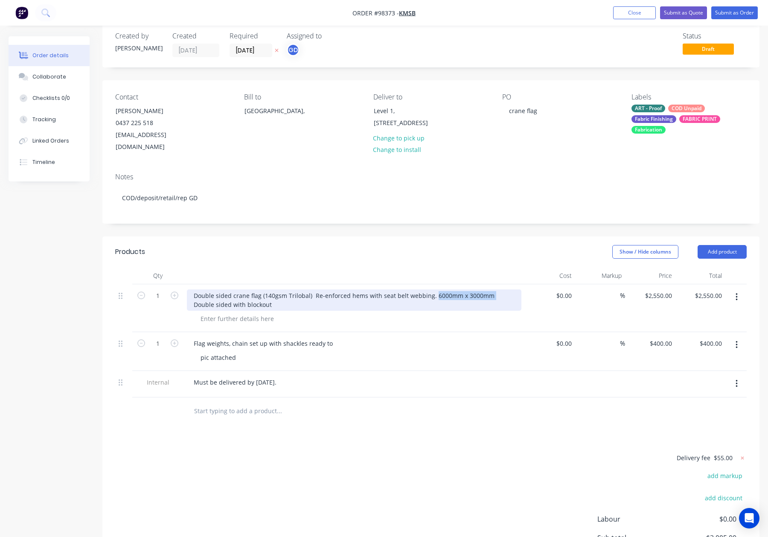
drag, startPoint x: 487, startPoint y: 284, endPoint x: 441, endPoint y: 285, distance: 46.5
click at [430, 289] on div "Double sided crane flag (140gsm Trilobal) Re-enforced hems with seat belt webbi…" at bounding box center [354, 299] width 335 height 21
drag, startPoint x: 446, startPoint y: 283, endPoint x: 470, endPoint y: 295, distance: 27.5
click at [472, 296] on div "Double sided crane flag (140gsm Trilobal) Re-enforced hems with seat belt webbi…" at bounding box center [354, 299] width 335 height 21
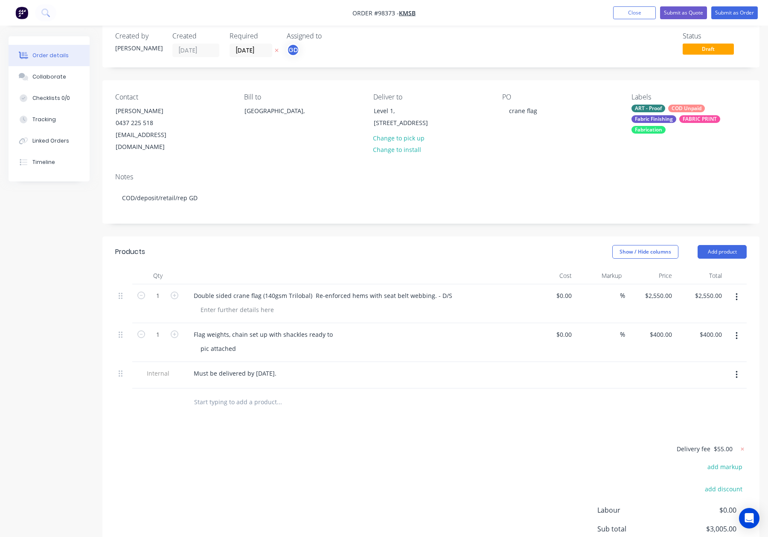
click at [450, 245] on div "Show / Hide columns Add product" at bounding box center [498, 252] width 497 height 14
drag, startPoint x: 235, startPoint y: 284, endPoint x: 180, endPoint y: 281, distance: 55.6
click at [180, 284] on div "1 Double sided crane flag (140gsm Trilobal) Re-enforced hems with seat belt web…" at bounding box center [431, 303] width 632 height 39
click at [225, 289] on div "Crane flag (140gsm Trilobal) Re-enforced hems with seat belt webbing. - D/S" at bounding box center [303, 295] width 233 height 12
click at [271, 289] on div "Crane flag -140gsm Trilobal) Re-enforced hems with seat belt webbing. - D/S" at bounding box center [304, 295] width 234 height 12
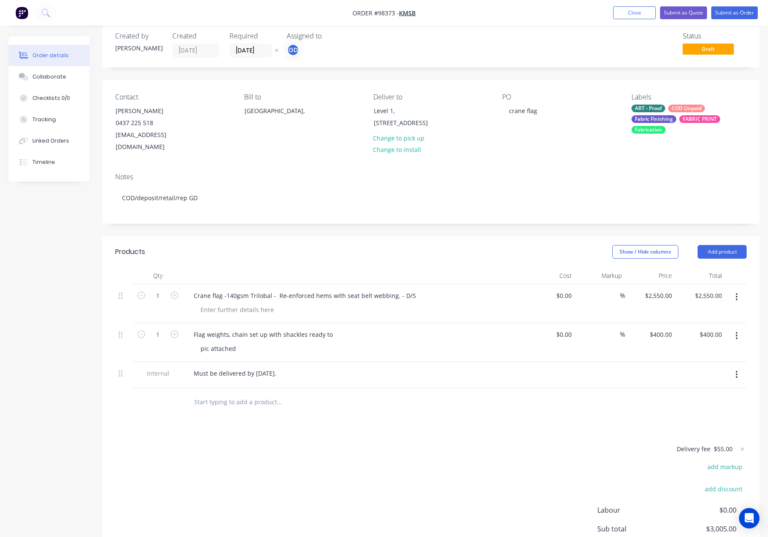
click at [379, 267] on div at bounding box center [354, 275] width 341 height 17
click at [222, 303] on div at bounding box center [237, 309] width 87 height 12
paste div
click at [268, 245] on div "Show / Hide columns Add product" at bounding box center [498, 252] width 497 height 14
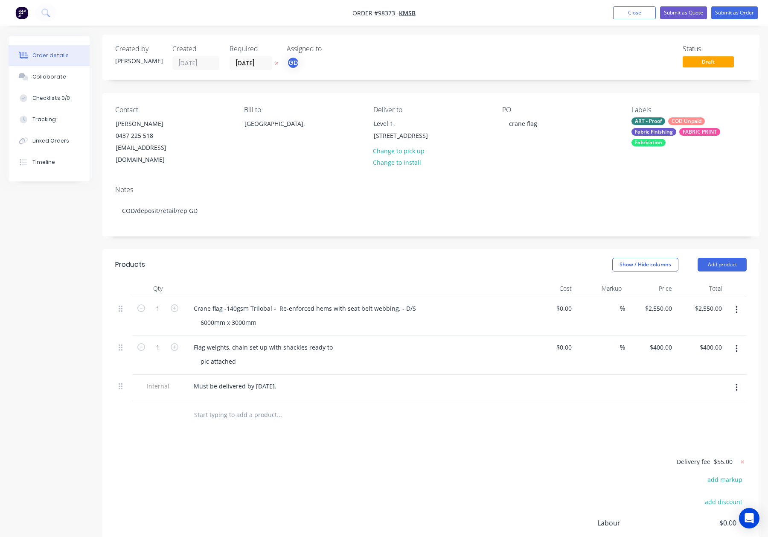
scroll to position [0, 0]
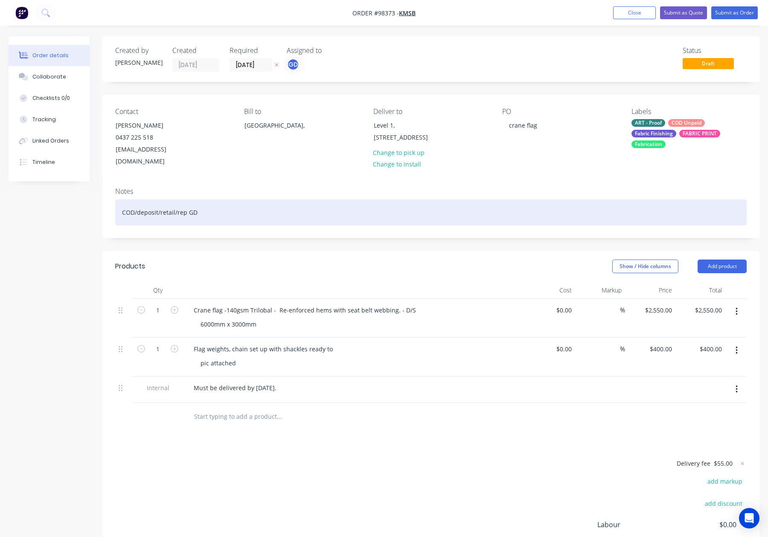
drag, startPoint x: 239, startPoint y: 206, endPoint x: 245, endPoint y: 207, distance: 6.5
click at [239, 206] on div "COD/deposit/retail/rep GD" at bounding box center [431, 212] width 632 height 26
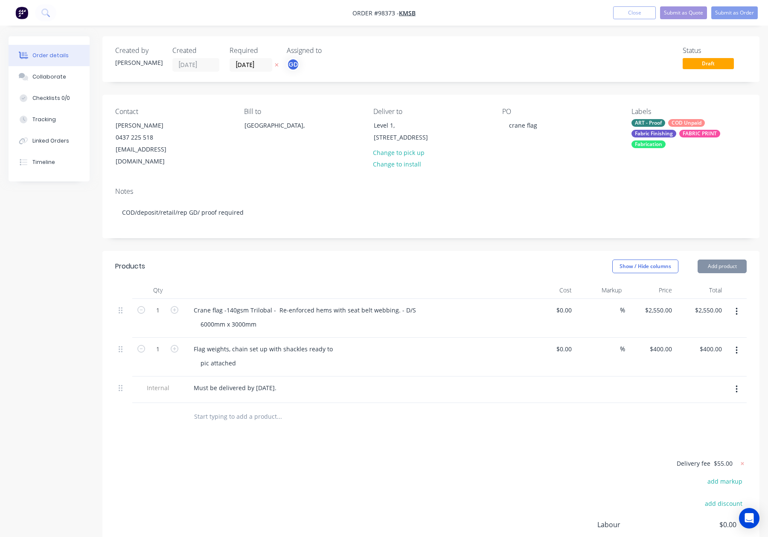
click at [352, 251] on header "Products Show / Hide columns Add product" at bounding box center [430, 266] width 657 height 31
click at [656, 128] on div "ART - Proof COD Unpaid Fabric Finishing FABRIC PRINT Fabrication" at bounding box center [689, 133] width 115 height 29
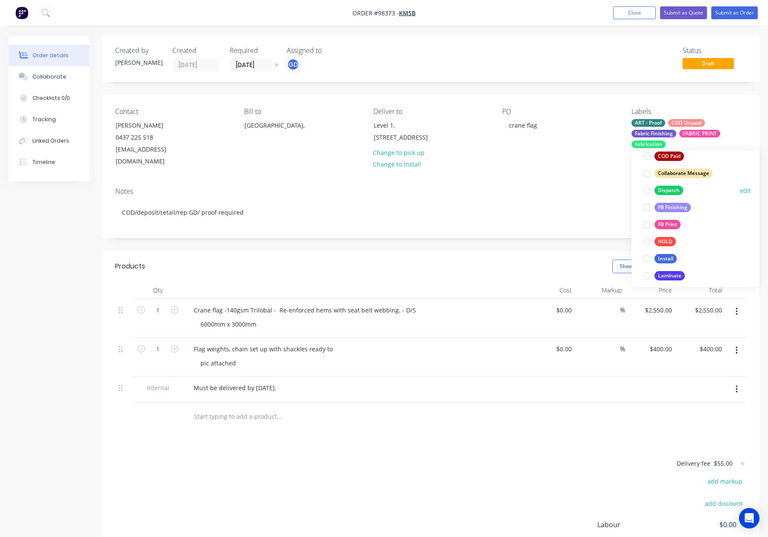
click at [672, 190] on div "Dispatch" at bounding box center [669, 190] width 29 height 9
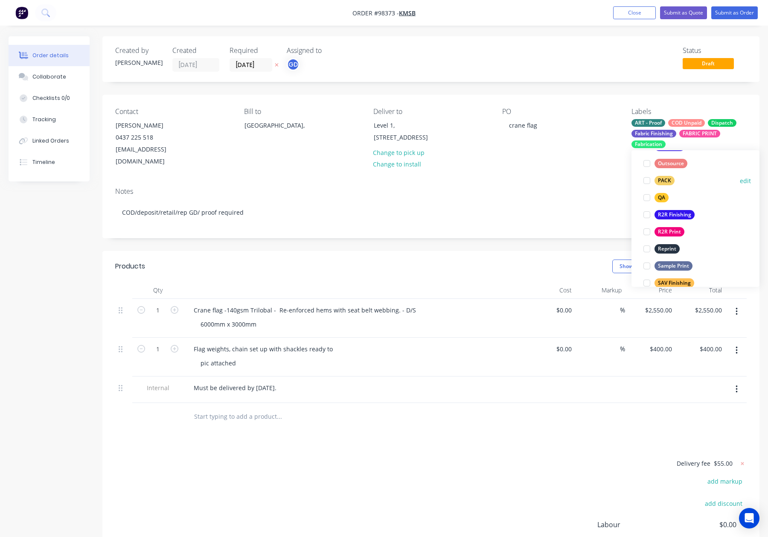
drag, startPoint x: 663, startPoint y: 184, endPoint x: 669, endPoint y: 184, distance: 6.0
click at [663, 184] on div "PACK" at bounding box center [665, 180] width 20 height 9
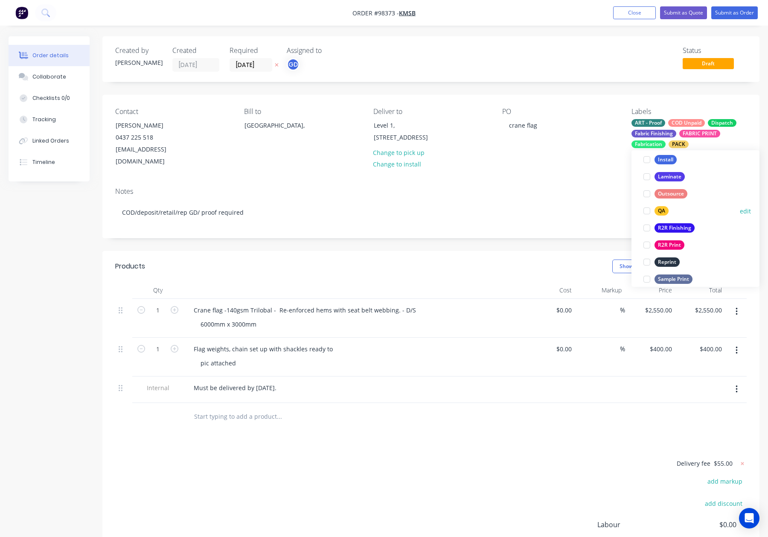
click at [664, 208] on div "QA" at bounding box center [662, 210] width 14 height 9
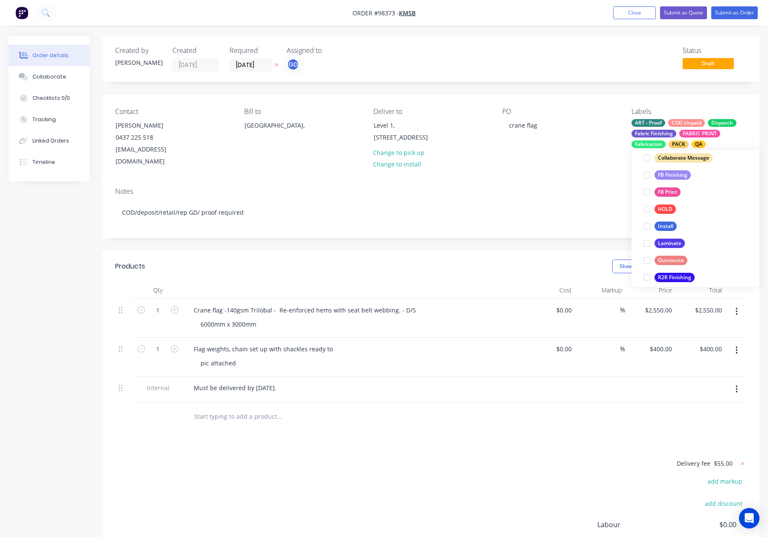
scroll to position [410, 0]
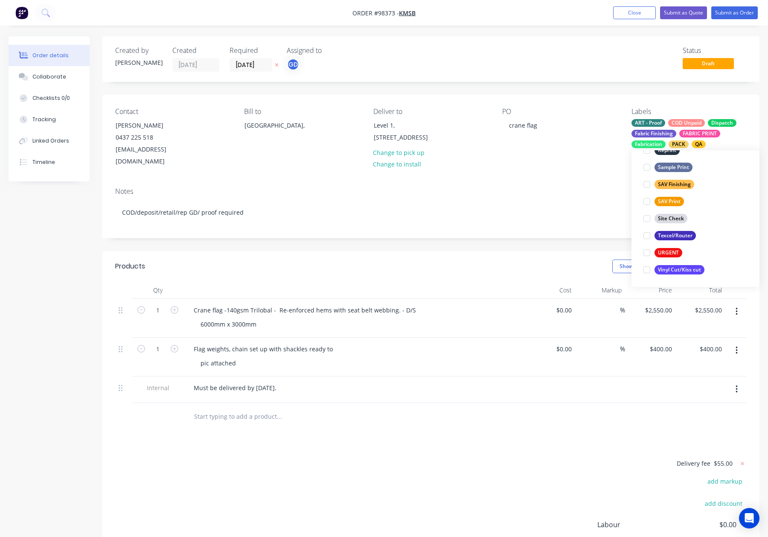
click at [565, 153] on div "PO crane flag" at bounding box center [559, 138] width 115 height 60
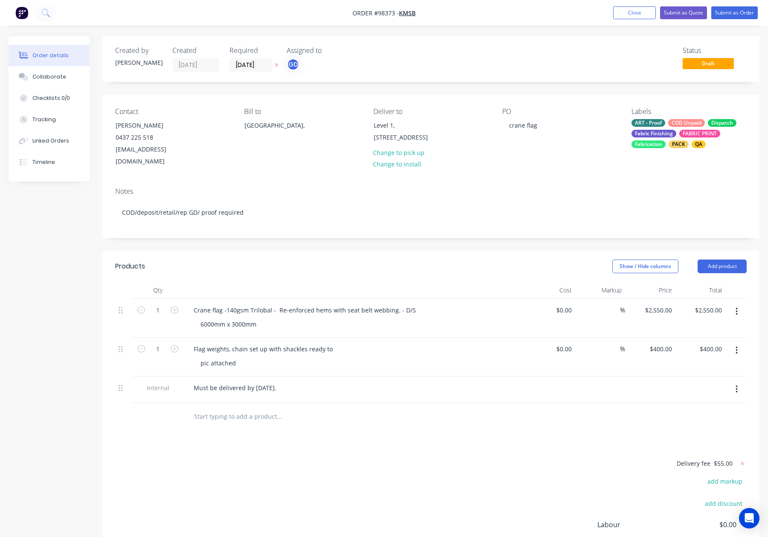
click at [441, 237] on div "Created by Gino Created 27/08/25 Required 27/08/25 Assigned to GD Status Draft …" at bounding box center [430, 333] width 657 height 595
click at [726, 5] on nav "Order #98373 - KMSB Add product Close Submit as Quote Submit as Order" at bounding box center [384, 13] width 768 height 26
click at [726, 9] on button "Submit as Order" at bounding box center [735, 12] width 47 height 13
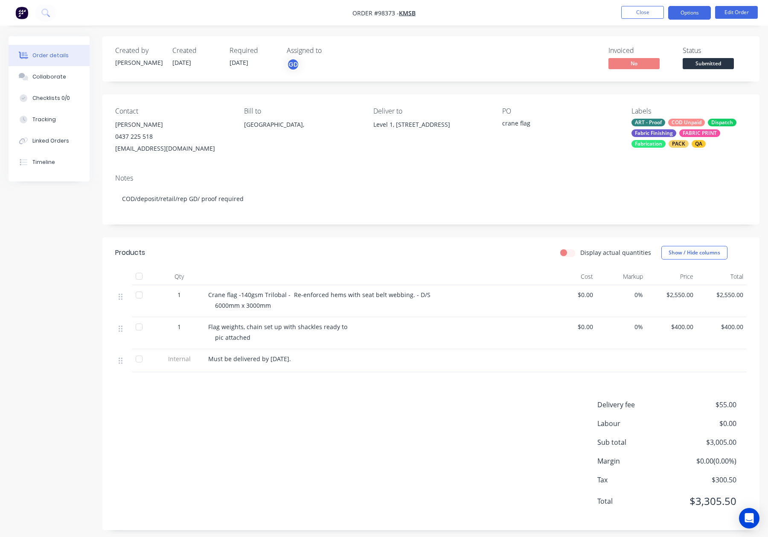
click at [693, 11] on button "Options" at bounding box center [689, 13] width 43 height 14
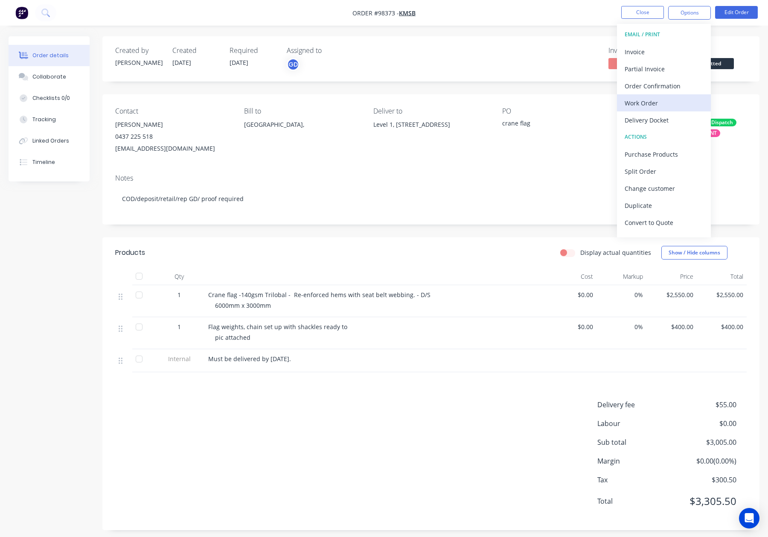
click at [659, 102] on div "Work Order" at bounding box center [664, 103] width 79 height 12
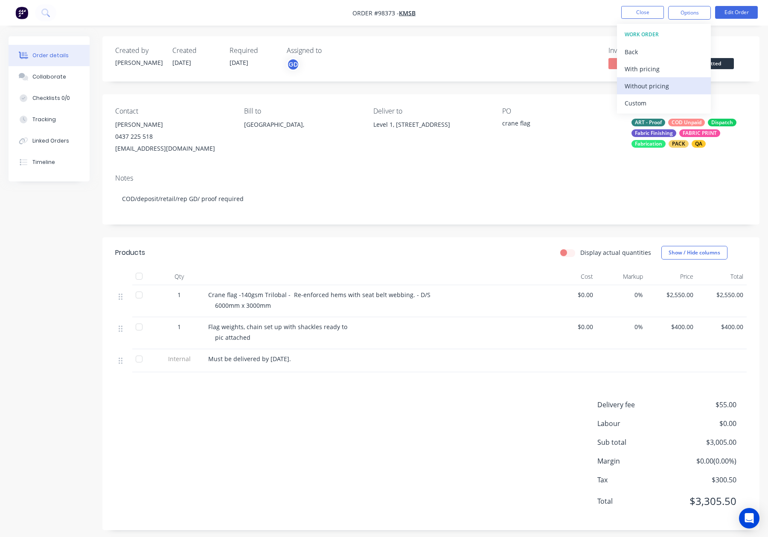
click at [658, 89] on div "Without pricing" at bounding box center [664, 86] width 79 height 12
click at [627, 9] on button "Close" at bounding box center [642, 12] width 43 height 13
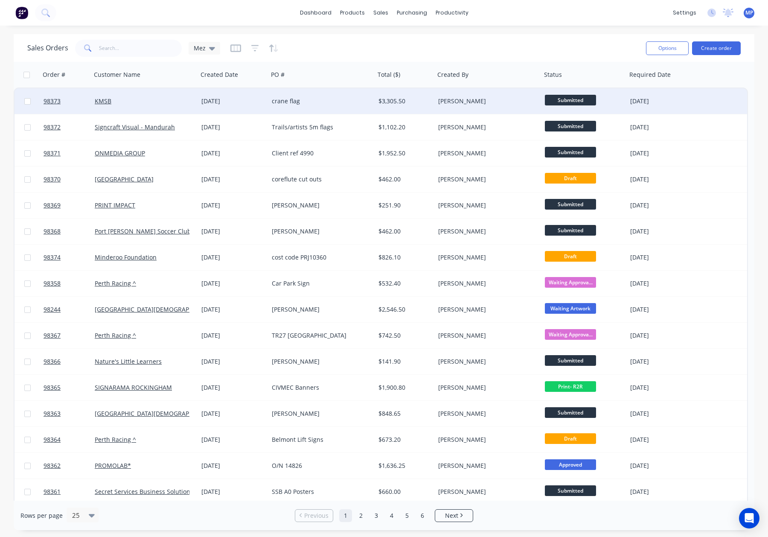
click at [255, 100] on div "[DATE]" at bounding box center [233, 101] width 64 height 9
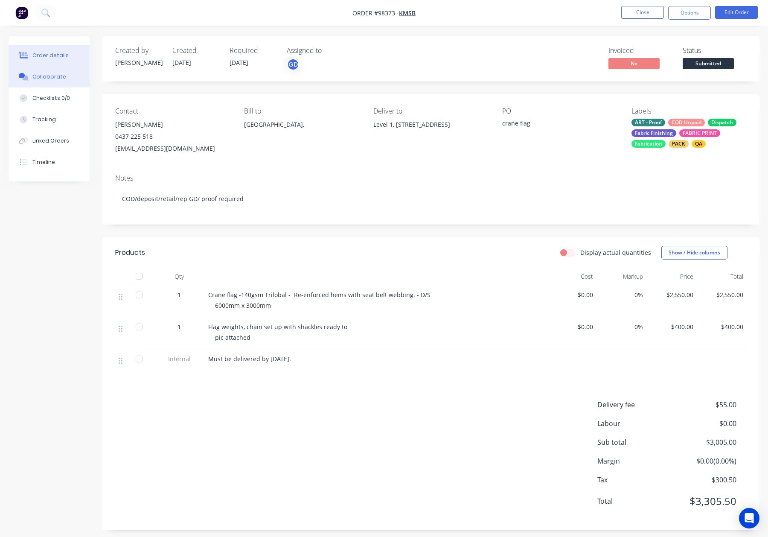
click at [38, 72] on button "Collaborate" at bounding box center [49, 76] width 81 height 21
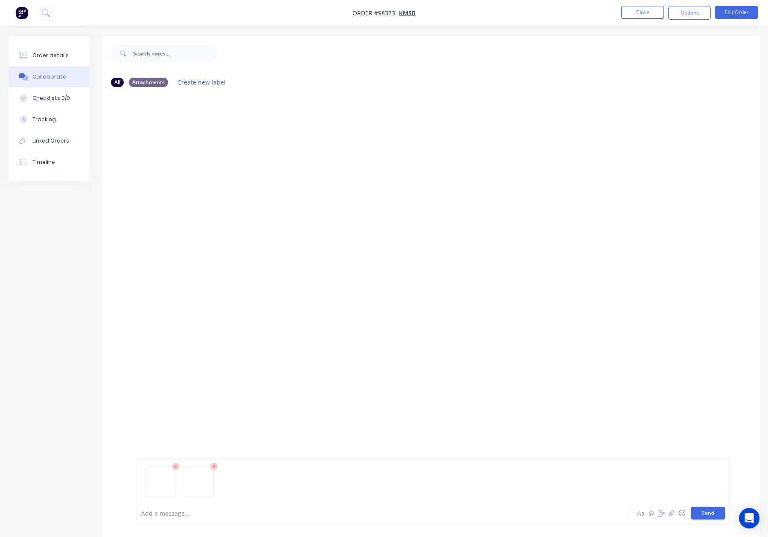
click at [704, 512] on button "Send" at bounding box center [708, 513] width 34 height 13
click at [44, 54] on div "Order details" at bounding box center [50, 56] width 36 height 8
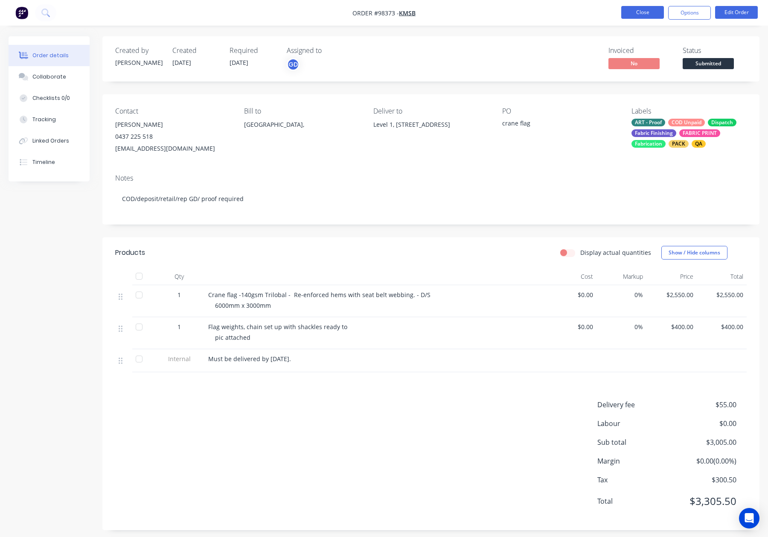
click at [645, 18] on button "Close" at bounding box center [642, 12] width 43 height 13
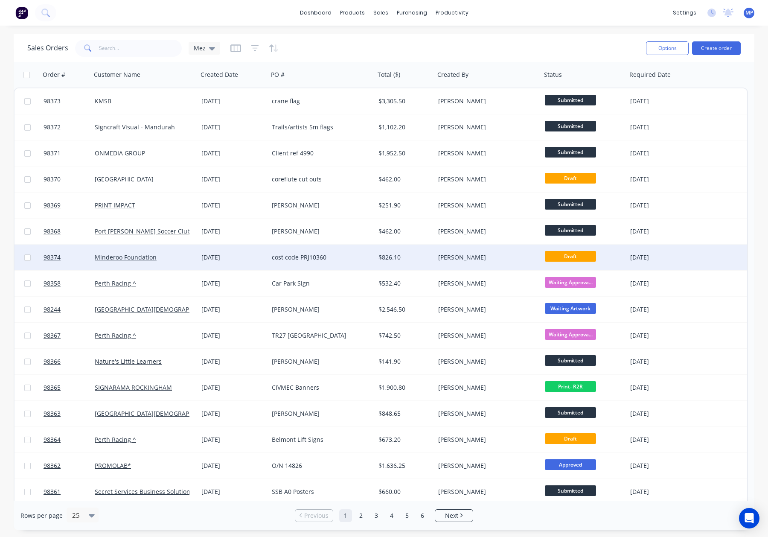
click at [353, 255] on div "cost code PRJ10360" at bounding box center [319, 257] width 95 height 9
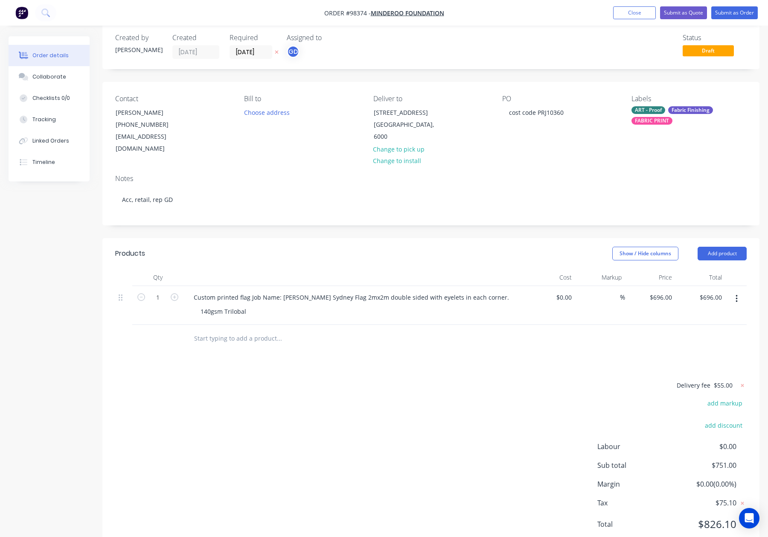
scroll to position [17, 0]
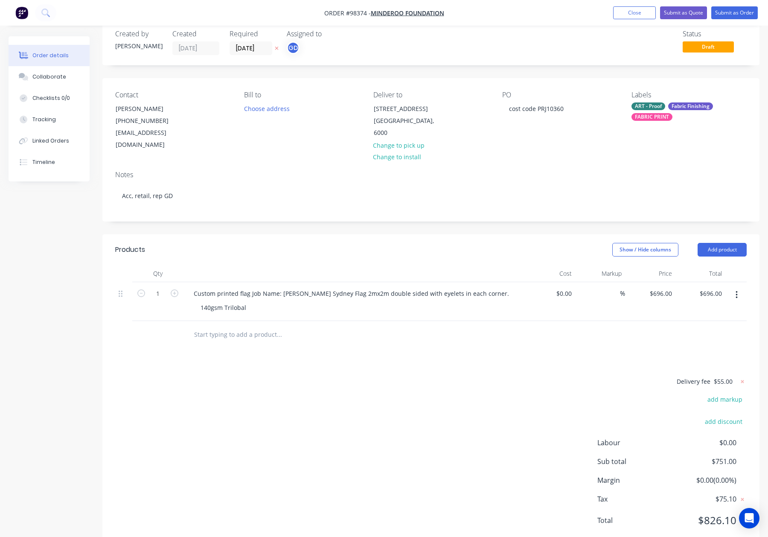
click at [322, 347] on div "Products Show / Hide columns Add product Qty Cost Markup Price Total 1 Custom p…" at bounding box center [430, 391] width 657 height 315
click at [235, 326] on input "text" at bounding box center [279, 334] width 171 height 17
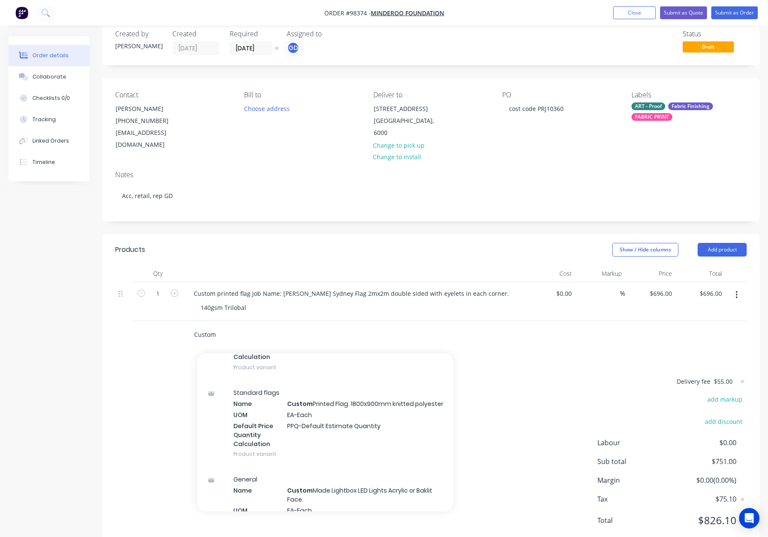
scroll to position [263, 0]
type input "Custom"
click at [398, 394] on div "Standard flags Name Custom Printed Flag. 1800x900mm knitted polyester UOM EA-Ea…" at bounding box center [325, 420] width 256 height 87
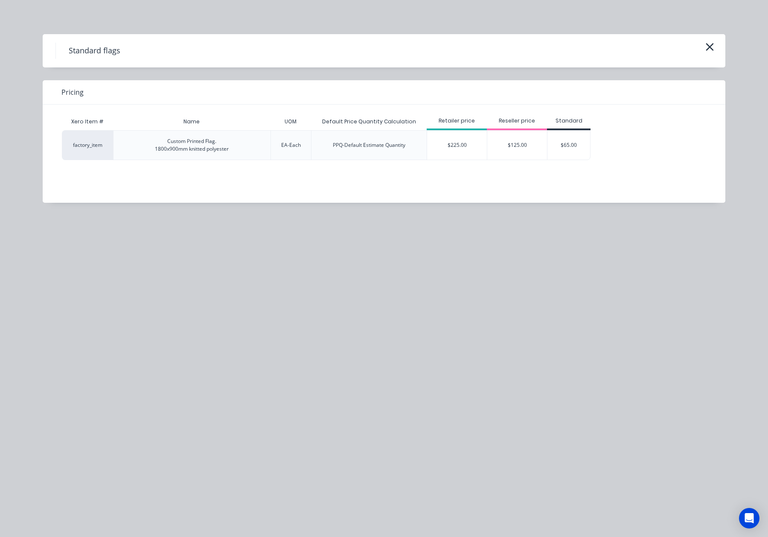
click at [488, 136] on div "$125.00" at bounding box center [517, 145] width 60 height 29
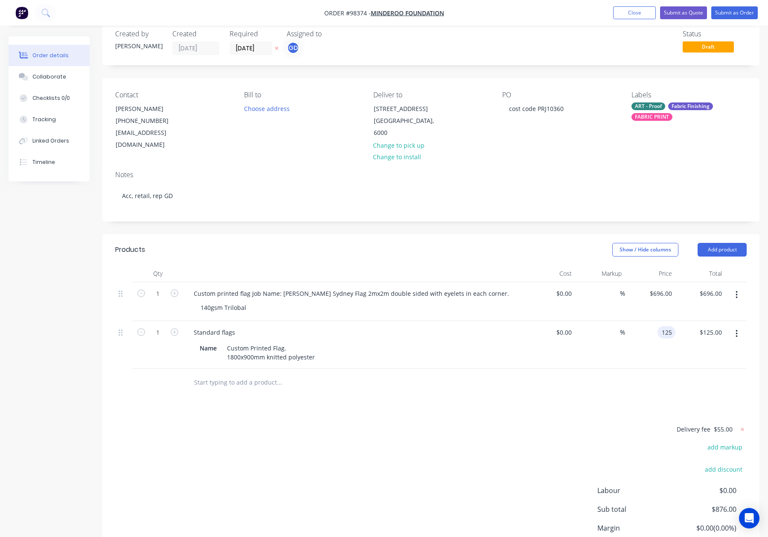
drag, startPoint x: 658, startPoint y: 319, endPoint x: 665, endPoint y: 333, distance: 15.5
click at [658, 326] on div "125 125" at bounding box center [667, 332] width 18 height 12
type input "$696.00"
drag, startPoint x: 516, startPoint y: 342, endPoint x: 495, endPoint y: 341, distance: 21.8
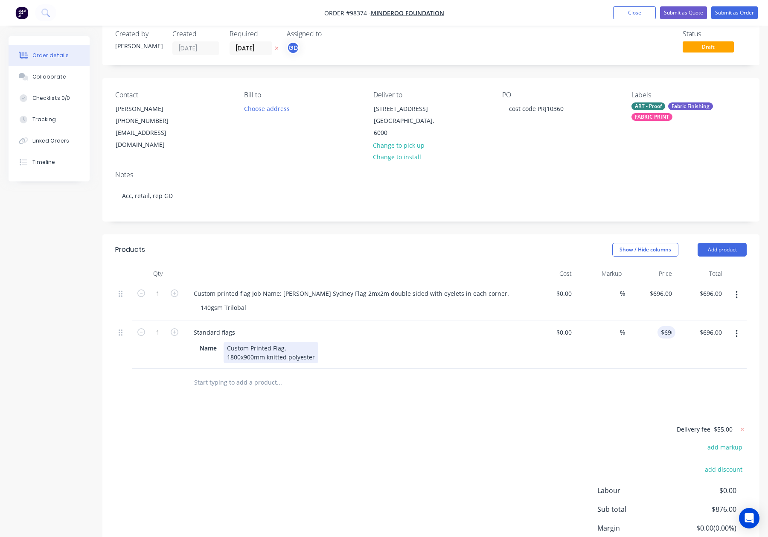
click at [516, 342] on div "Name Custom Printed Flag. 1800x900mm knitted polyester" at bounding box center [354, 351] width 335 height 23
drag, startPoint x: 284, startPoint y: 336, endPoint x: 218, endPoint y: 335, distance: 65.7
click at [218, 342] on div "Name Custom Printed Flag. 1800x900mm knitted polyester" at bounding box center [352, 352] width 312 height 21
copy div "Custom Printed Flag"
drag, startPoint x: 235, startPoint y: 318, endPoint x: 159, endPoint y: 319, distance: 75.6
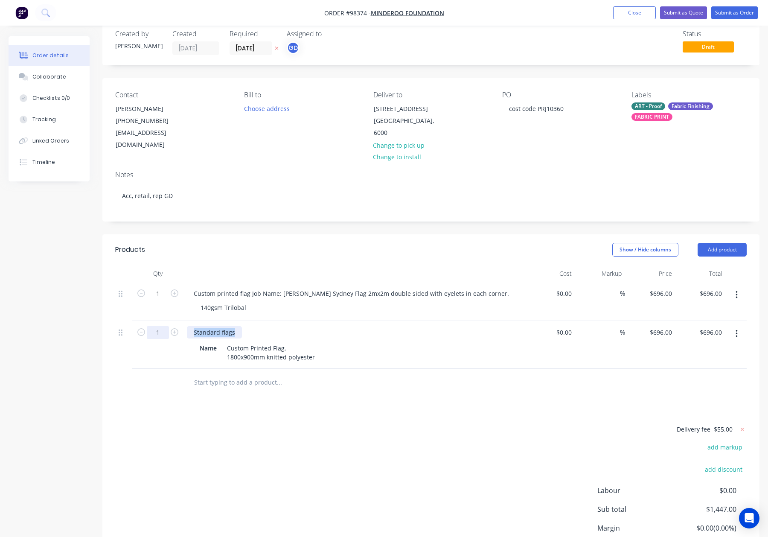
click at [160, 321] on div "1 Standard flags Name Custom Printed Flag. 1800x900mm knitted polyester $0.00 $…" at bounding box center [431, 345] width 632 height 48
paste div
drag, startPoint x: 230, startPoint y: 335, endPoint x: 345, endPoint y: 334, distance: 115.7
click at [346, 342] on div "Name Custom Printed Flag. 1800x900mm knitted polyester" at bounding box center [352, 352] width 312 height 21
click at [228, 346] on div "Custom Printed Flag. 1800x900mm knitted polyester" at bounding box center [271, 352] width 95 height 21
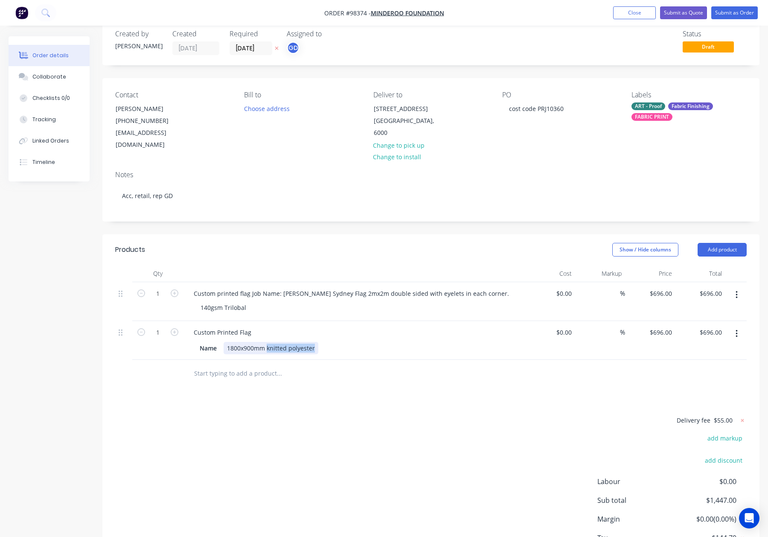
drag, startPoint x: 268, startPoint y: 336, endPoint x: 334, endPoint y: 339, distance: 65.8
click at [334, 342] on div "Name 1800x900mm knitted polyester" at bounding box center [352, 348] width 312 height 12
drag, startPoint x: 200, startPoint y: 294, endPoint x: 247, endPoint y: 295, distance: 47.0
click at [247, 301] on div "140gsm Trilobal" at bounding box center [223, 307] width 59 height 12
copy div "140gsm Trilobal"
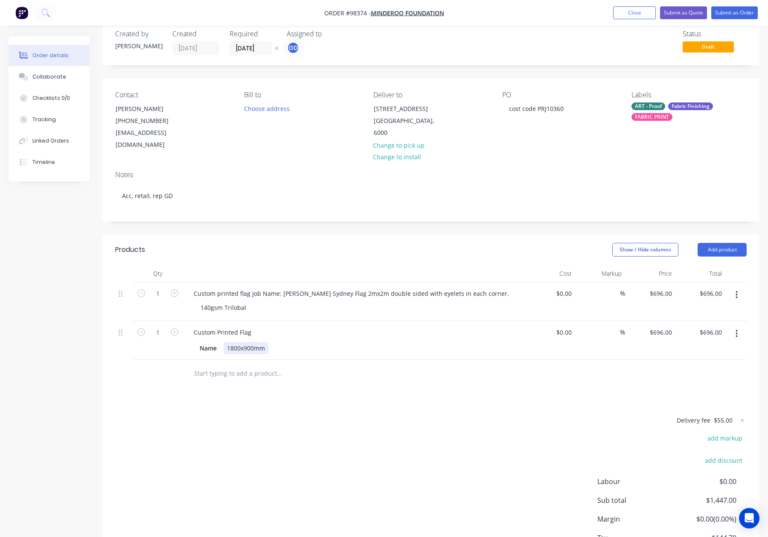
drag, startPoint x: 268, startPoint y: 336, endPoint x: 285, endPoint y: 341, distance: 18.4
click at [271, 342] on div "Name 1800x900mm" at bounding box center [352, 348] width 312 height 12
click at [741, 243] on button "Add product" at bounding box center [722, 250] width 49 height 14
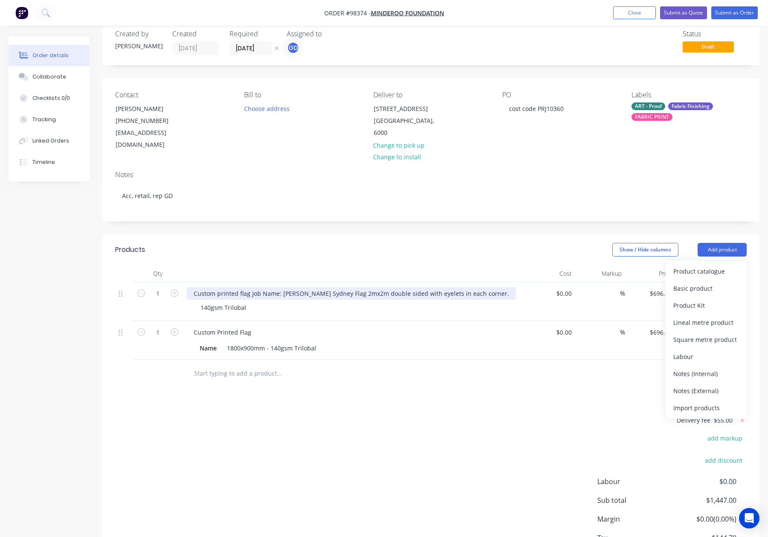
click at [250, 287] on div "Custom printed flag Job Name: eDNA Sydney Flag 2mx2m double sided with eyelets …" at bounding box center [351, 293] width 329 height 12
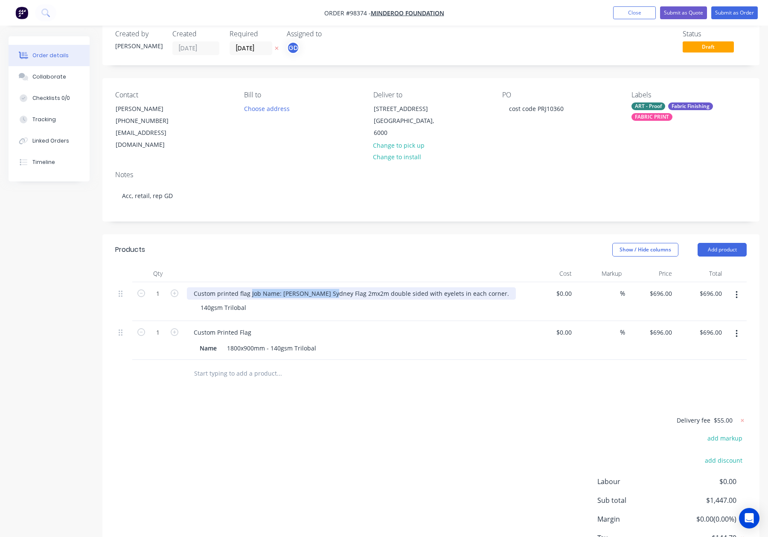
drag, startPoint x: 251, startPoint y: 282, endPoint x: 331, endPoint y: 284, distance: 80.3
click at [331, 287] on div "Custom printed flag Job Name: eDNA Sydney Flag 2mx2m double sided with eyelets …" at bounding box center [351, 293] width 329 height 12
copy div "Job Name: eDNA Sydney Flag"
click at [254, 326] on div "Custom Printed Flag" at bounding box center [222, 332] width 71 height 12
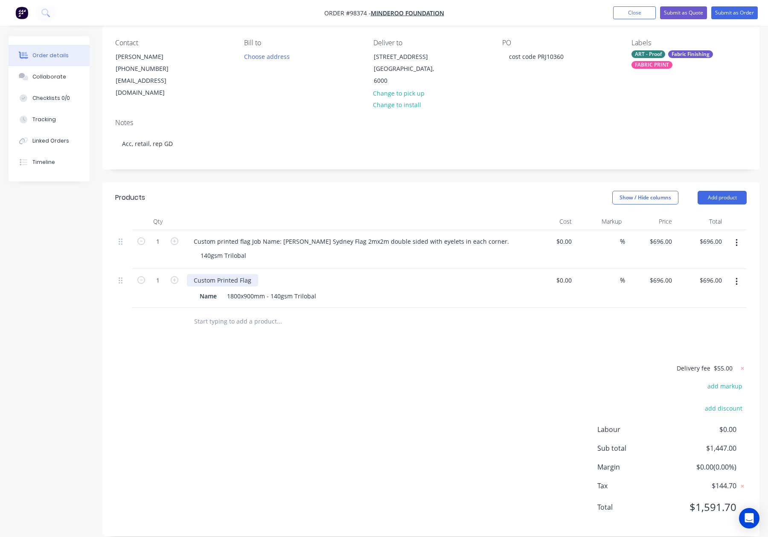
click at [250, 274] on div "Custom Printed Flag" at bounding box center [222, 280] width 71 height 12
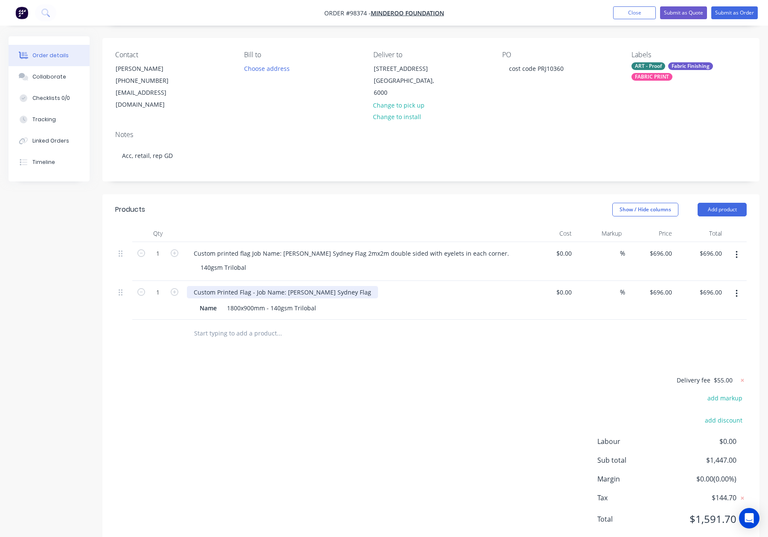
scroll to position [54, 0]
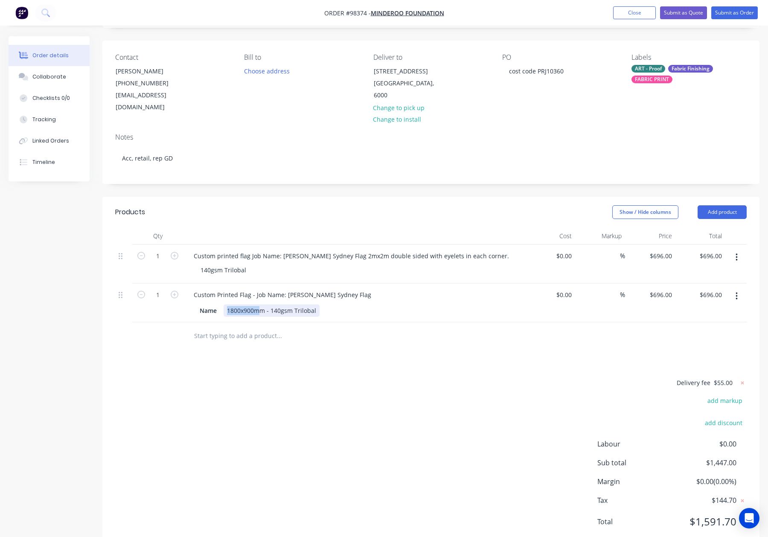
drag, startPoint x: 230, startPoint y: 299, endPoint x: 264, endPoint y: 299, distance: 34.6
click at [264, 304] on div "1800x900mm - 140gsm Trilobal" at bounding box center [272, 310] width 96 height 12
drag, startPoint x: 265, startPoint y: 299, endPoint x: 230, endPoint y: 298, distance: 35.5
click at [221, 304] on div "Name 1800x900mm - 140gsm Trilobal" at bounding box center [352, 310] width 312 height 12
click at [322, 341] on div "Products Show / Hide columns Add product Qty Cost Markup Price Total 1 Custom p…" at bounding box center [430, 374] width 657 height 354
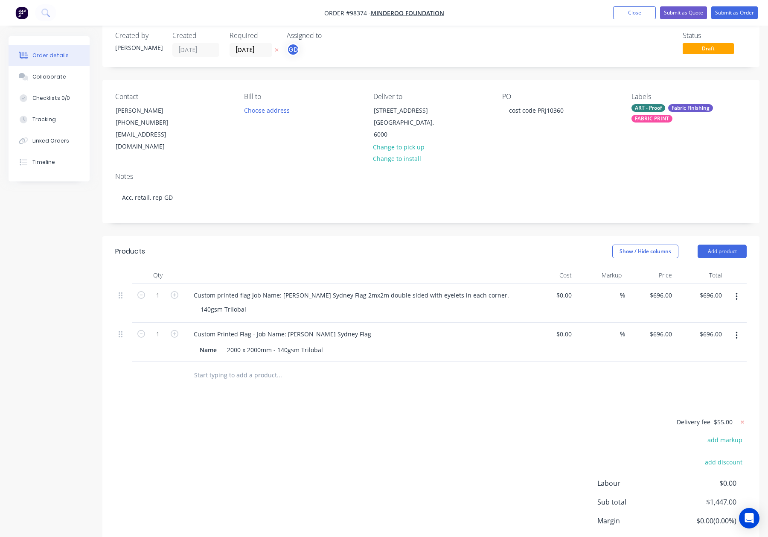
scroll to position [9, 0]
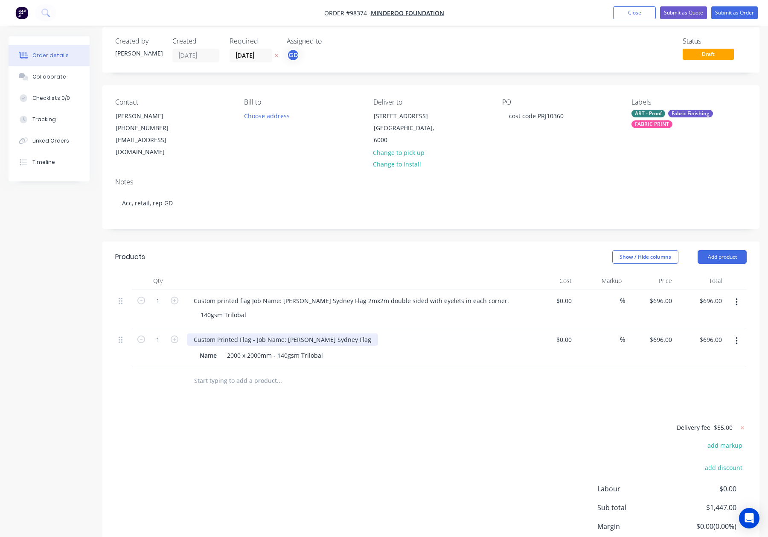
click at [339, 333] on div "Custom Printed Flag - Job Name: eDNA Sydney Flag" at bounding box center [282, 339] width 191 height 12
click at [737, 298] on icon "button" at bounding box center [737, 302] width 2 height 9
click at [702, 370] on div "Delete" at bounding box center [707, 376] width 66 height 12
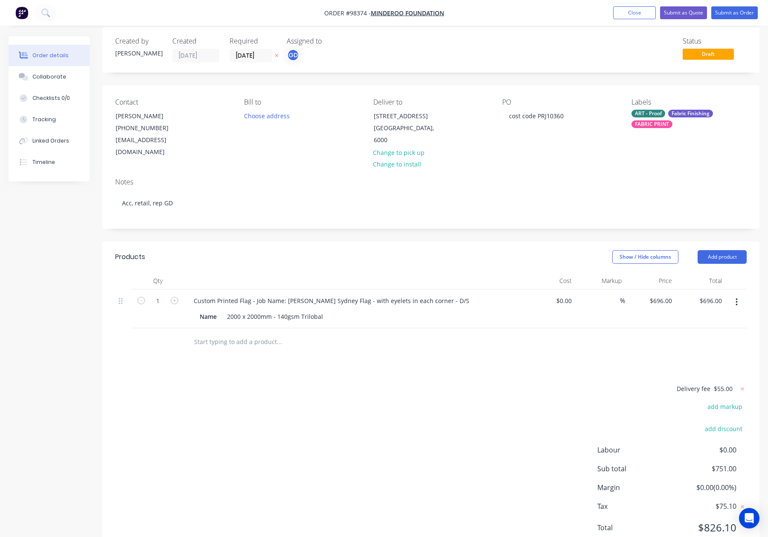
scroll to position [0, 0]
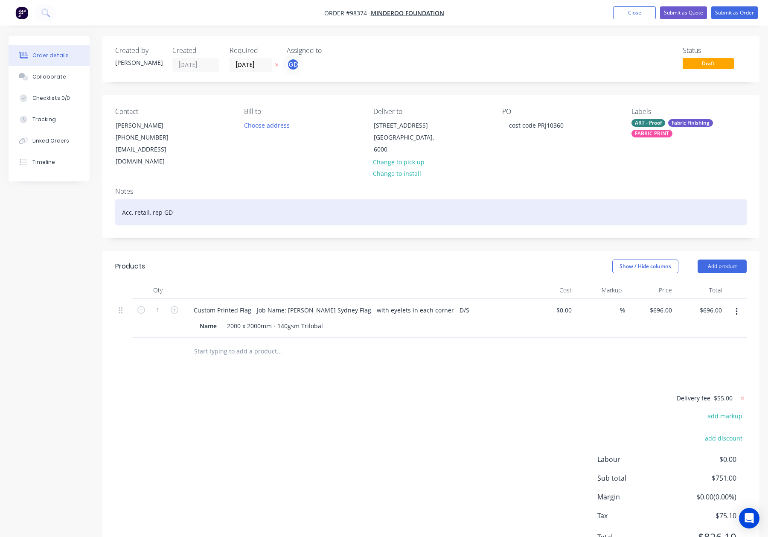
drag, startPoint x: 241, startPoint y: 205, endPoint x: 293, endPoint y: 213, distance: 52.6
click at [245, 206] on div "Acc, retail, rep GD" at bounding box center [431, 212] width 632 height 26
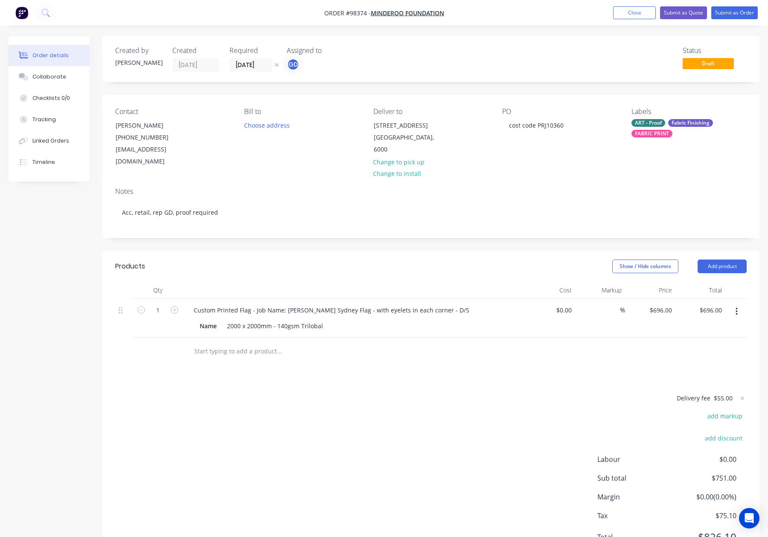
click at [659, 122] on div "ART - Proof" at bounding box center [649, 123] width 34 height 8
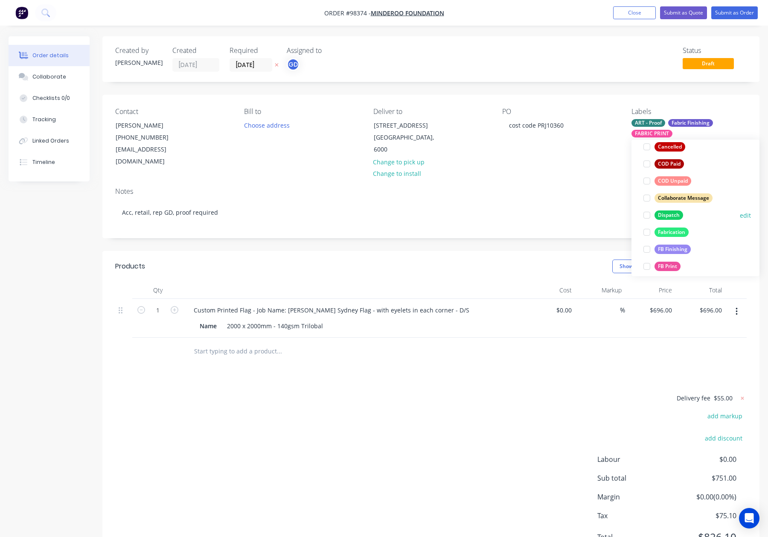
drag, startPoint x: 674, startPoint y: 214, endPoint x: 674, endPoint y: 208, distance: 6.4
click at [674, 214] on div "Dispatch" at bounding box center [669, 214] width 29 height 9
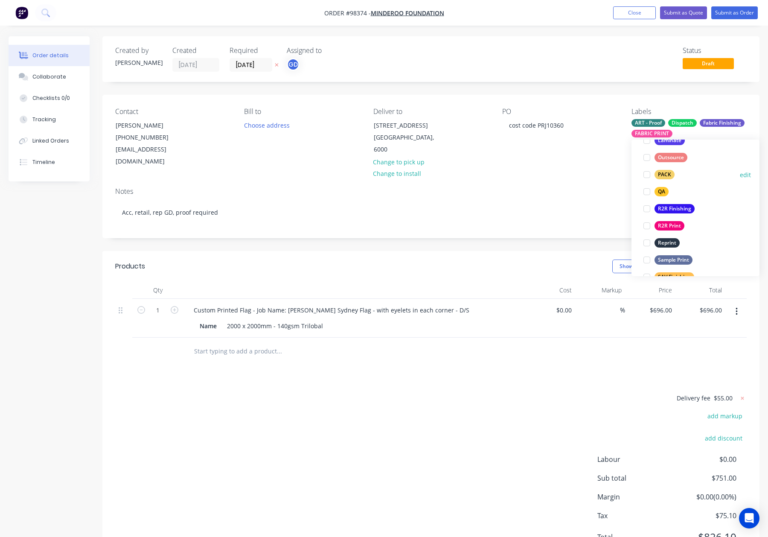
drag, startPoint x: 667, startPoint y: 173, endPoint x: 676, endPoint y: 170, distance: 9.0
click at [667, 173] on div "PACK" at bounding box center [665, 174] width 20 height 9
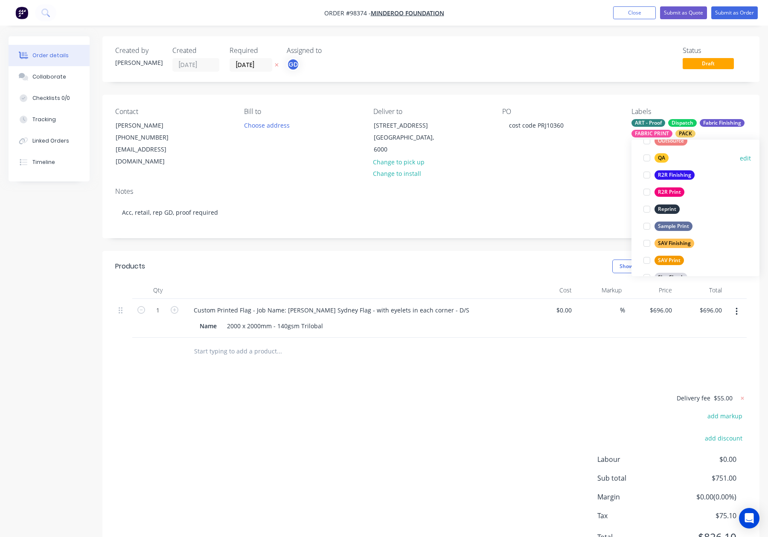
click at [662, 153] on div "QA" at bounding box center [662, 157] width 14 height 9
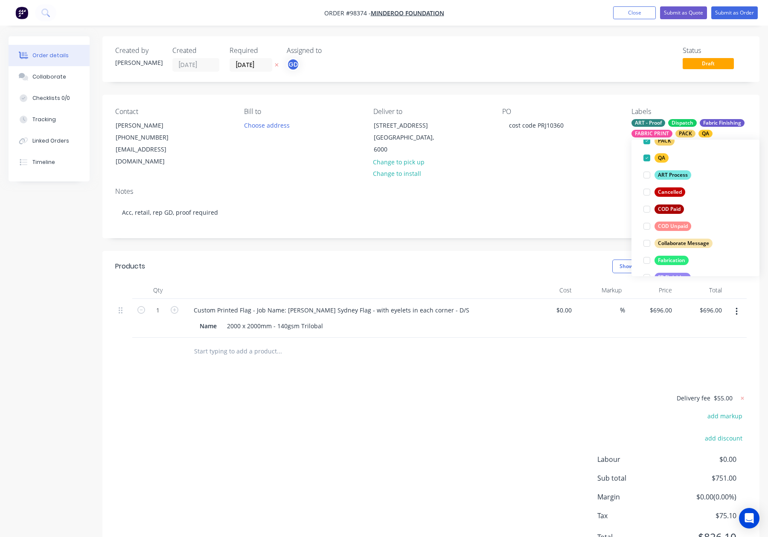
click at [595, 181] on div "Notes Acc, retail, rep GD, proof required" at bounding box center [430, 209] width 657 height 57
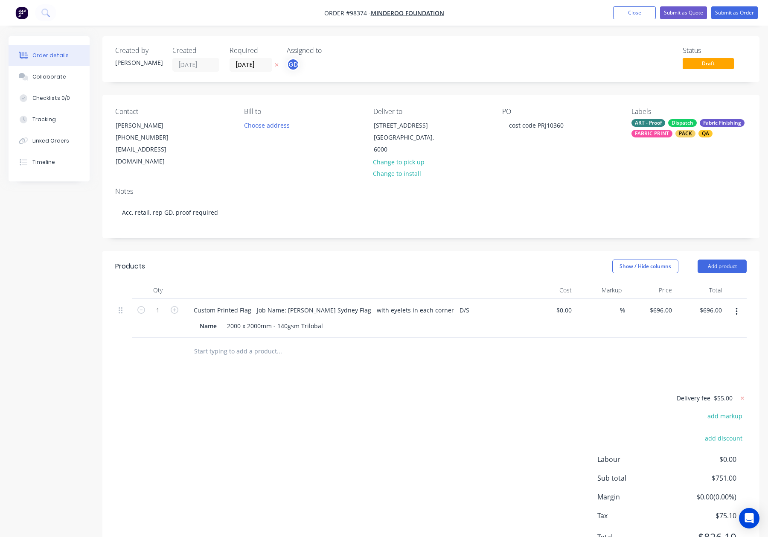
click at [691, 135] on div "PACK" at bounding box center [686, 134] width 20 height 8
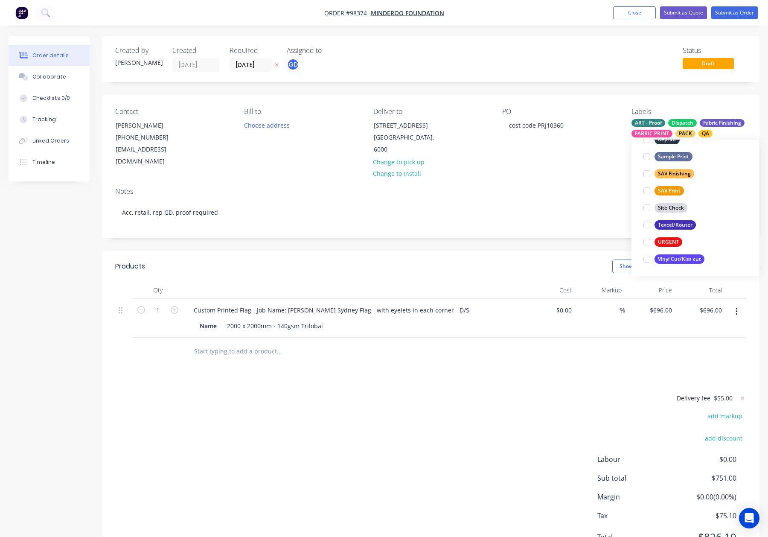
scroll to position [30, 0]
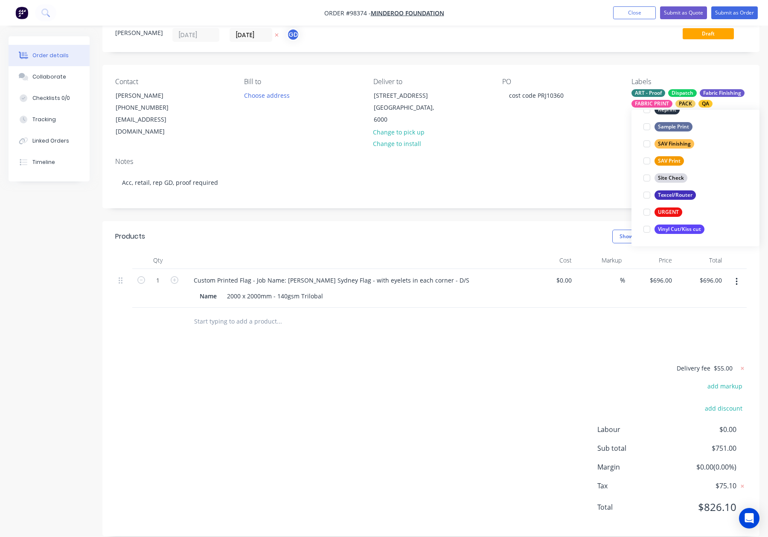
click at [558, 158] on div "Notes" at bounding box center [431, 162] width 632 height 8
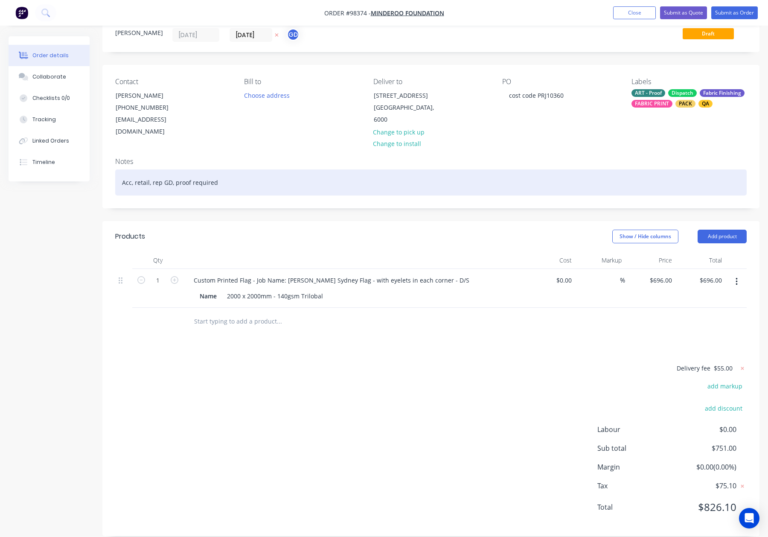
scroll to position [0, 0]
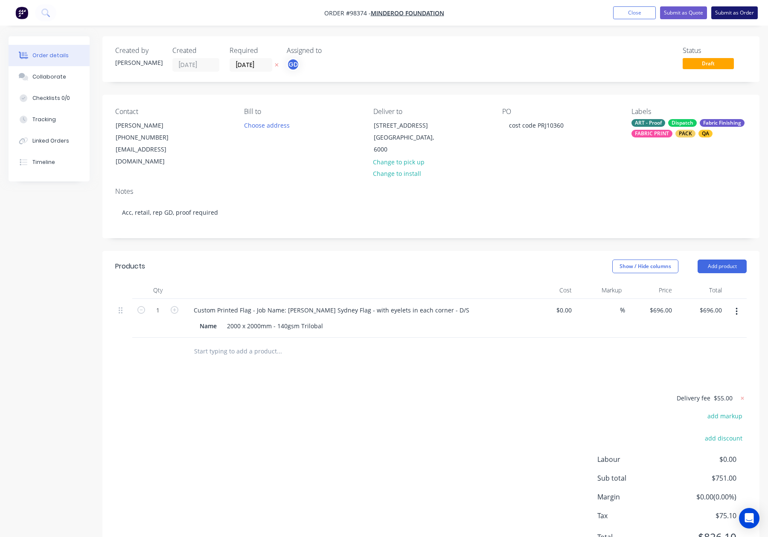
click at [727, 18] on button "Submit as Order" at bounding box center [735, 12] width 47 height 13
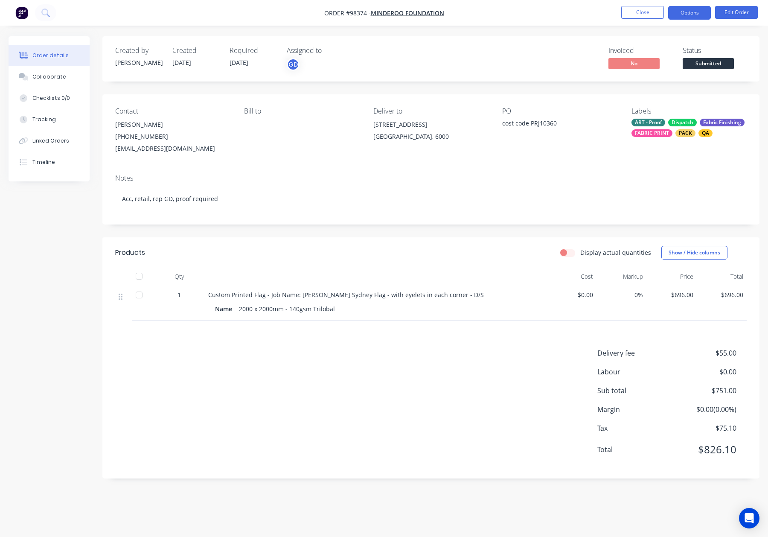
click at [691, 14] on button "Options" at bounding box center [689, 13] width 43 height 14
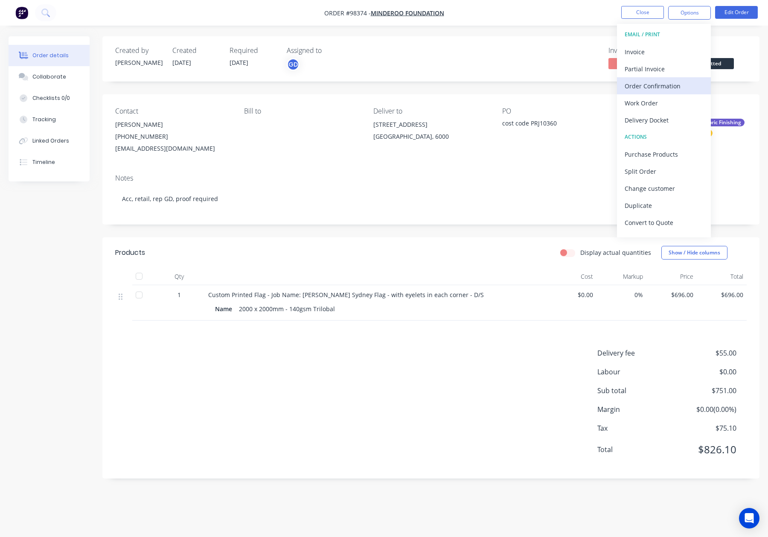
click at [679, 92] on button "Order Confirmation" at bounding box center [664, 85] width 94 height 17
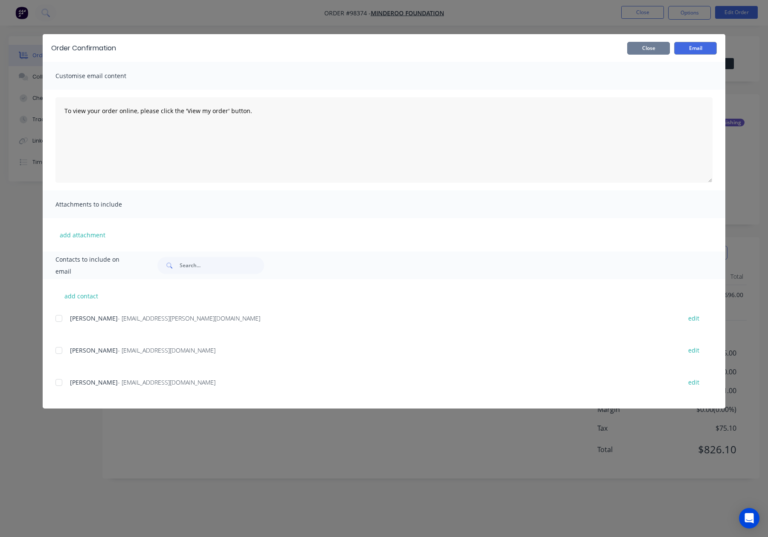
click at [648, 48] on button "Close" at bounding box center [648, 48] width 43 height 13
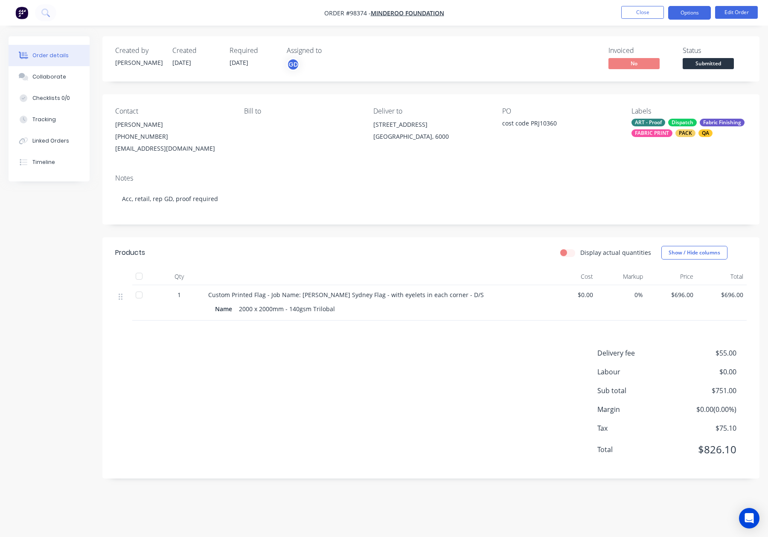
click at [684, 12] on button "Options" at bounding box center [689, 13] width 43 height 14
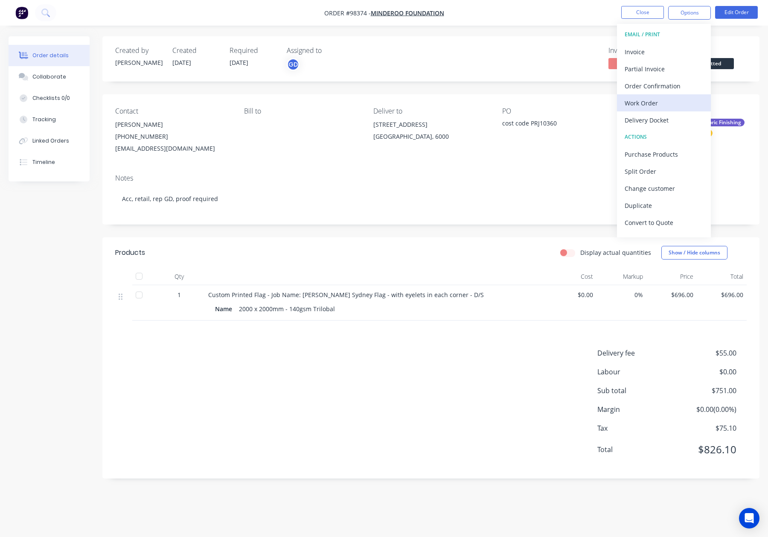
click at [683, 103] on div "Work Order" at bounding box center [664, 103] width 79 height 12
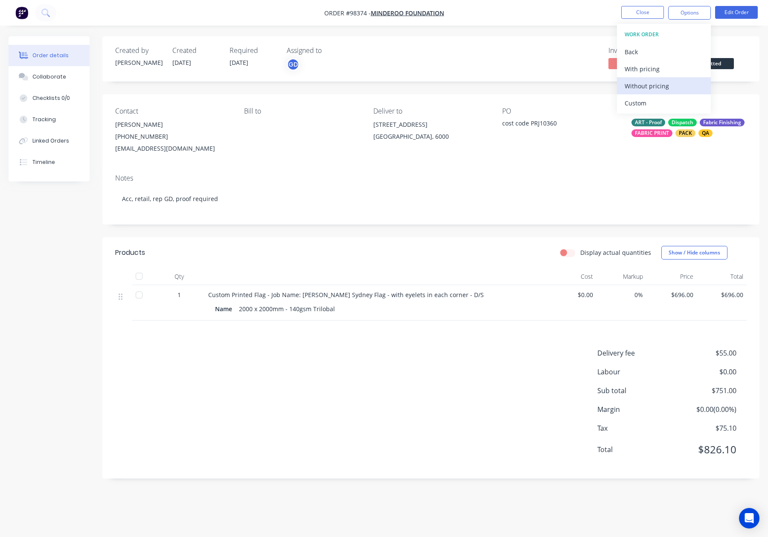
click at [681, 88] on div "Without pricing" at bounding box center [664, 86] width 79 height 12
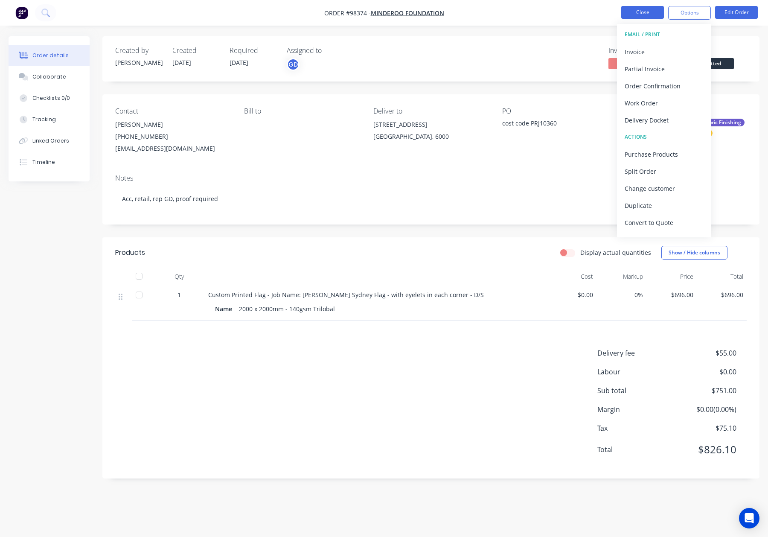
click at [642, 12] on button "Close" at bounding box center [642, 12] width 43 height 13
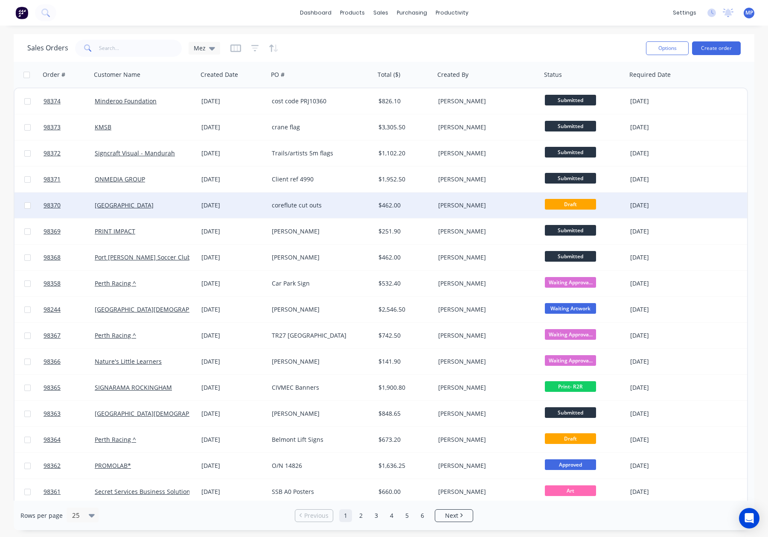
click at [350, 205] on div "coreflute cut outs" at bounding box center [319, 205] width 95 height 9
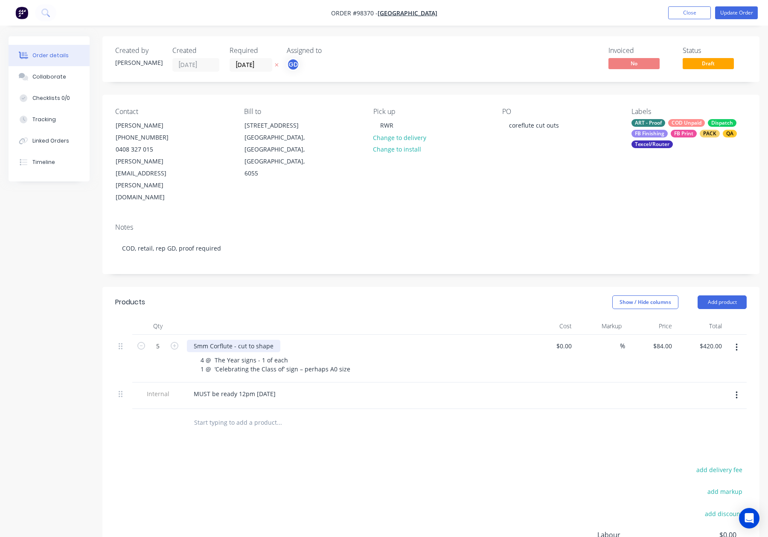
click at [272, 340] on div "5mm Corflute - cut to shape" at bounding box center [233, 346] width 93 height 12
click at [353, 295] on div "Show / Hide columns Add product" at bounding box center [498, 302] width 497 height 14
click at [736, 12] on button "Update Order" at bounding box center [736, 12] width 43 height 13
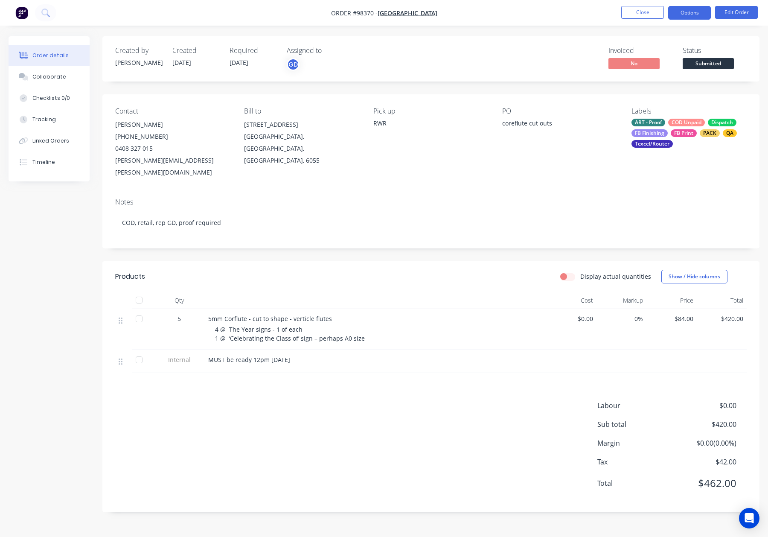
click at [700, 13] on button "Options" at bounding box center [689, 13] width 43 height 14
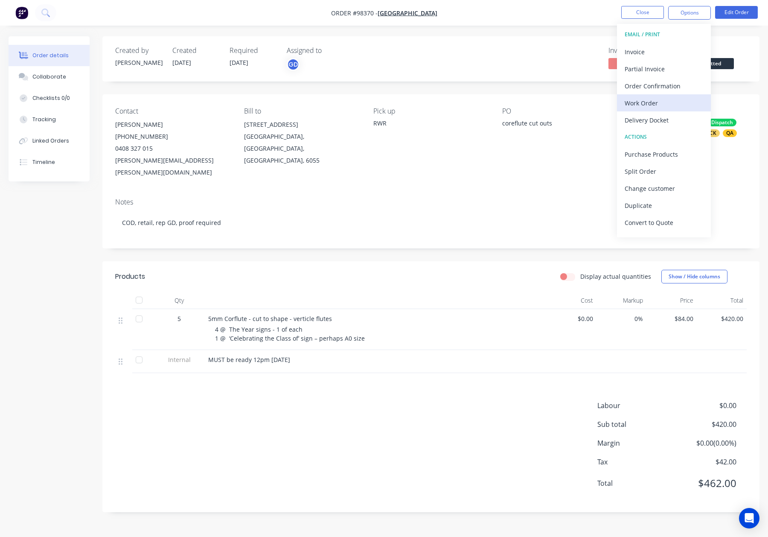
click at [670, 107] on div "Work Order" at bounding box center [664, 103] width 79 height 12
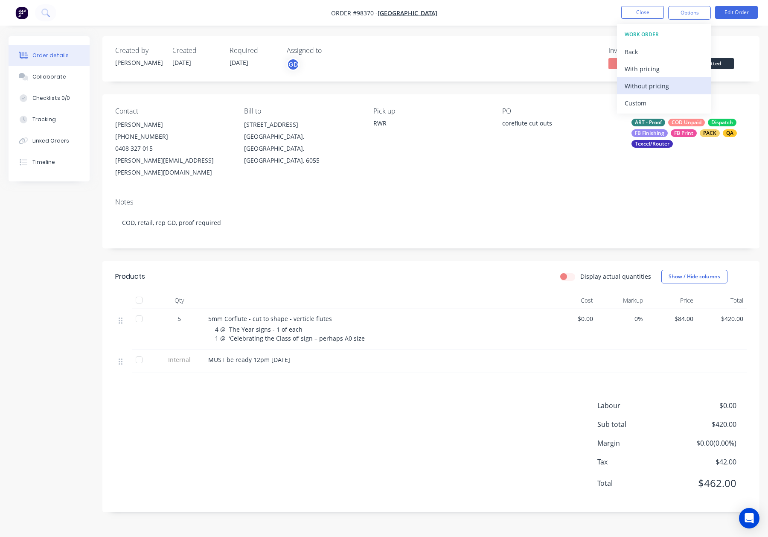
click at [672, 84] on div "Without pricing" at bounding box center [664, 86] width 79 height 12
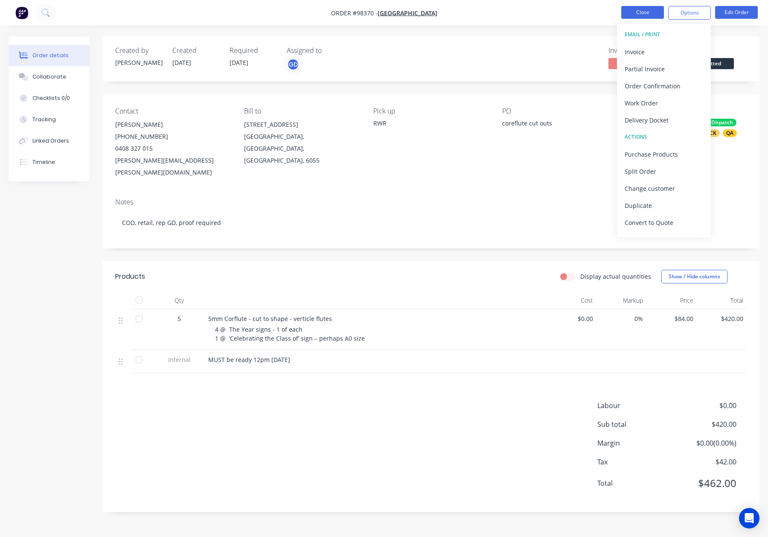
click at [638, 15] on button "Close" at bounding box center [642, 12] width 43 height 13
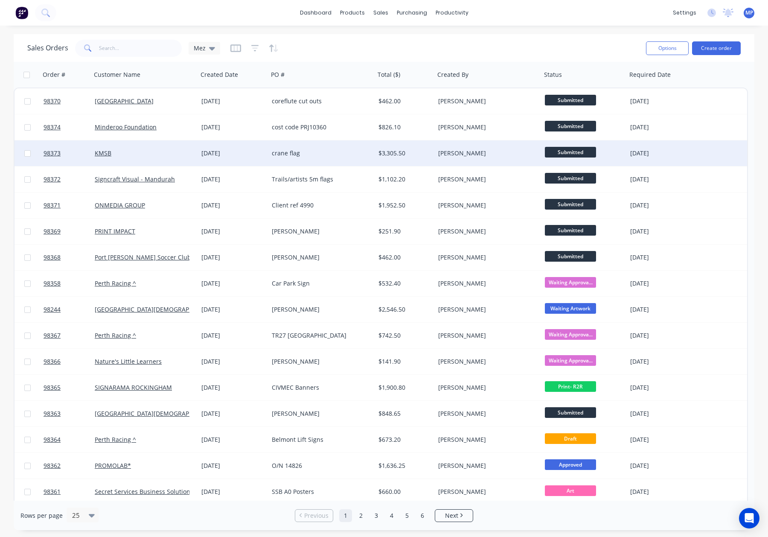
click at [340, 155] on div "crane flag" at bounding box center [319, 153] width 95 height 9
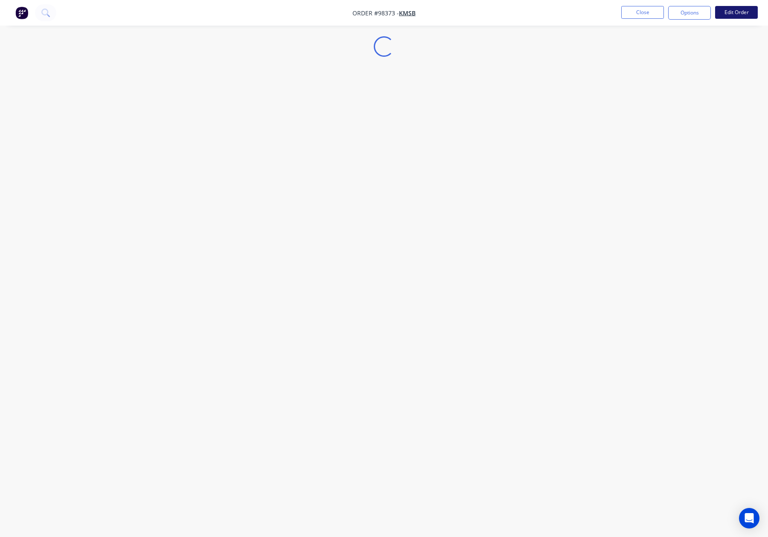
click at [729, 11] on button "Edit Order" at bounding box center [736, 12] width 43 height 13
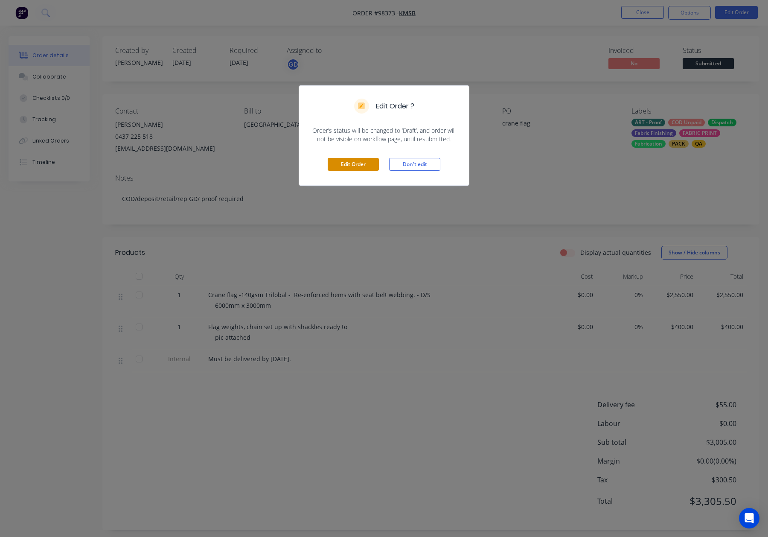
click at [356, 162] on button "Edit Order" at bounding box center [353, 164] width 51 height 13
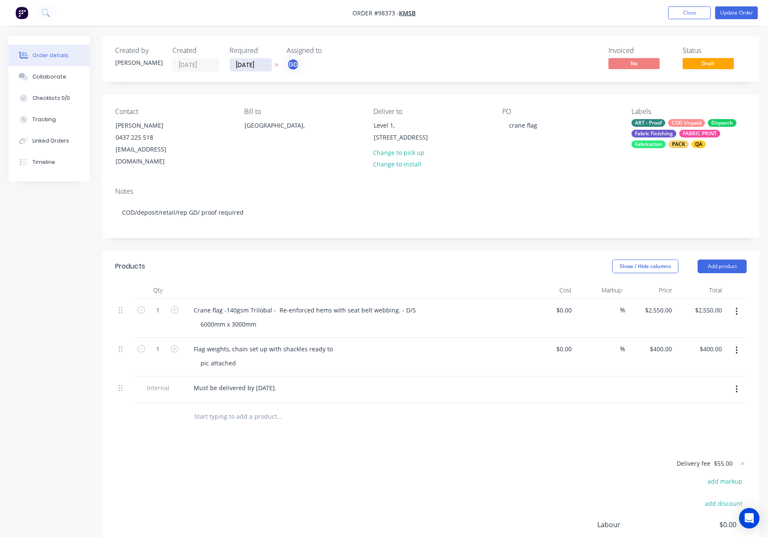
click at [237, 64] on input "27/08/25" at bounding box center [251, 64] width 42 height 13
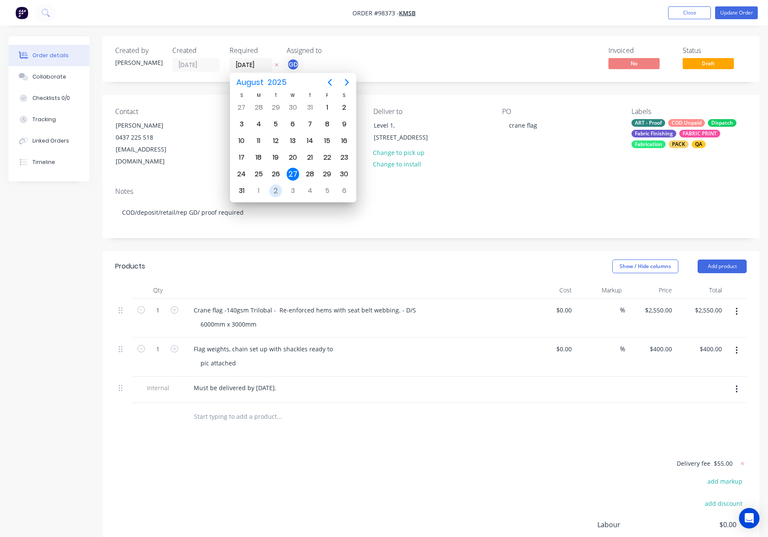
click at [277, 187] on div "2" at bounding box center [275, 190] width 13 height 13
type input "02/09/25"
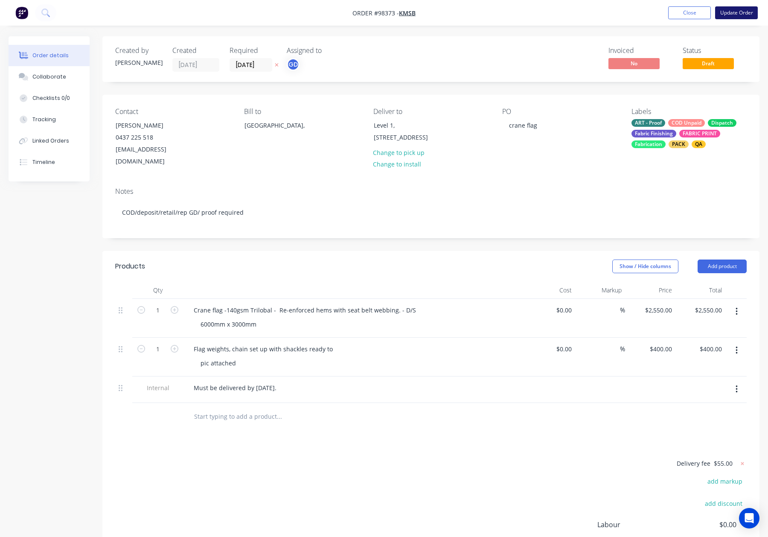
click at [753, 12] on button "Update Order" at bounding box center [736, 12] width 43 height 13
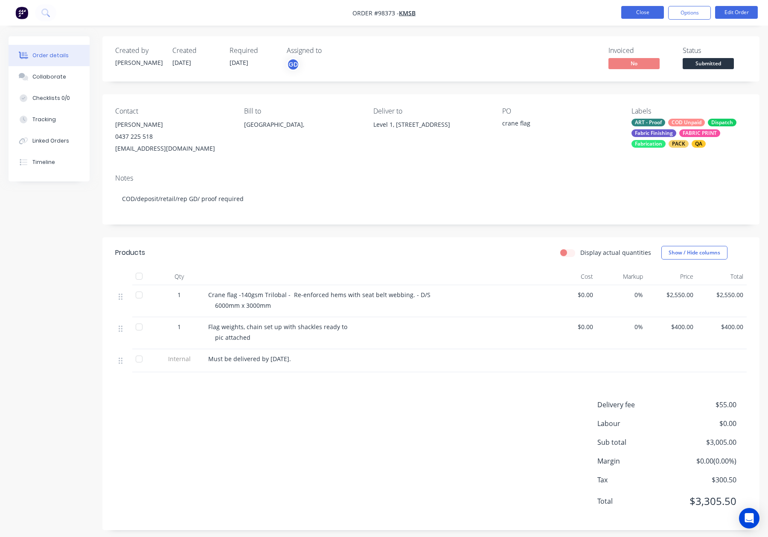
click at [638, 11] on button "Close" at bounding box center [642, 12] width 43 height 13
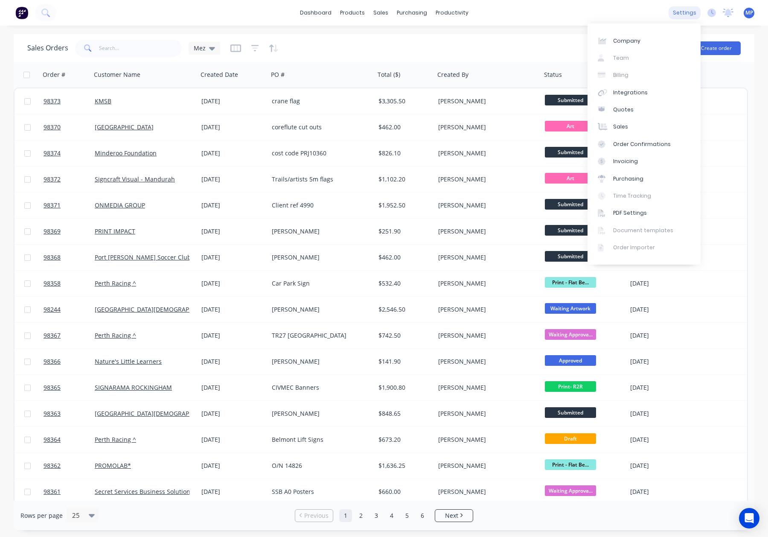
click at [689, 13] on div "settings" at bounding box center [685, 12] width 32 height 13
click at [610, 7] on div "dashboard products sales purchasing productivity dashboard products Product Cat…" at bounding box center [384, 13] width 768 height 26
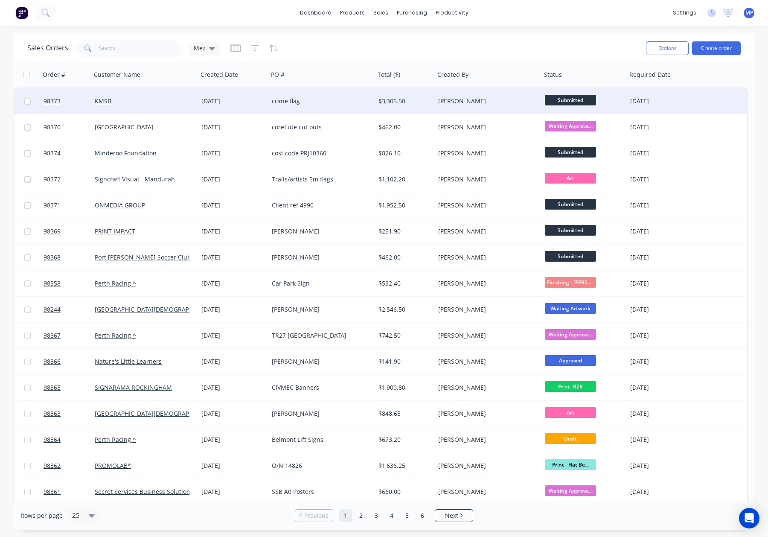
click at [185, 102] on div "KMSB" at bounding box center [142, 101] width 95 height 9
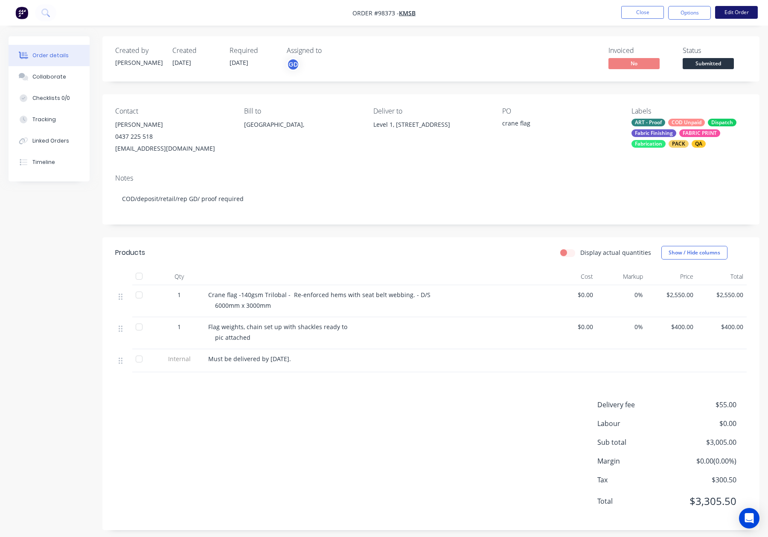
click at [725, 18] on button "Edit Order" at bounding box center [736, 12] width 43 height 13
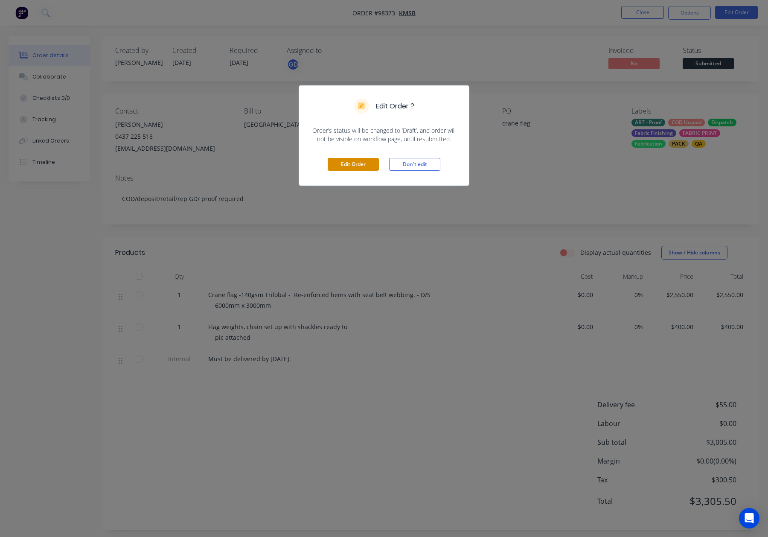
click at [355, 164] on button "Edit Order" at bounding box center [353, 164] width 51 height 13
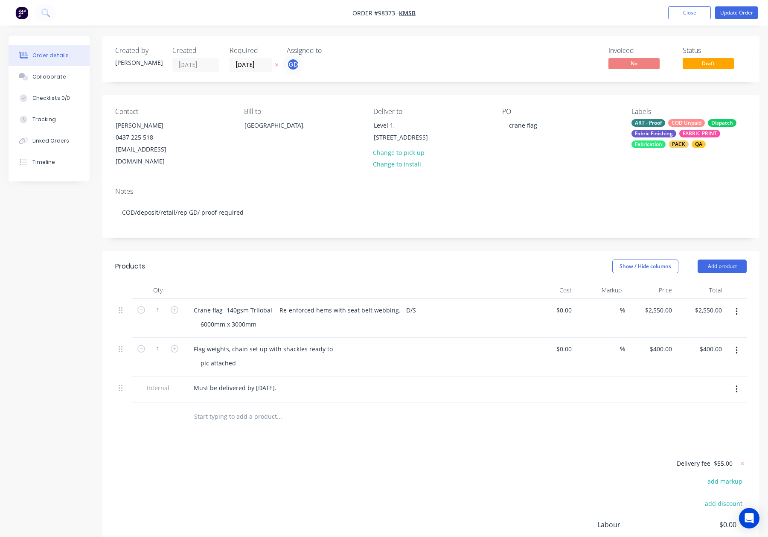
scroll to position [23, 0]
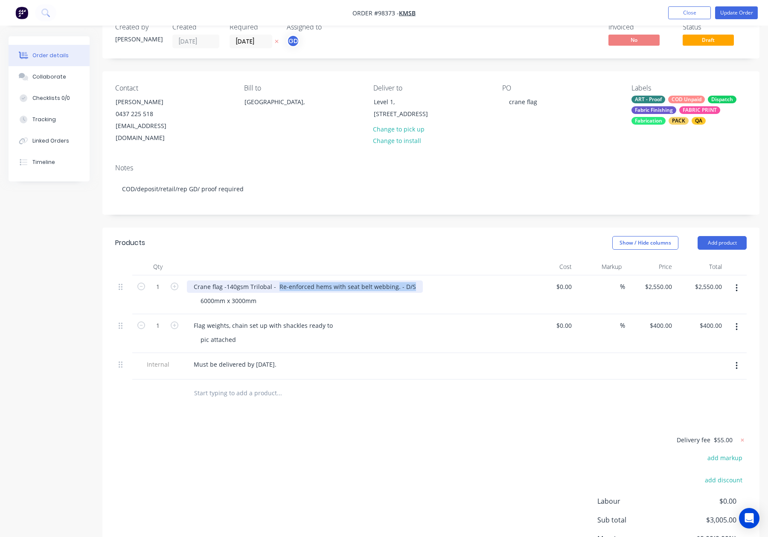
drag, startPoint x: 276, startPoint y: 274, endPoint x: 431, endPoint y: 278, distance: 155.4
click at [431, 280] on div "Crane flag -140gsm Trilobal - Re-enforced hems with seat belt webbing. - D/S" at bounding box center [354, 286] width 335 height 12
click at [282, 280] on div "Crane flag -140gsm Trilobal -" at bounding box center [354, 286] width 335 height 12
click at [277, 280] on div "Crane flag -140gsm Trilobal -" at bounding box center [235, 286] width 96 height 12
click at [269, 295] on div "6000mm x 3000mm" at bounding box center [358, 301] width 328 height 12
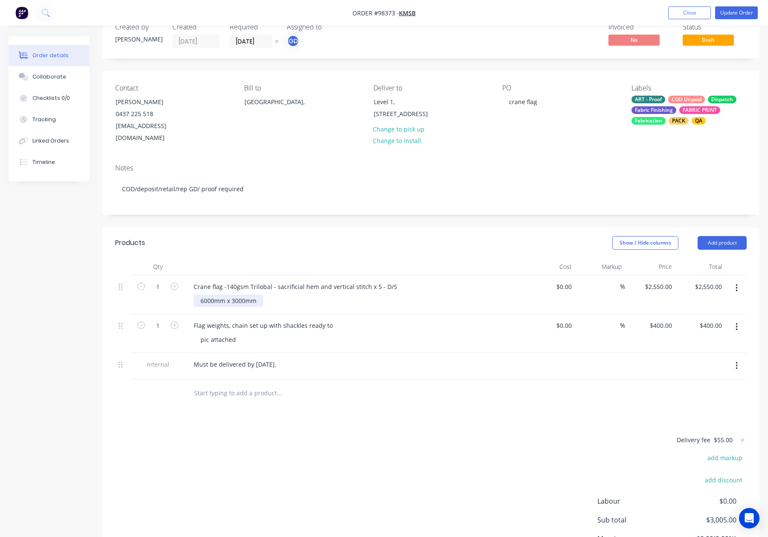
drag, startPoint x: 258, startPoint y: 290, endPoint x: 284, endPoint y: 293, distance: 25.8
click at [259, 295] on div "6000mm x 3000mm" at bounding box center [229, 301] width 70 height 12
click at [362, 205] on div "Created by [PERSON_NAME] Created [DATE] Required [DATE] Assigned to GD Invoiced…" at bounding box center [430, 310] width 657 height 595
click at [302, 295] on div "6000mm x 3000mm - white stitching" at bounding box center [252, 301] width 117 height 12
click at [336, 242] on header "Products Show / Hide columns Add product" at bounding box center [430, 243] width 657 height 31
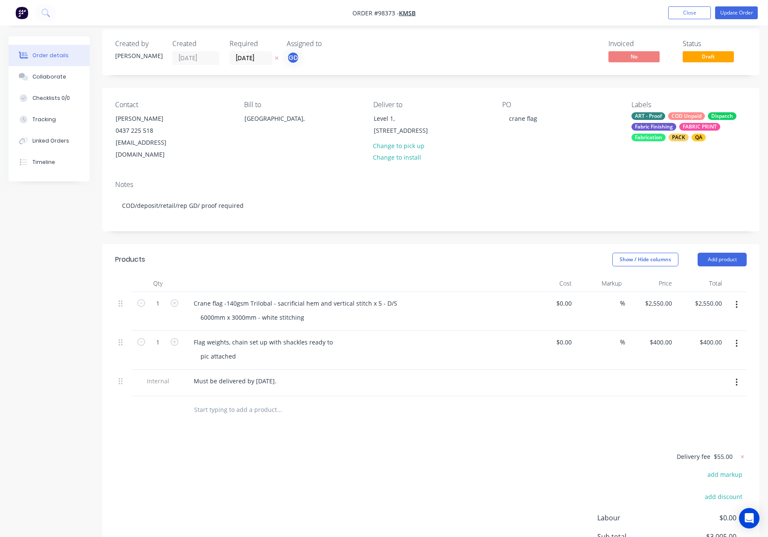
scroll to position [0, 0]
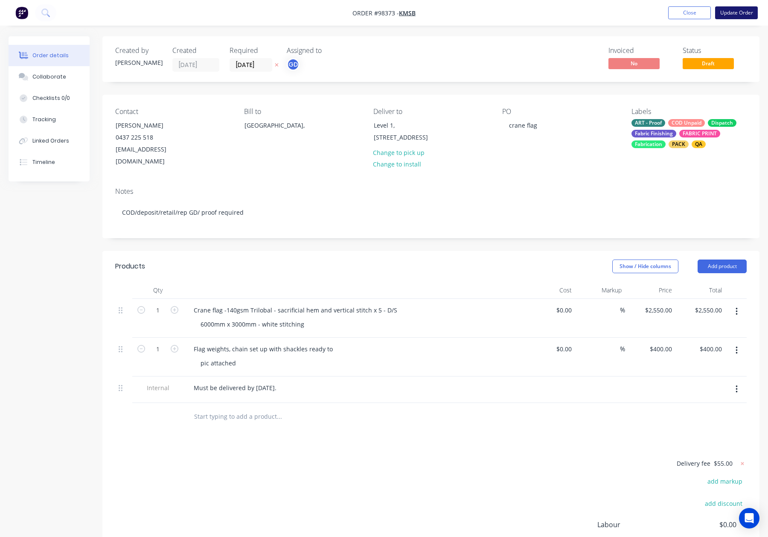
click at [734, 11] on button "Update Order" at bounding box center [736, 12] width 43 height 13
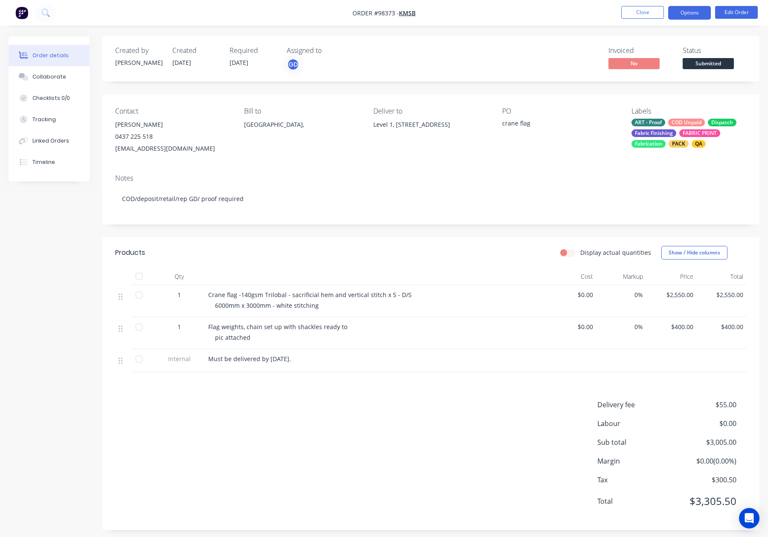
click at [689, 12] on button "Options" at bounding box center [689, 13] width 43 height 14
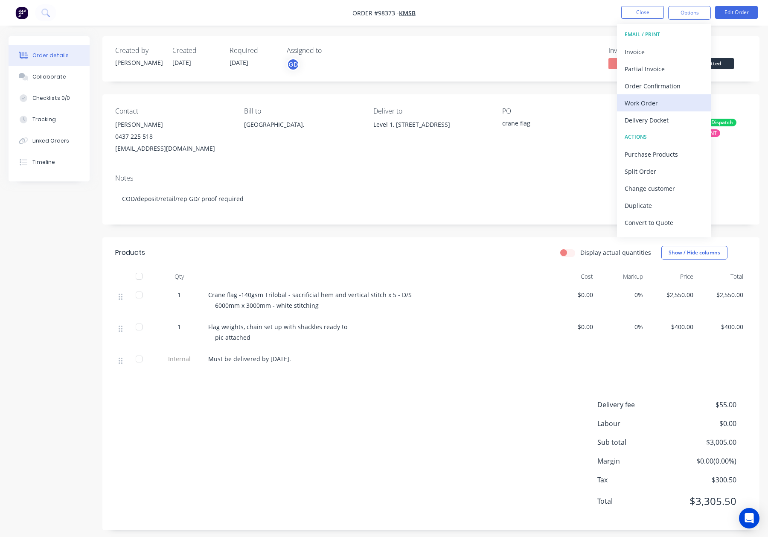
click at [677, 97] on div "Work Order" at bounding box center [664, 103] width 79 height 12
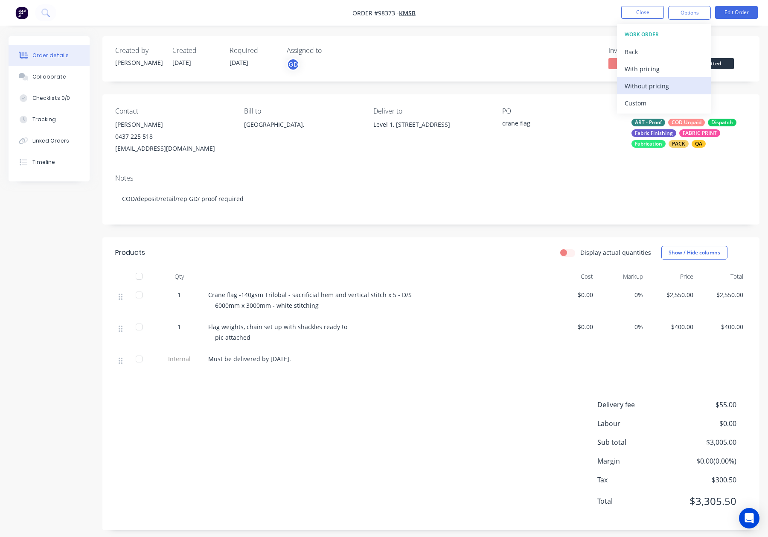
click at [674, 88] on div "Without pricing" at bounding box center [664, 86] width 79 height 12
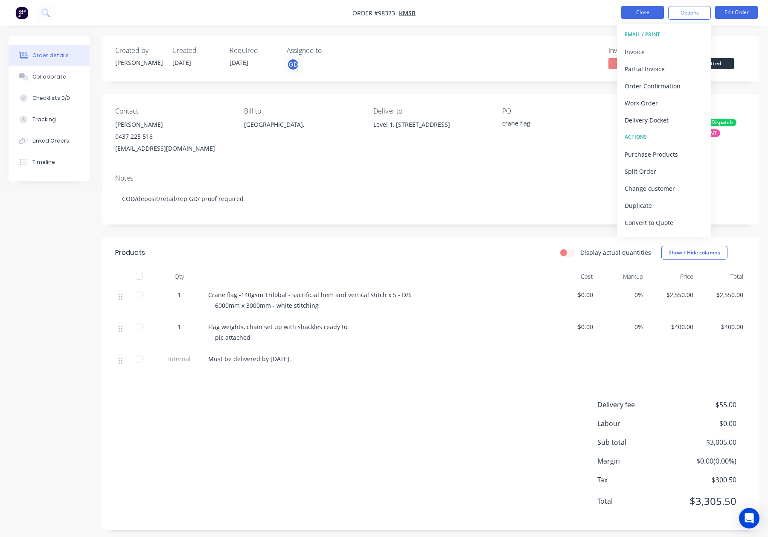
click at [652, 12] on button "Close" at bounding box center [642, 12] width 43 height 13
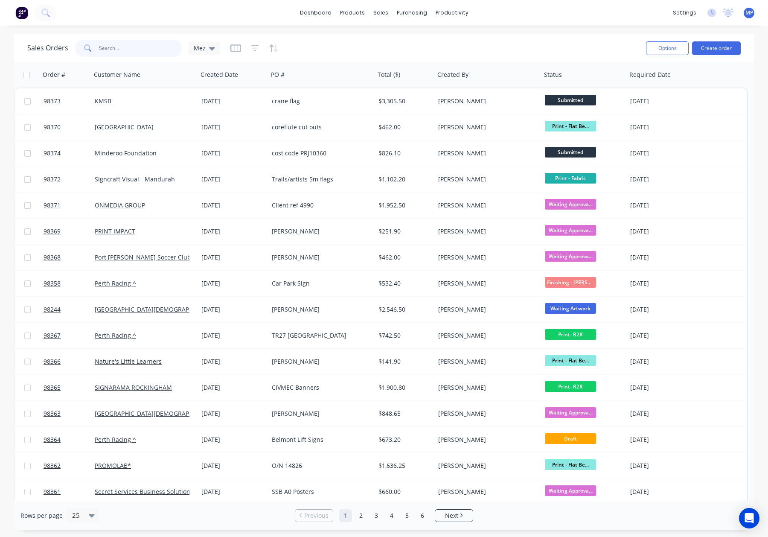
click at [130, 46] on input "text" at bounding box center [140, 48] width 83 height 17
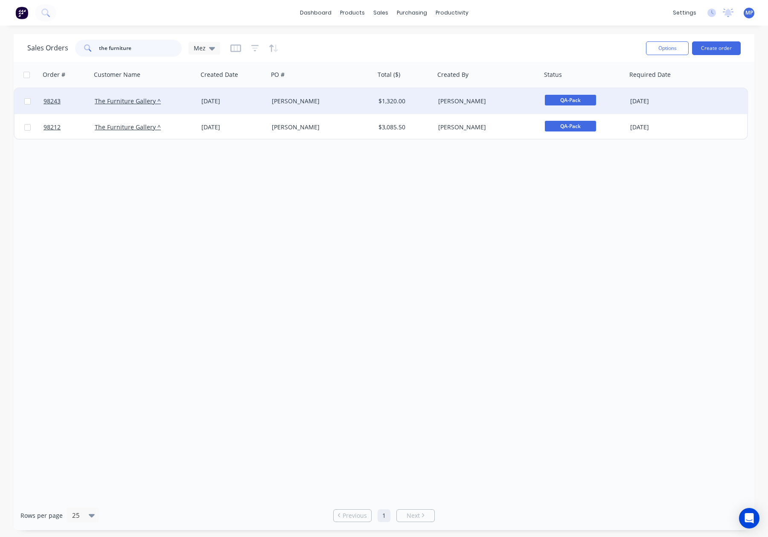
type input "the furniture"
click at [185, 97] on div "The Furniture Gallery ^" at bounding box center [142, 101] width 95 height 9
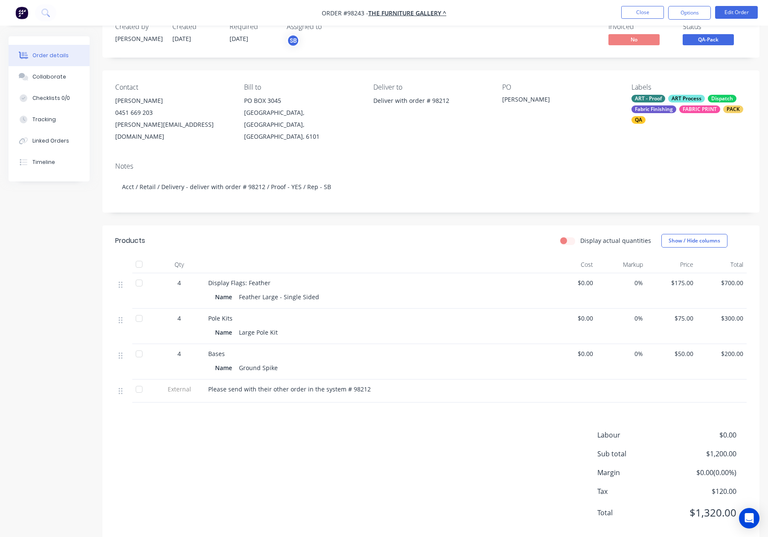
scroll to position [29, 0]
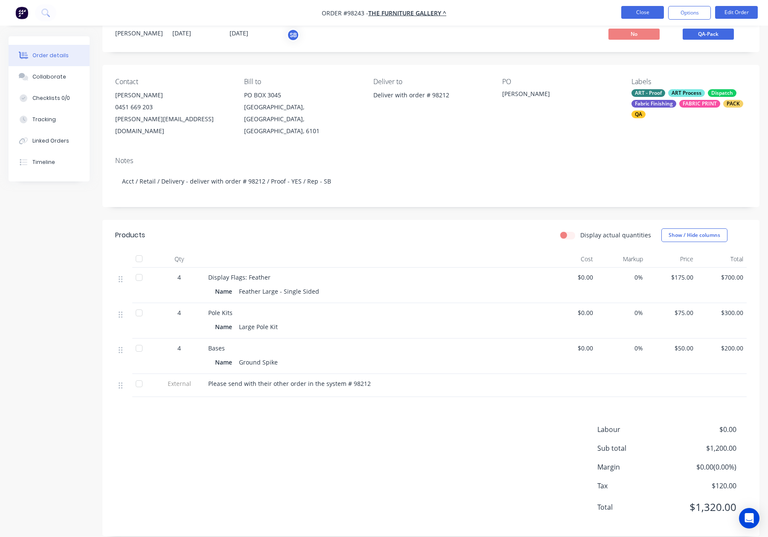
click at [648, 14] on button "Close" at bounding box center [642, 12] width 43 height 13
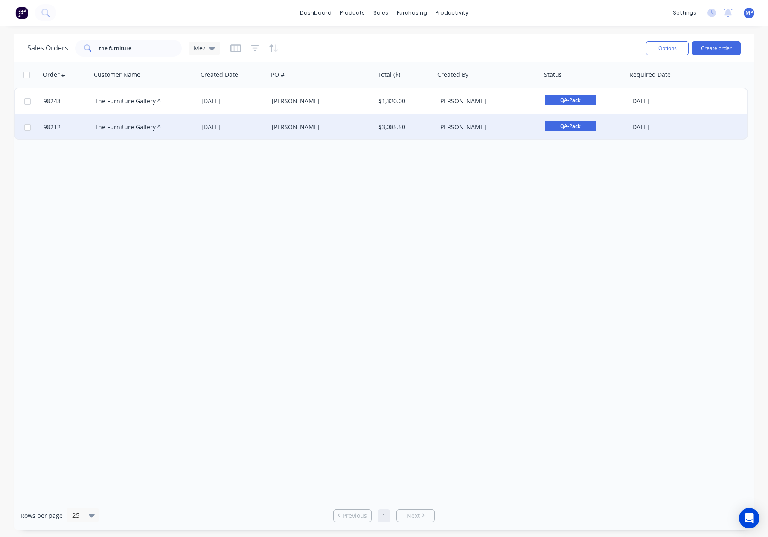
click at [172, 132] on div "The Furniture Gallery ^" at bounding box center [144, 127] width 107 height 26
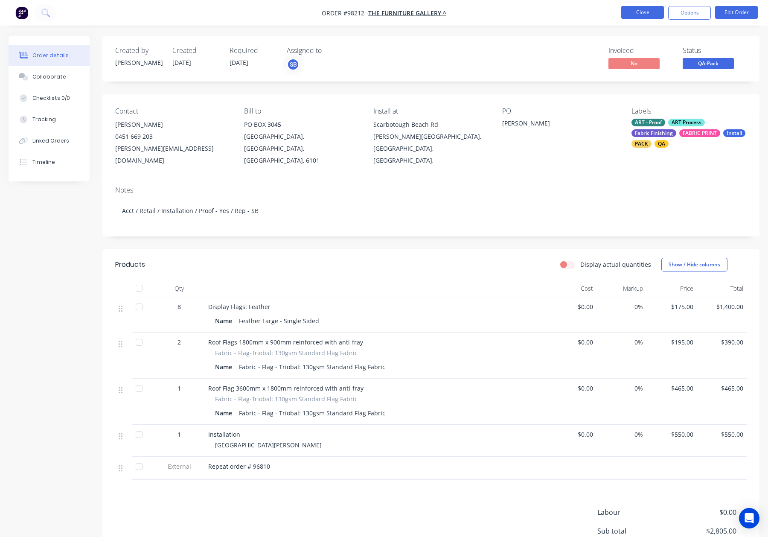
click at [648, 10] on button "Close" at bounding box center [642, 12] width 43 height 13
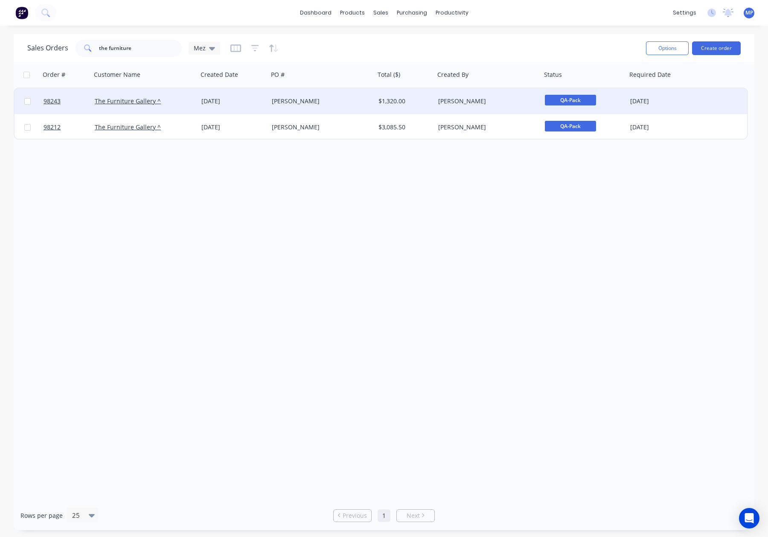
click at [243, 102] on div "[DATE]" at bounding box center [233, 101] width 64 height 9
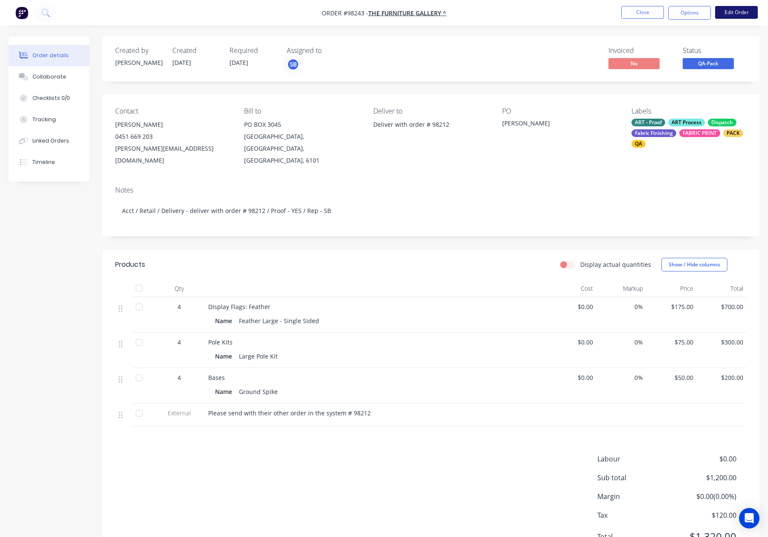
click at [745, 9] on button "Edit Order" at bounding box center [736, 12] width 43 height 13
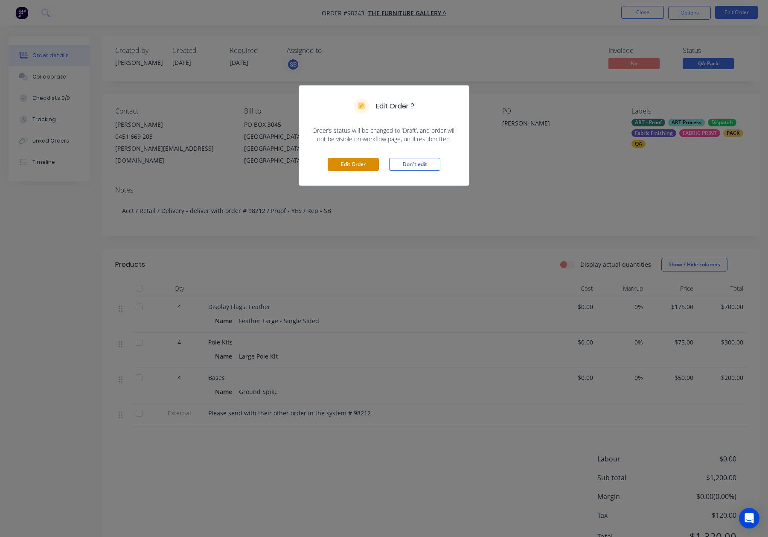
drag, startPoint x: 364, startPoint y: 160, endPoint x: 372, endPoint y: 161, distance: 7.7
click at [364, 160] on button "Edit Order" at bounding box center [353, 164] width 51 height 13
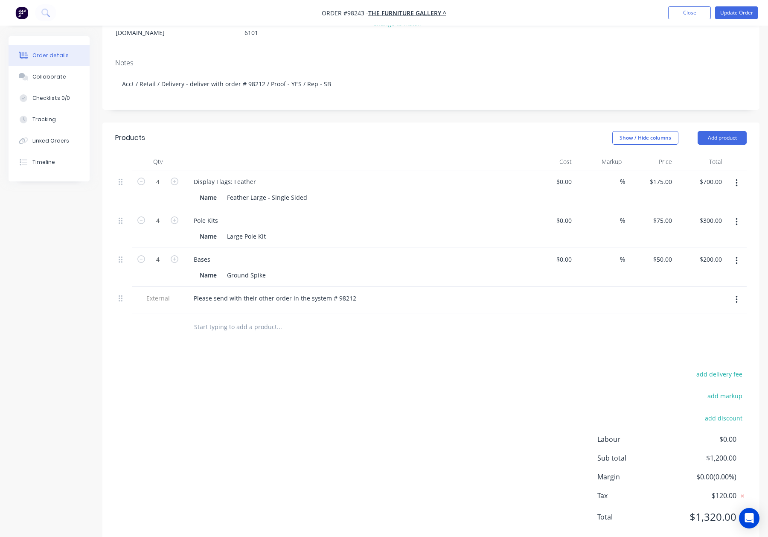
scroll to position [150, 0]
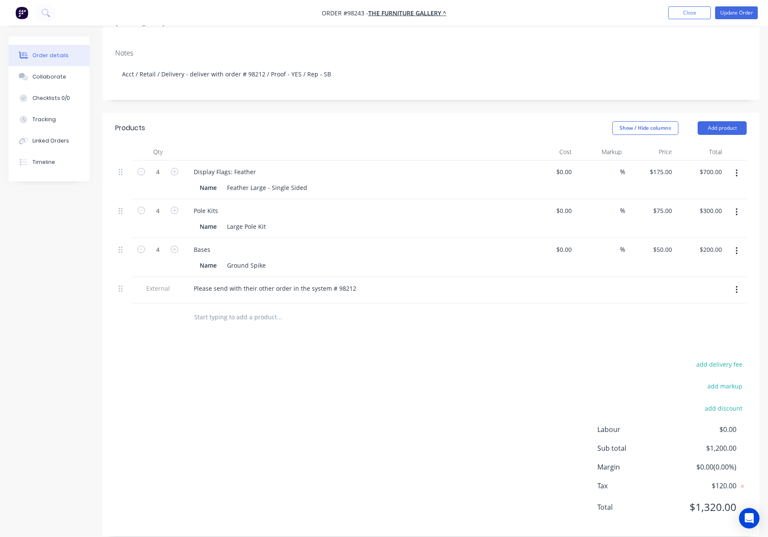
click at [710, 359] on button "add delivery fee" at bounding box center [719, 365] width 55 height 12
type input "55"
click at [459, 361] on div "Delivery fee Delivery fee Delivery fee name (Optional) 55 55 $0 add markup add …" at bounding box center [431, 442] width 632 height 163
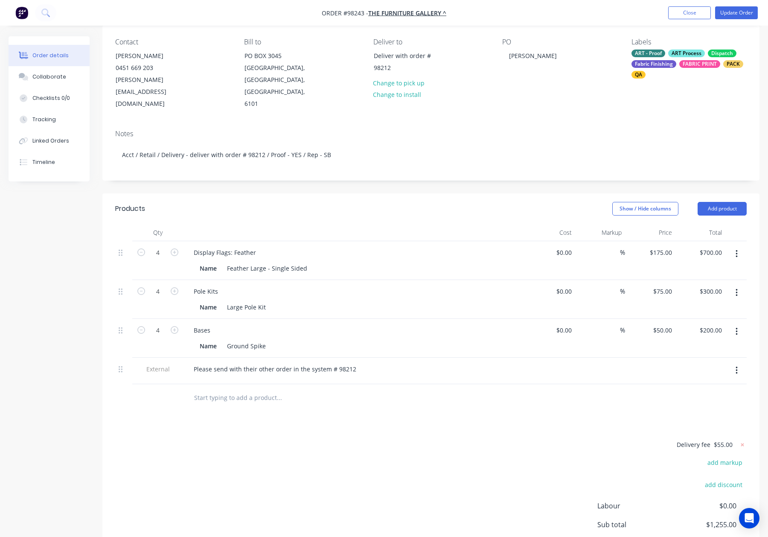
scroll to position [0, 0]
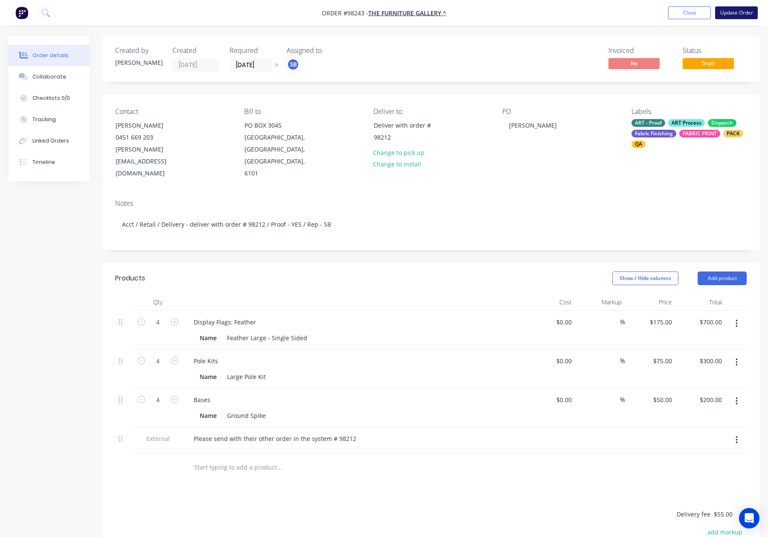
click at [723, 14] on button "Update Order" at bounding box center [736, 12] width 43 height 13
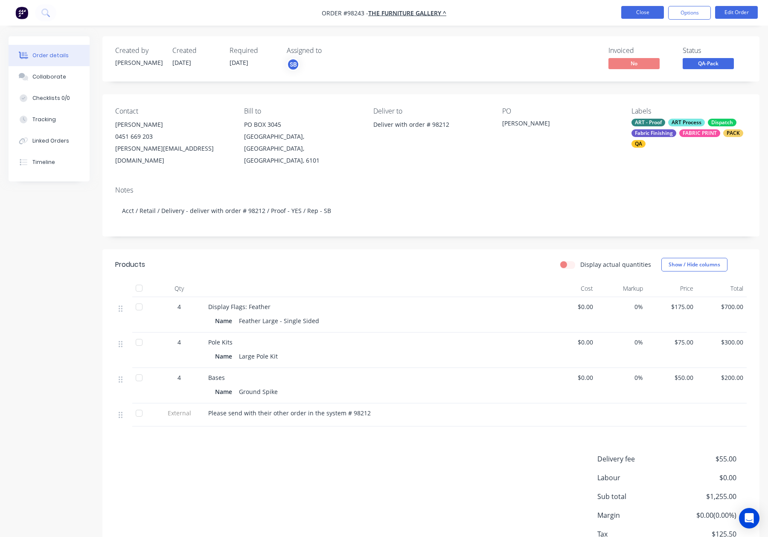
click at [643, 11] on button "Close" at bounding box center [642, 12] width 43 height 13
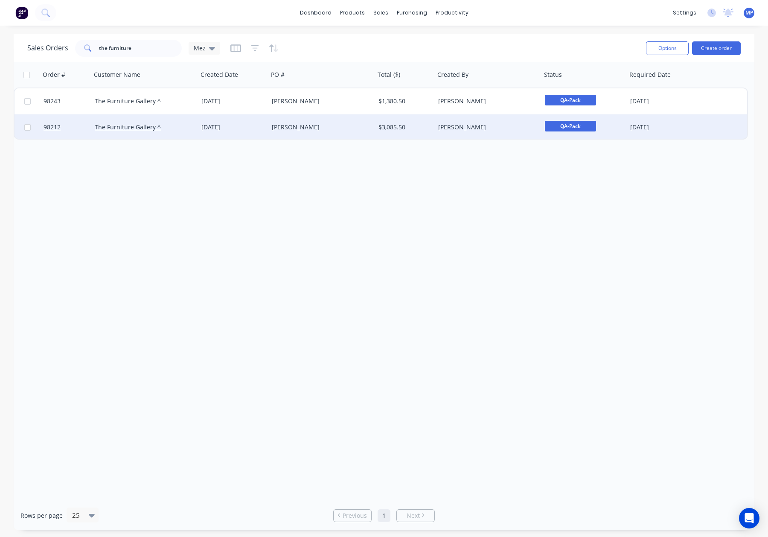
click at [336, 126] on div "[PERSON_NAME]" at bounding box center [319, 127] width 95 height 9
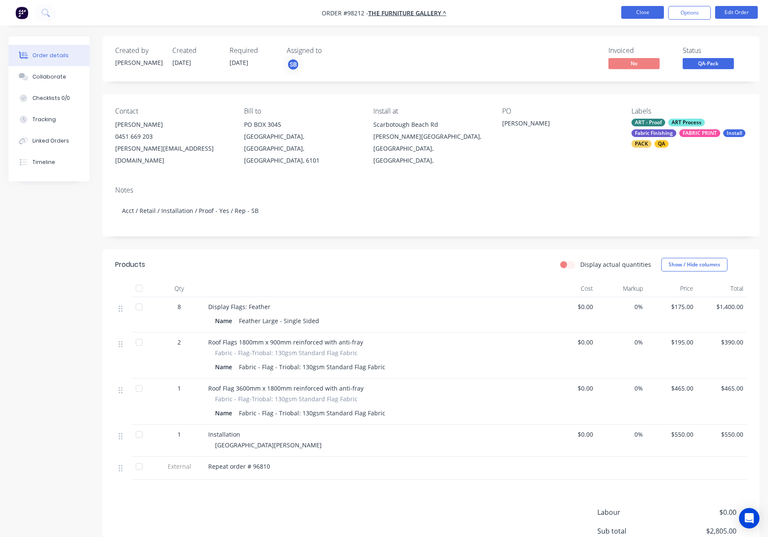
click at [645, 10] on button "Close" at bounding box center [642, 12] width 43 height 13
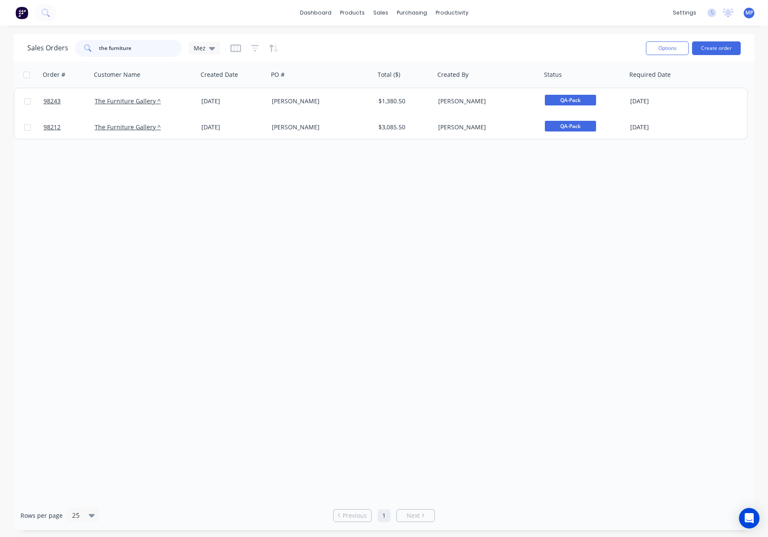
drag, startPoint x: 123, startPoint y: 49, endPoint x: 86, endPoint y: 44, distance: 37.5
click at [72, 47] on div "Sales Orders the furniture Mez" at bounding box center [123, 48] width 193 height 17
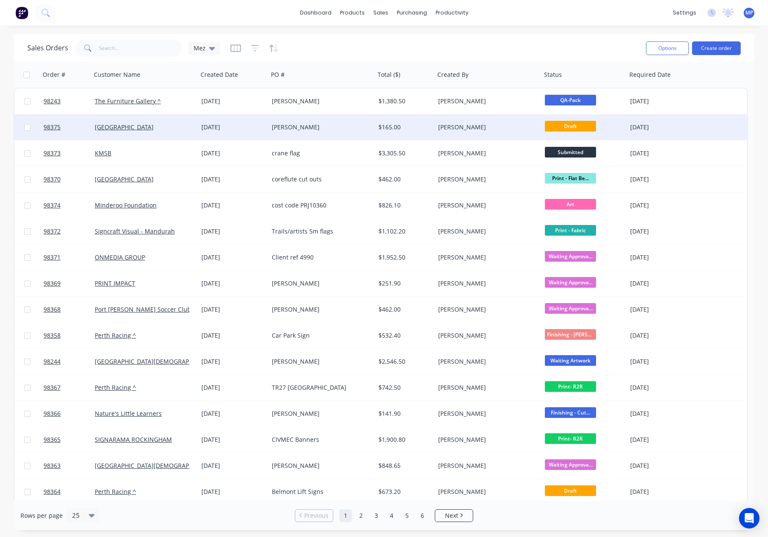
click at [328, 125] on div "[PERSON_NAME]" at bounding box center [319, 127] width 95 height 9
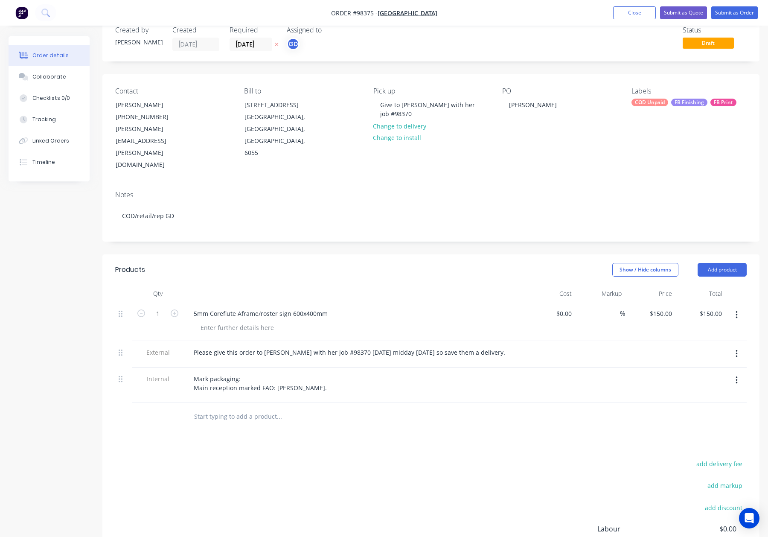
scroll to position [27, 0]
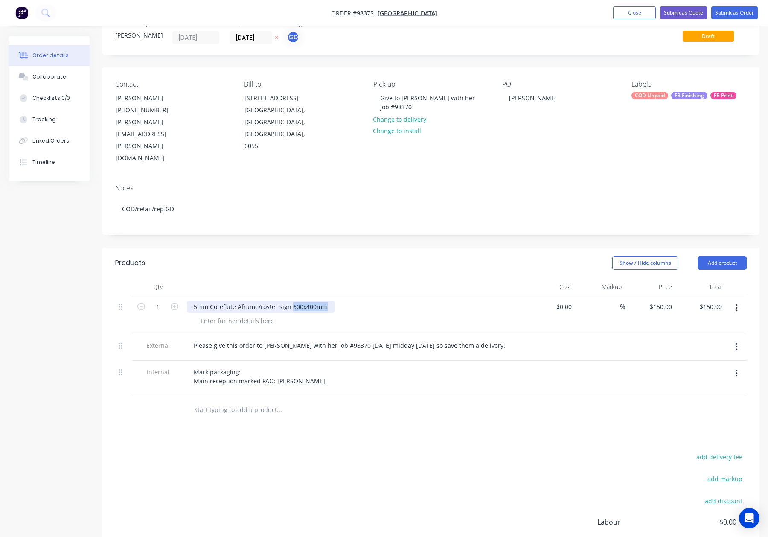
drag, startPoint x: 292, startPoint y: 271, endPoint x: 340, endPoint y: 271, distance: 47.8
click at [340, 301] on div "5mm Coreflute Aframe/roster sign 600x400mm" at bounding box center [354, 307] width 335 height 12
copy div "600x400mm"
click at [241, 315] on div at bounding box center [237, 321] width 87 height 12
drag, startPoint x: 292, startPoint y: 271, endPoint x: 332, endPoint y: 270, distance: 40.1
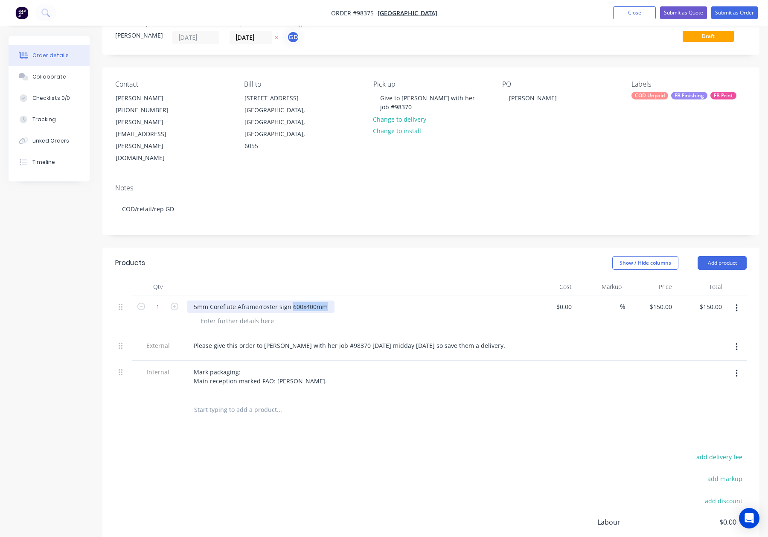
click at [332, 301] on div "5mm Coreflute Aframe/roster sign 600x400mm" at bounding box center [261, 307] width 148 height 12
copy div "600x400mm"
click at [251, 315] on div at bounding box center [237, 321] width 87 height 12
click at [236, 315] on div at bounding box center [237, 321] width 87 height 12
paste div
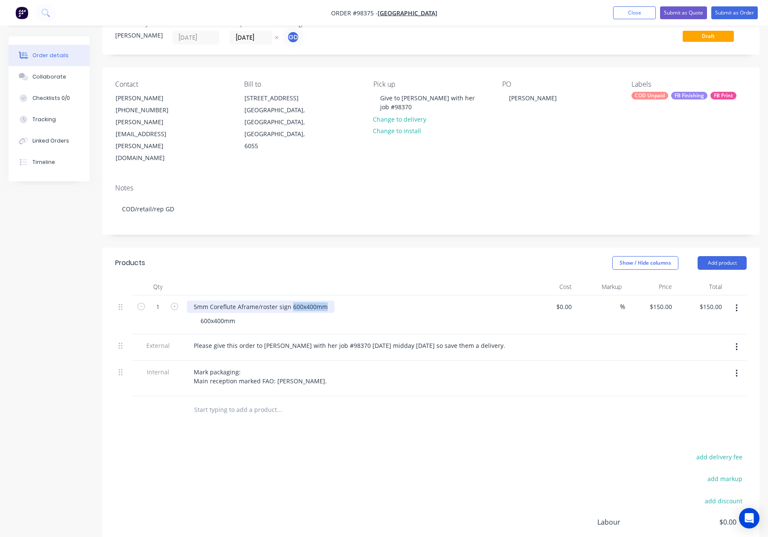
drag, startPoint x: 292, startPoint y: 271, endPoint x: 385, endPoint y: 267, distance: 94.0
click at [386, 301] on div "5mm Coreflute Aframe/roster sign 600x400mm" at bounding box center [354, 307] width 335 height 12
drag, startPoint x: 222, startPoint y: 271, endPoint x: 228, endPoint y: 276, distance: 8.5
click at [222, 301] on div "5mm Coreflute Aframe/roster sign" at bounding box center [242, 307] width 111 height 12
click at [241, 256] on div "Products" at bounding box center [182, 263] width 134 height 14
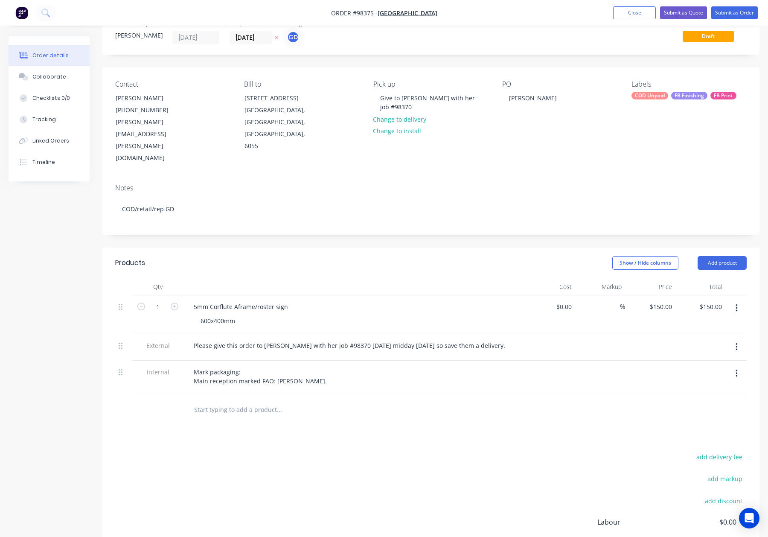
scroll to position [0, 0]
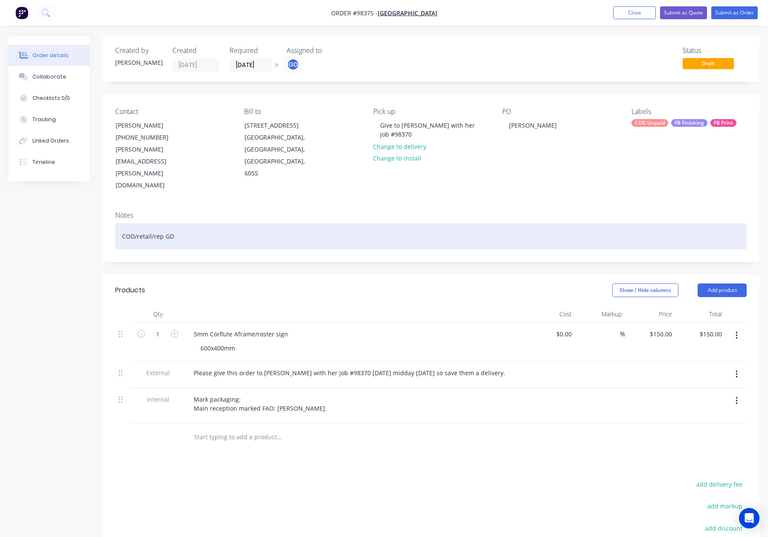
click at [241, 223] on div "COD/retail/rep GD" at bounding box center [431, 236] width 632 height 26
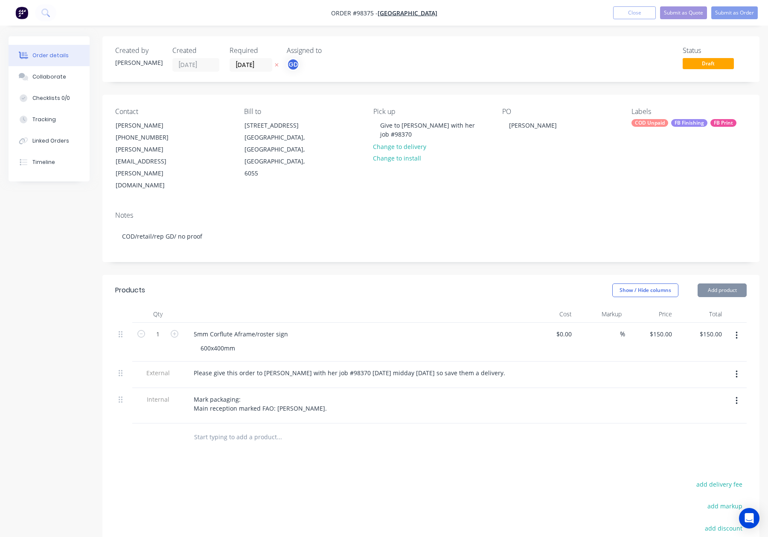
click at [655, 124] on div "COD Unpaid" at bounding box center [650, 123] width 37 height 8
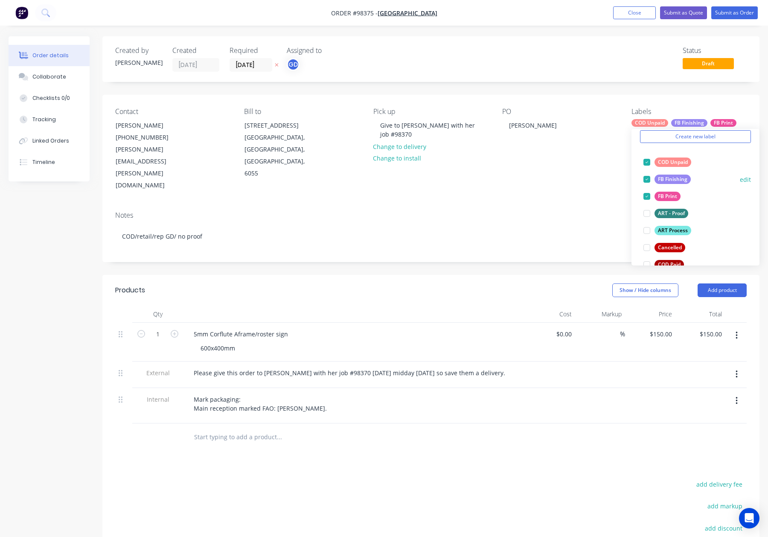
scroll to position [44, 0]
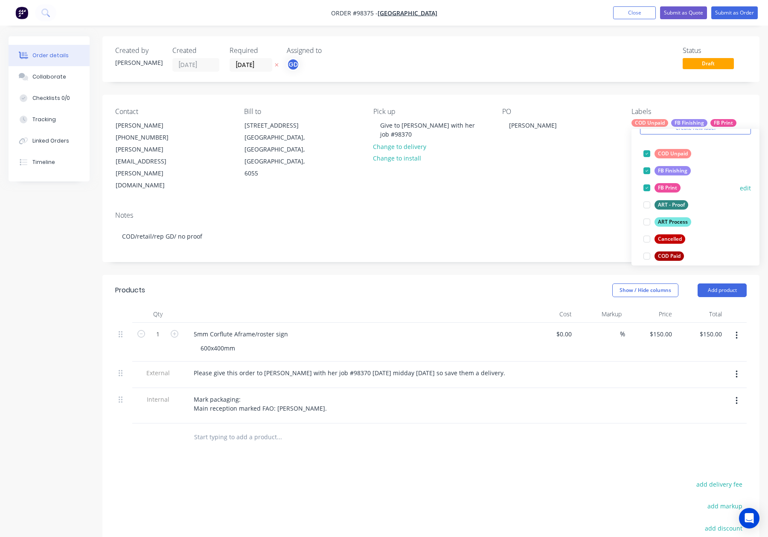
click at [676, 225] on div "ART Process" at bounding box center [673, 221] width 37 height 9
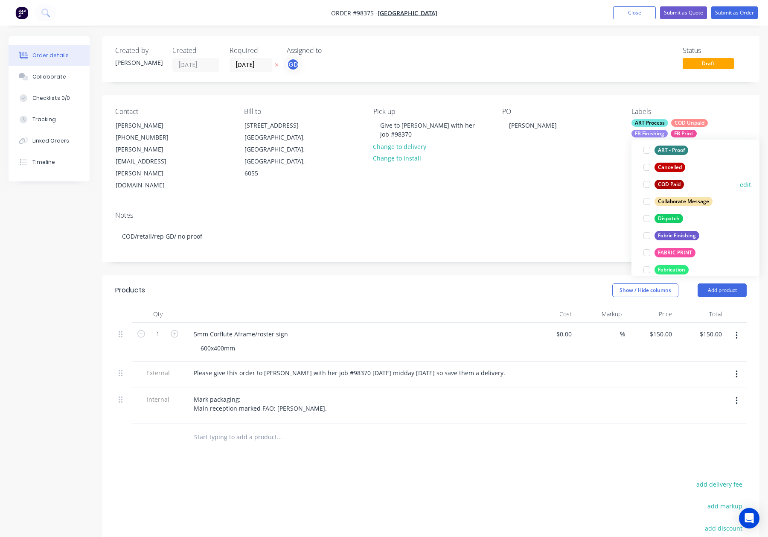
scroll to position [135, 0]
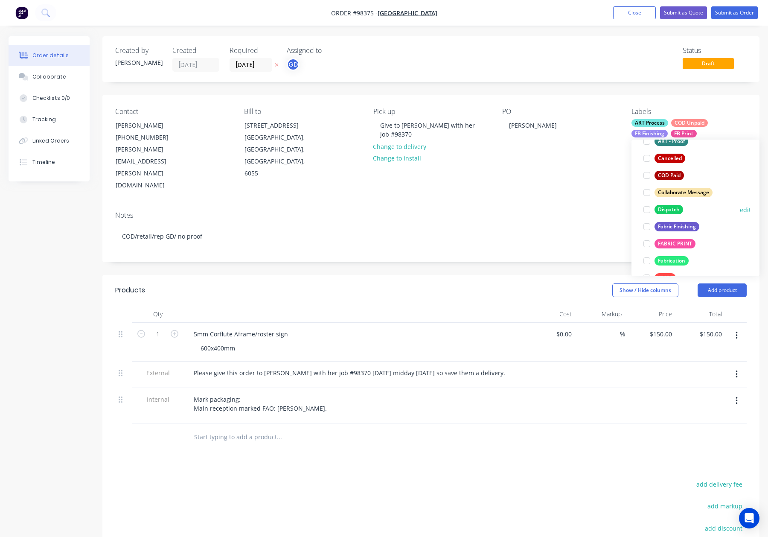
click at [669, 210] on div "Dispatch" at bounding box center [669, 209] width 29 height 9
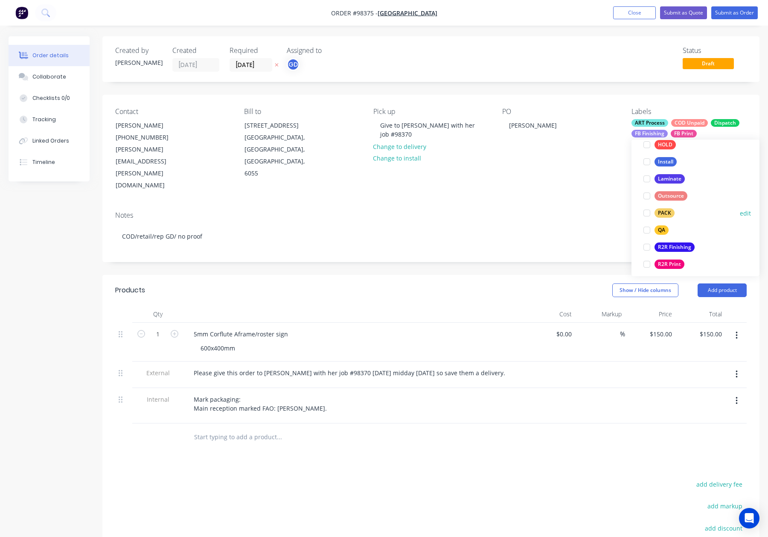
click at [663, 209] on div "PACK" at bounding box center [665, 212] width 20 height 9
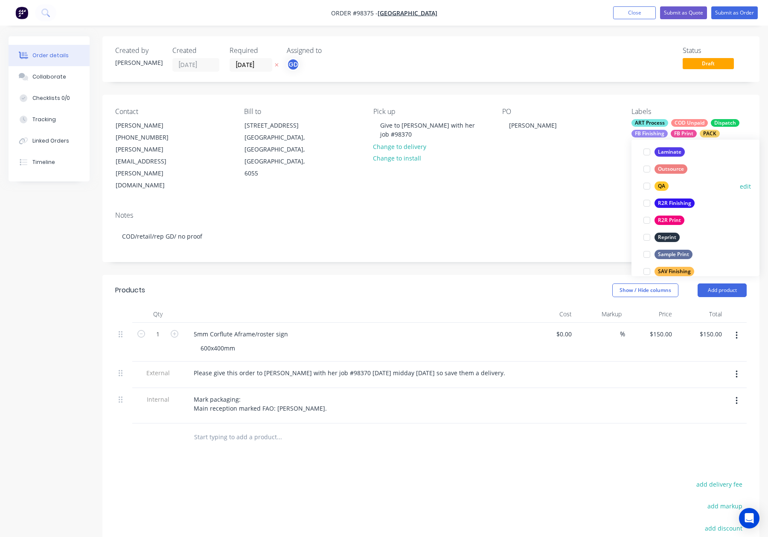
click at [662, 185] on div "QA" at bounding box center [662, 185] width 14 height 9
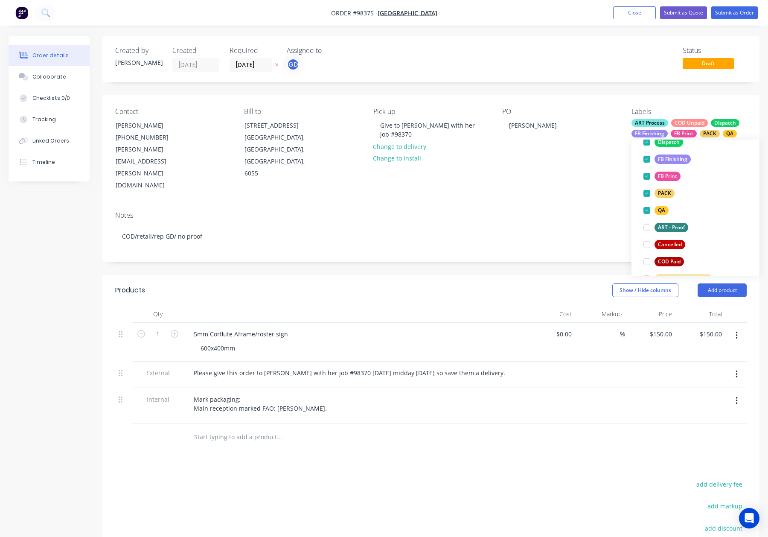
scroll to position [88, 0]
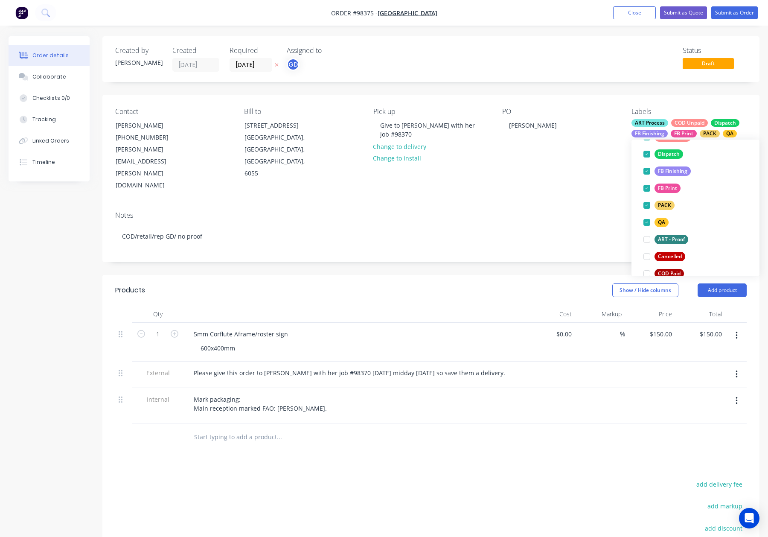
click at [551, 166] on div "Contact Louise Sheehan (08) 9377 9281 louise.sheehan@ggs.wa.edu.au Bill to 11 T…" at bounding box center [430, 150] width 657 height 110
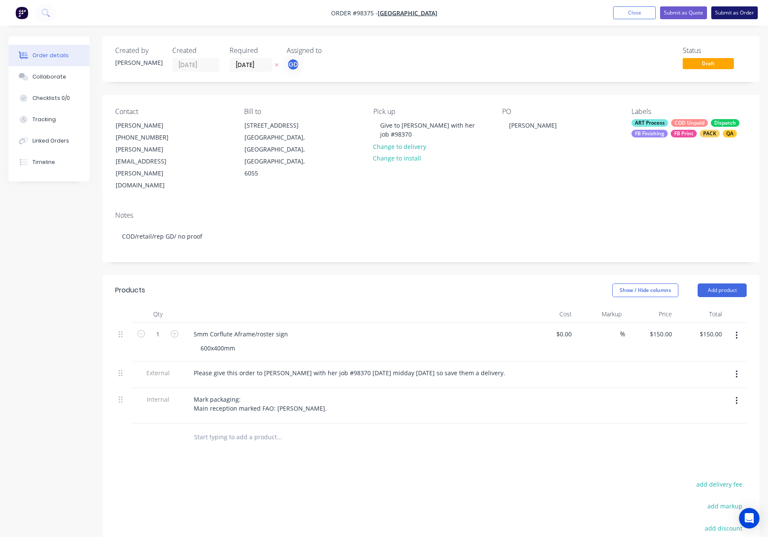
click at [726, 13] on button "Submit as Order" at bounding box center [735, 12] width 47 height 13
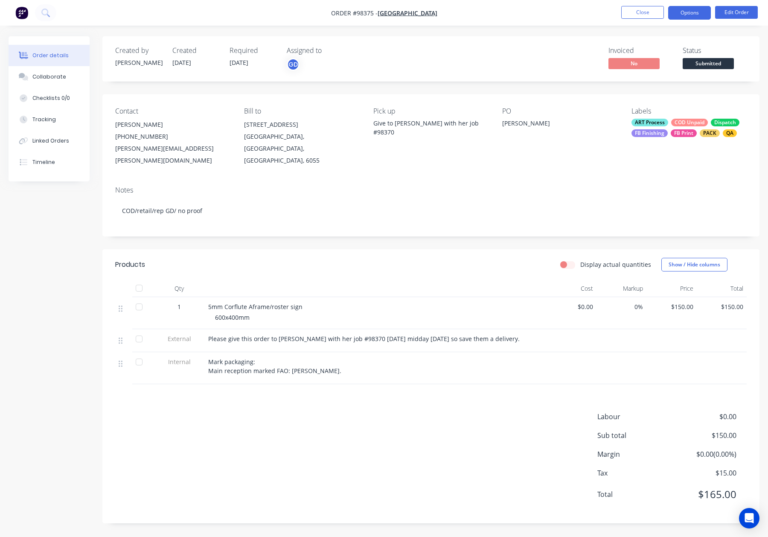
click at [686, 14] on button "Options" at bounding box center [689, 13] width 43 height 14
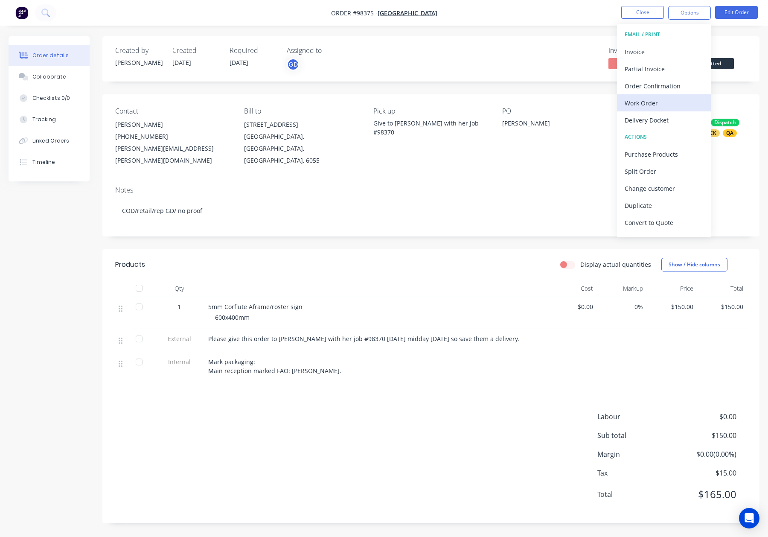
click at [665, 105] on div "Work Order" at bounding box center [664, 103] width 79 height 12
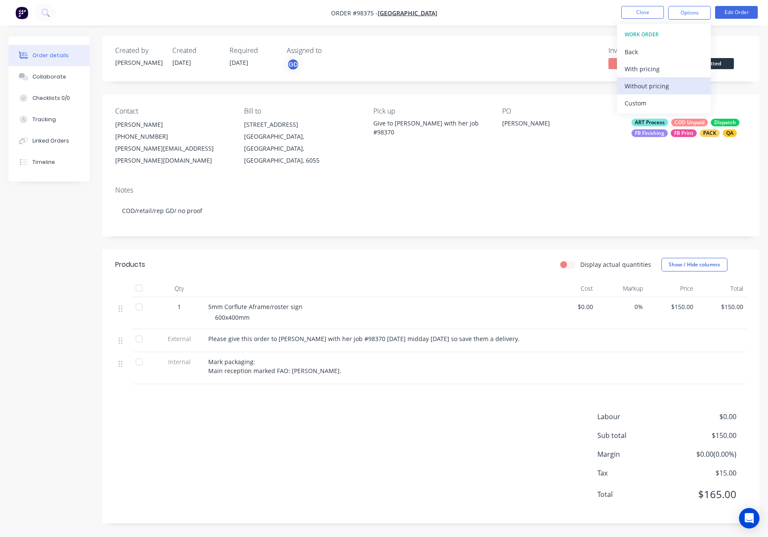
click at [667, 89] on div "Without pricing" at bounding box center [664, 86] width 79 height 12
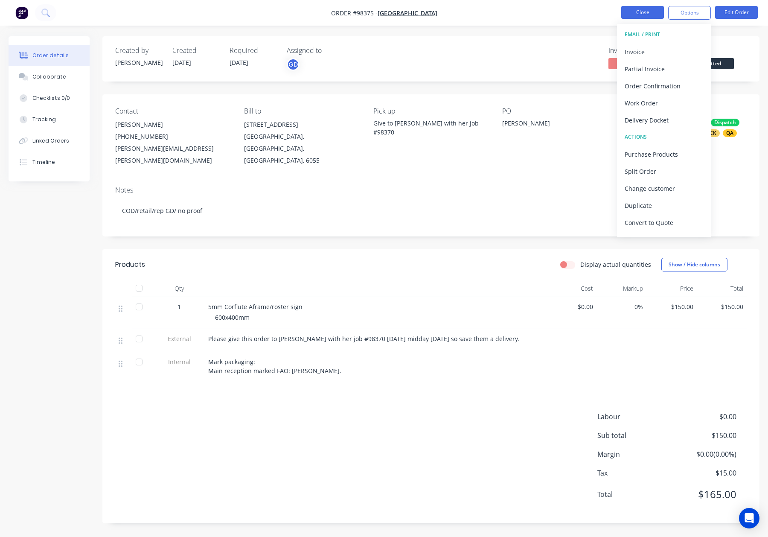
click at [647, 12] on button "Close" at bounding box center [642, 12] width 43 height 13
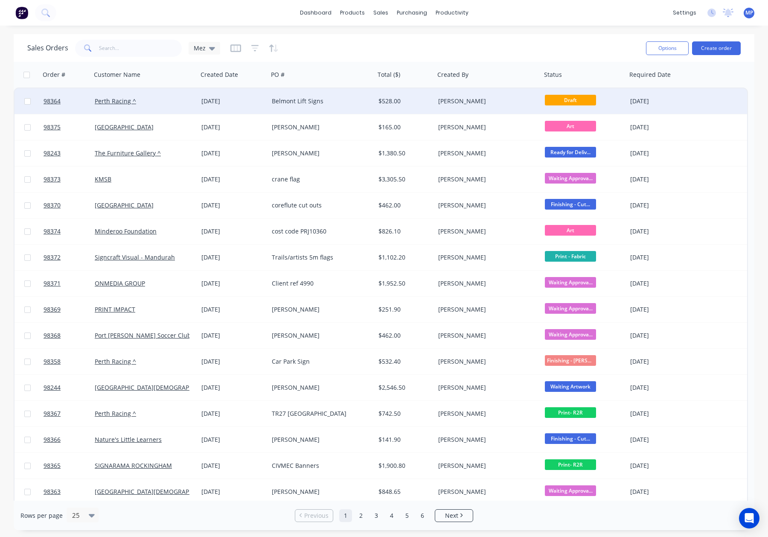
click at [497, 100] on div "[PERSON_NAME]" at bounding box center [485, 101] width 95 height 9
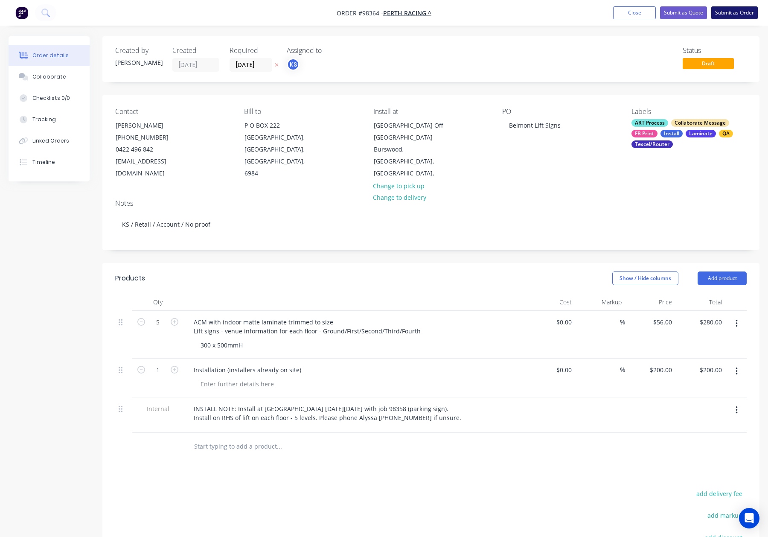
click at [732, 8] on button "Submit as Order" at bounding box center [735, 12] width 47 height 13
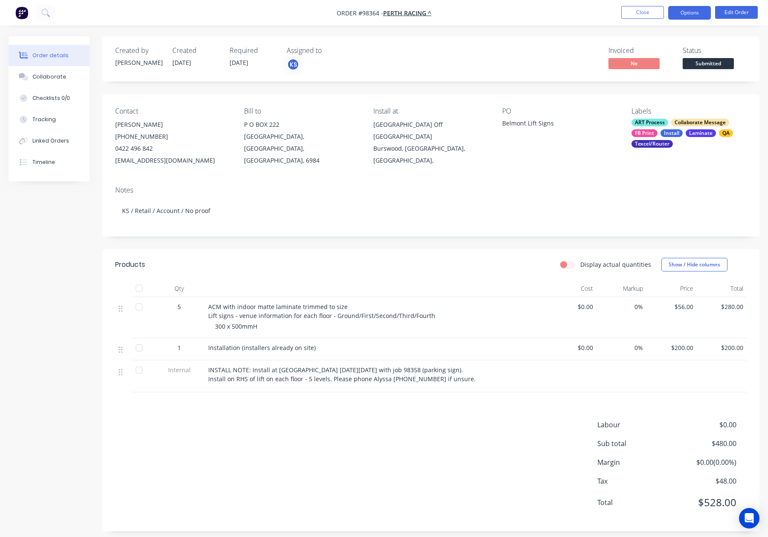
click at [697, 12] on button "Options" at bounding box center [689, 13] width 43 height 14
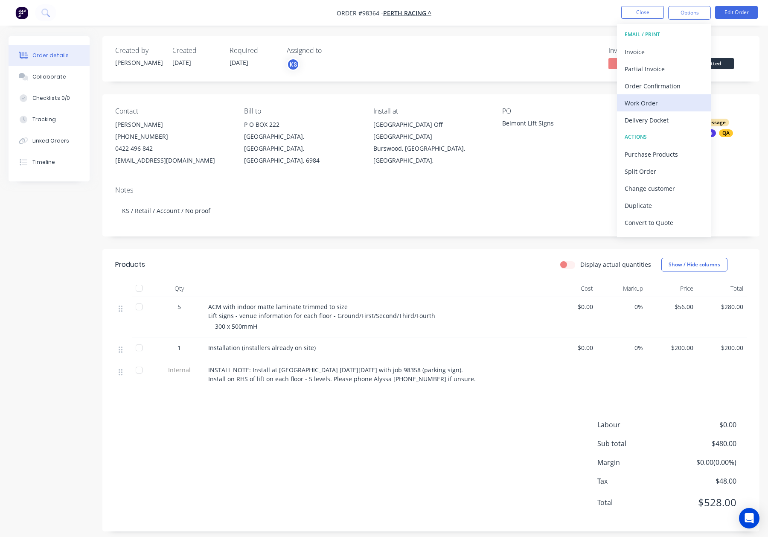
click at [647, 101] on div "Work Order" at bounding box center [664, 103] width 79 height 12
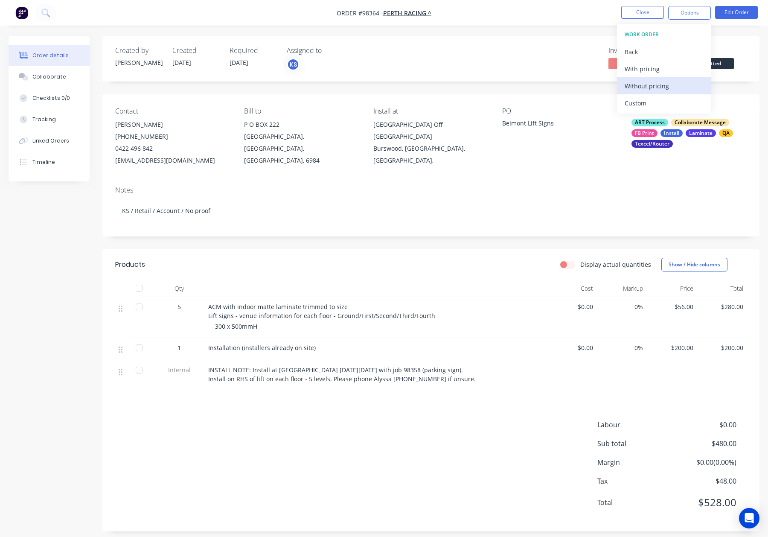
click at [649, 85] on div "Without pricing" at bounding box center [664, 86] width 79 height 12
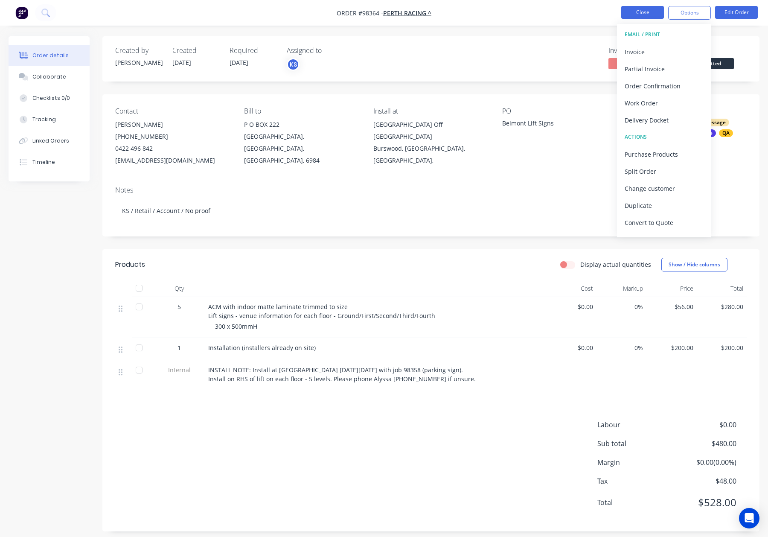
click at [644, 8] on button "Close" at bounding box center [642, 12] width 43 height 13
